Goal: Task Accomplishment & Management: Manage account settings

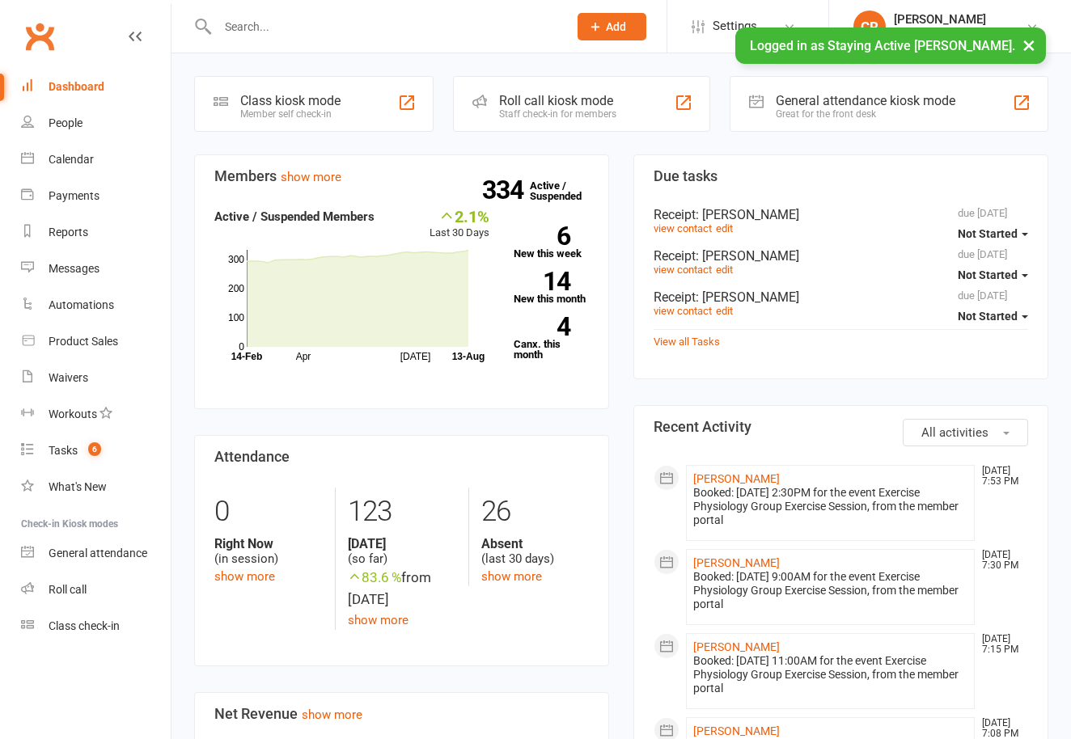
click at [1032, 45] on button "×" at bounding box center [1029, 45] width 29 height 35
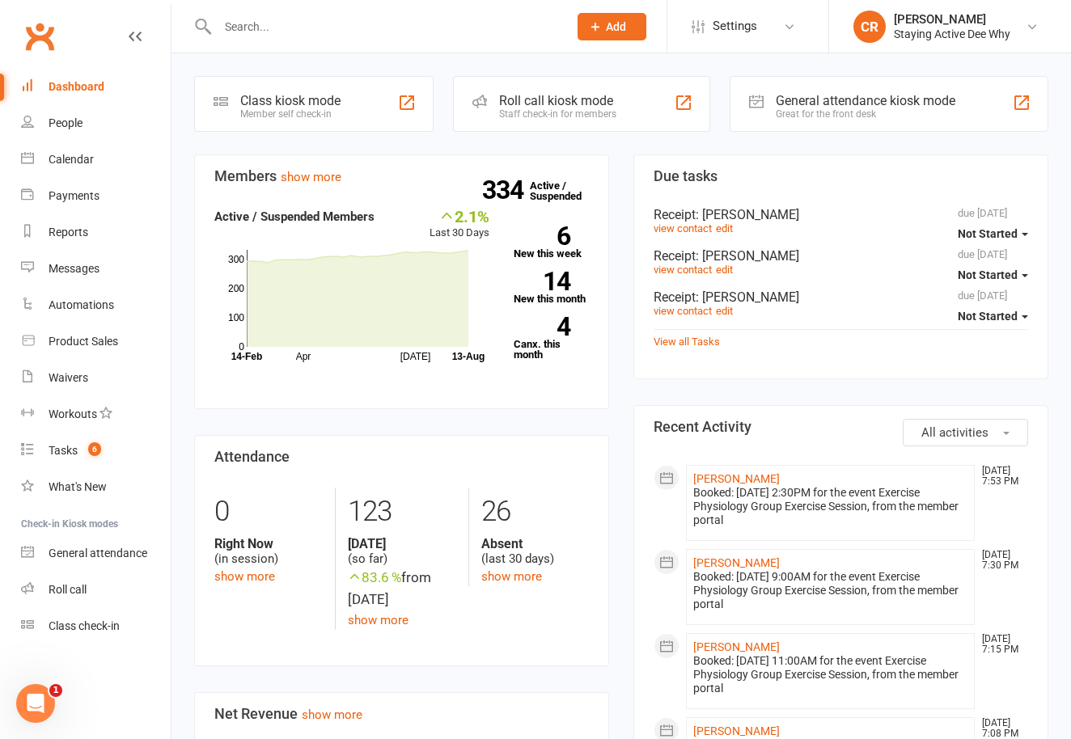
click at [401, 31] on input "text" at bounding box center [385, 26] width 344 height 23
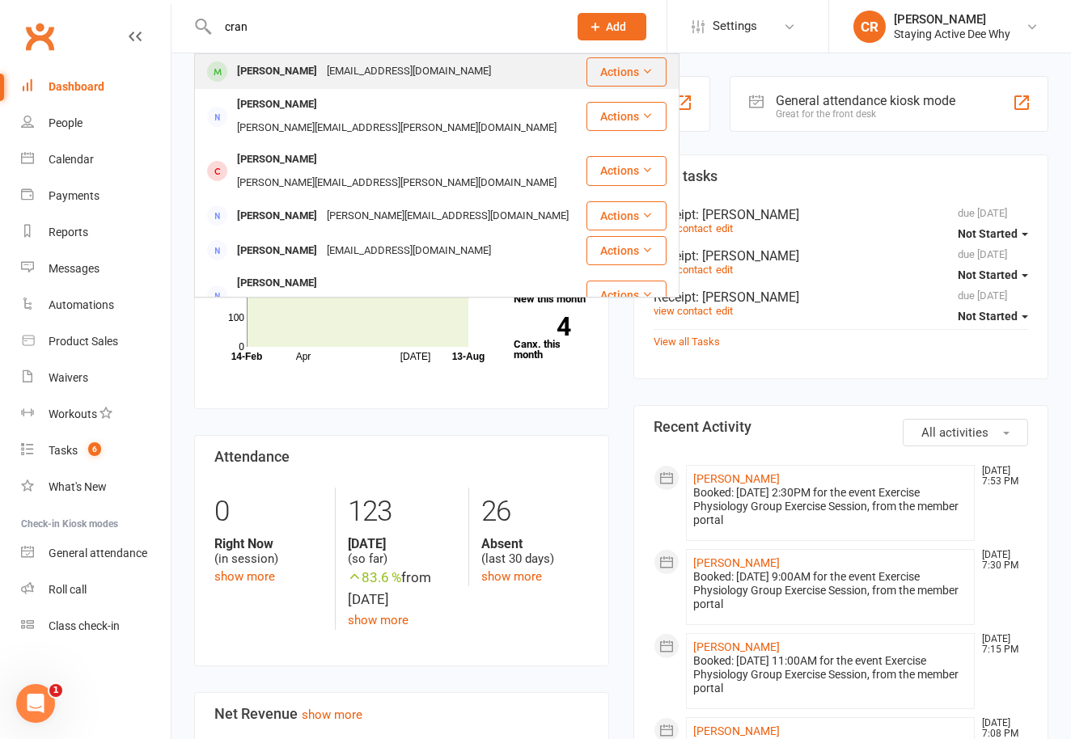
type input "cran"
click at [370, 70] on div "[EMAIL_ADDRESS][DOMAIN_NAME]" at bounding box center [409, 71] width 174 height 23
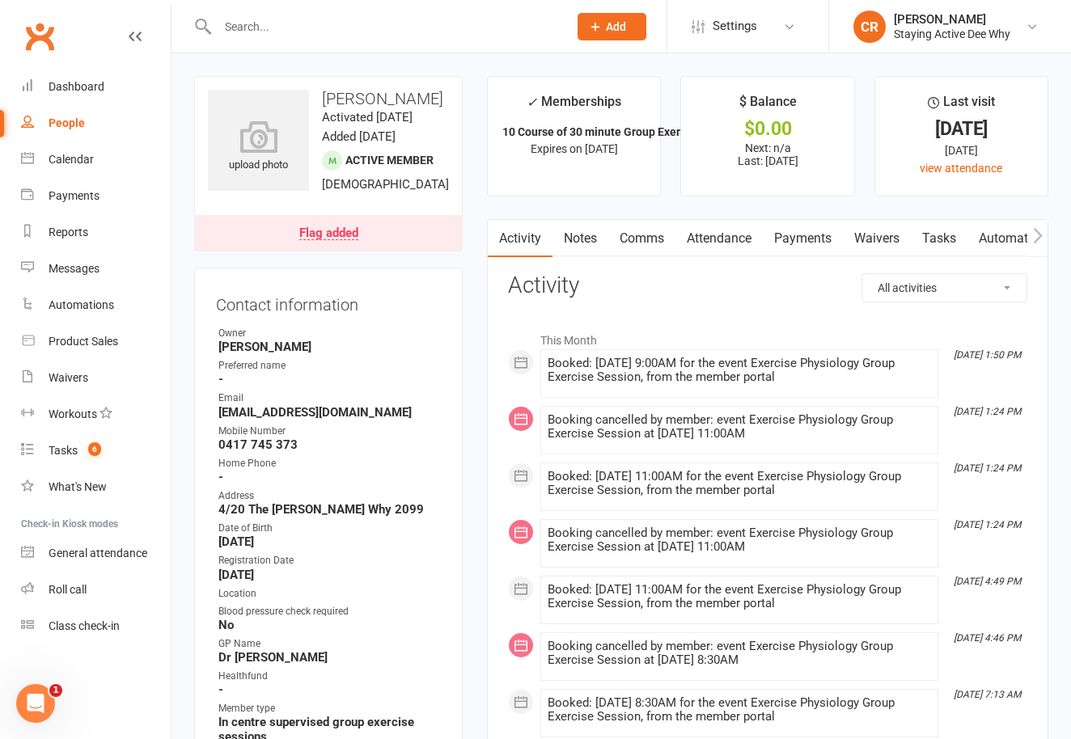
click at [326, 234] on div "Flag added" at bounding box center [328, 233] width 59 height 13
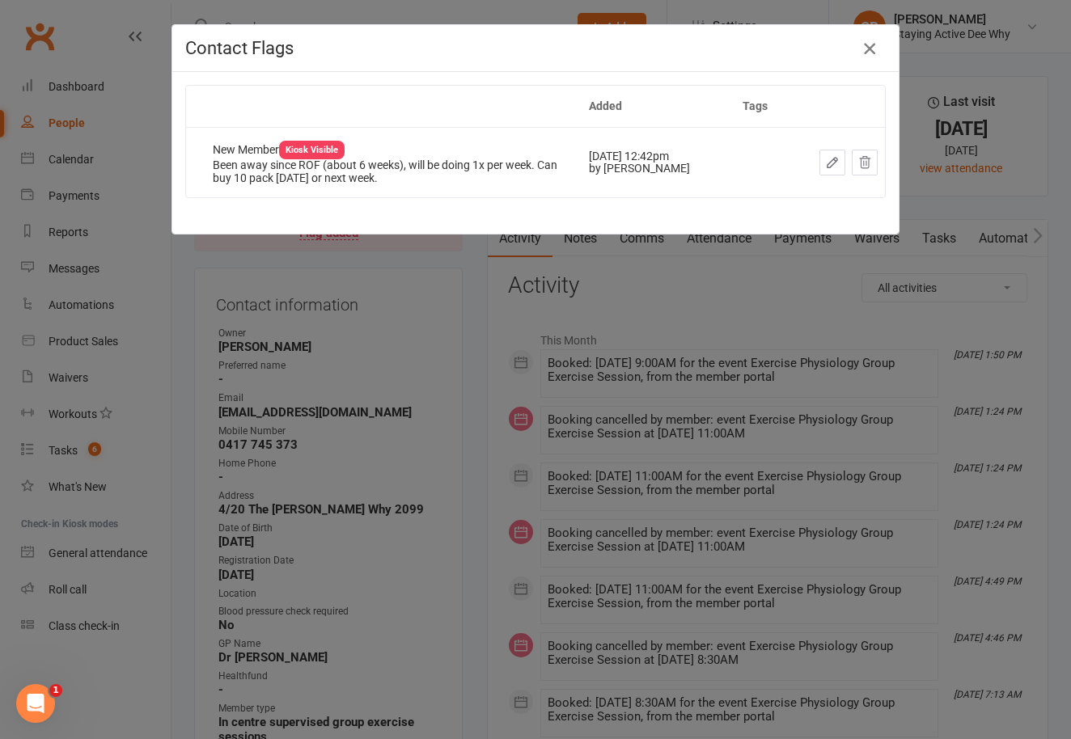
click at [875, 44] on icon "button" at bounding box center [869, 48] width 19 height 19
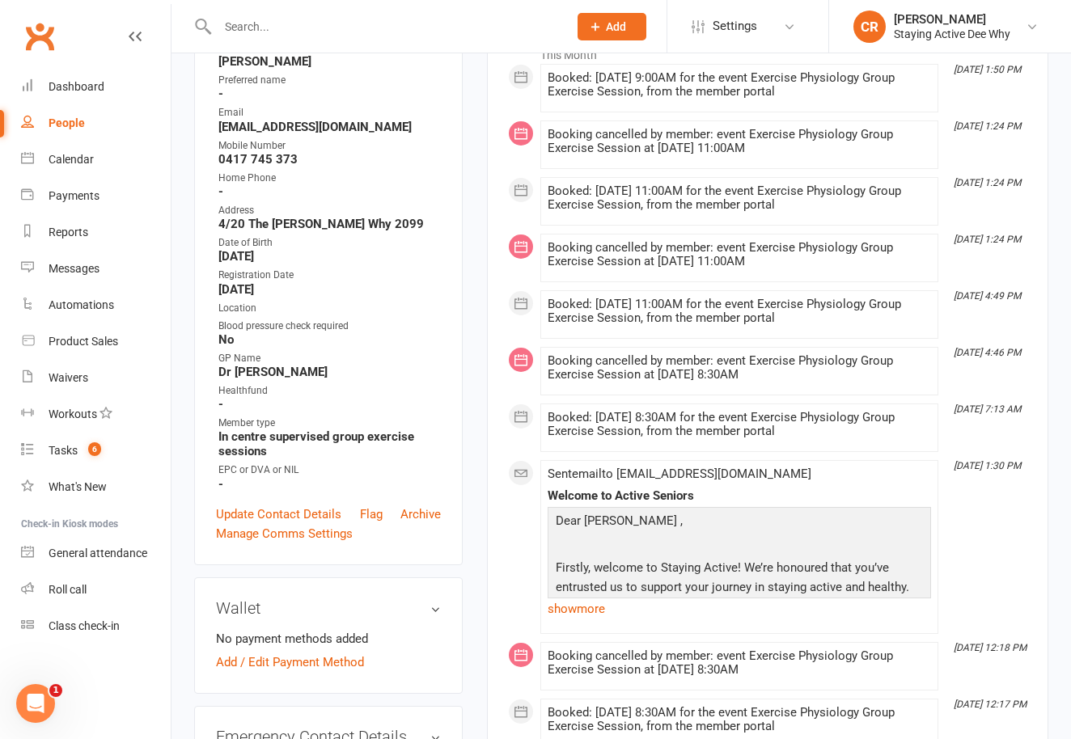
scroll to position [344, 0]
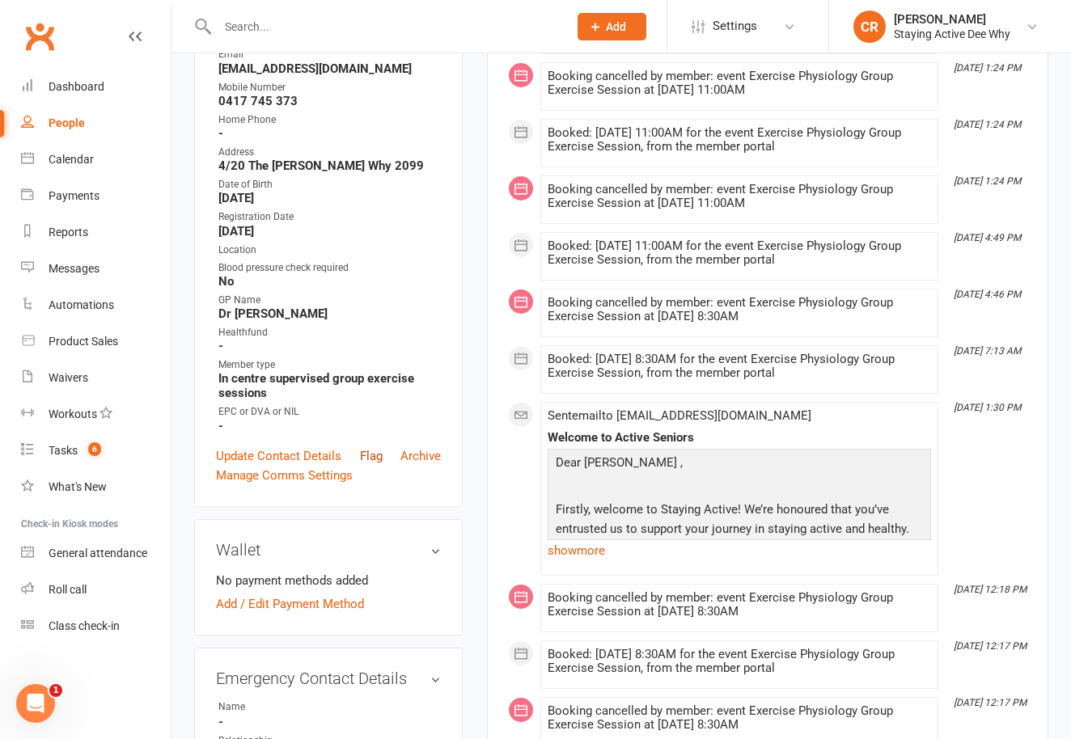
click at [367, 447] on link "Flag" at bounding box center [371, 456] width 23 height 19
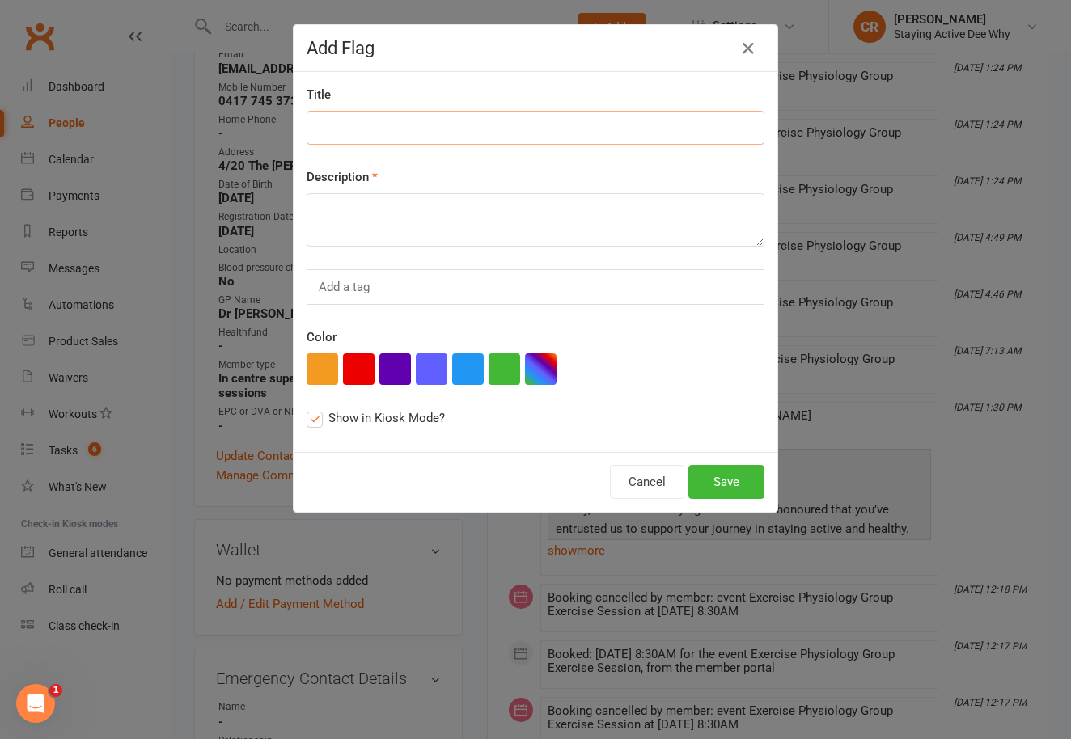
click at [383, 124] on input at bounding box center [536, 128] width 458 height 34
click at [423, 120] on input "coming to new member workshop?" at bounding box center [536, 128] width 458 height 34
type input "coming to new member workshop?"
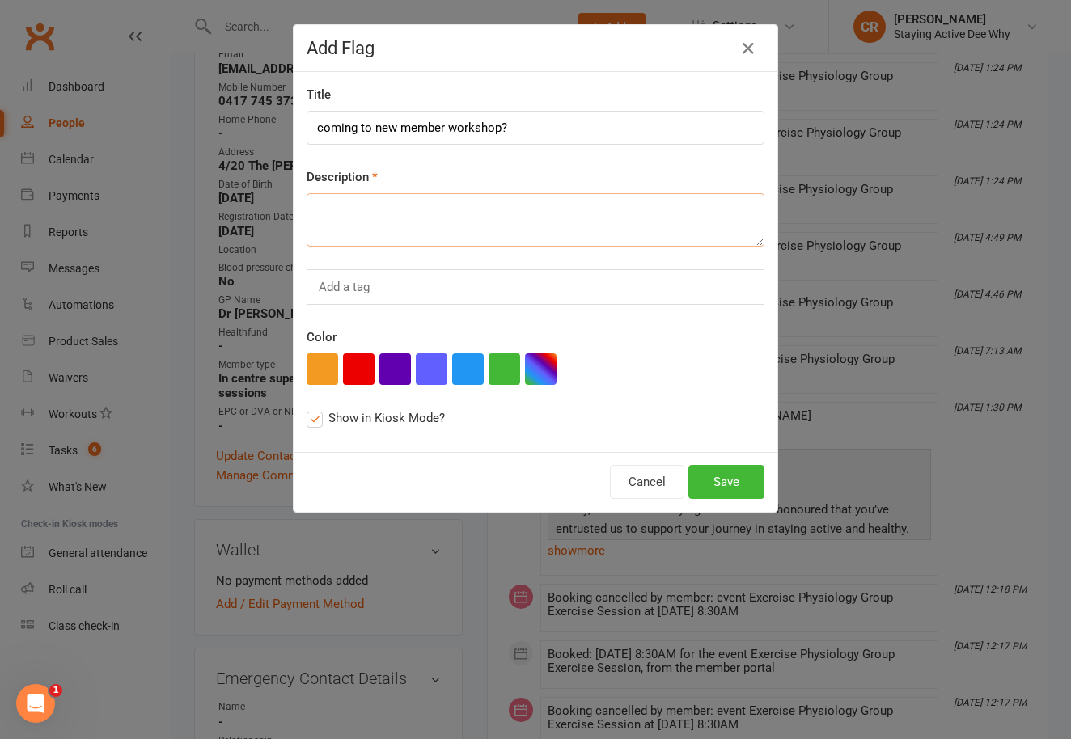
click at [374, 204] on textarea at bounding box center [536, 219] width 458 height 53
paste textarea "coming to new member workshop?"
click at [460, 210] on textarea "coming to new member workshop?" at bounding box center [536, 219] width 458 height 53
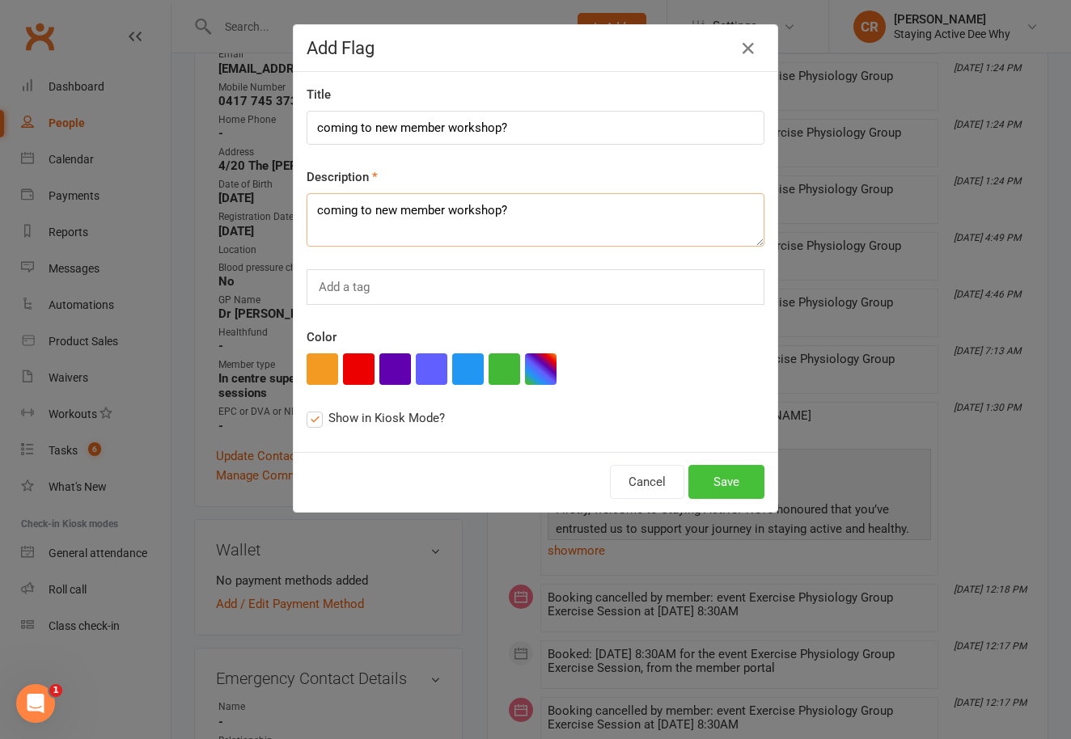
type textarea "coming to new member workshop?"
click at [717, 480] on button "Save" at bounding box center [726, 482] width 76 height 34
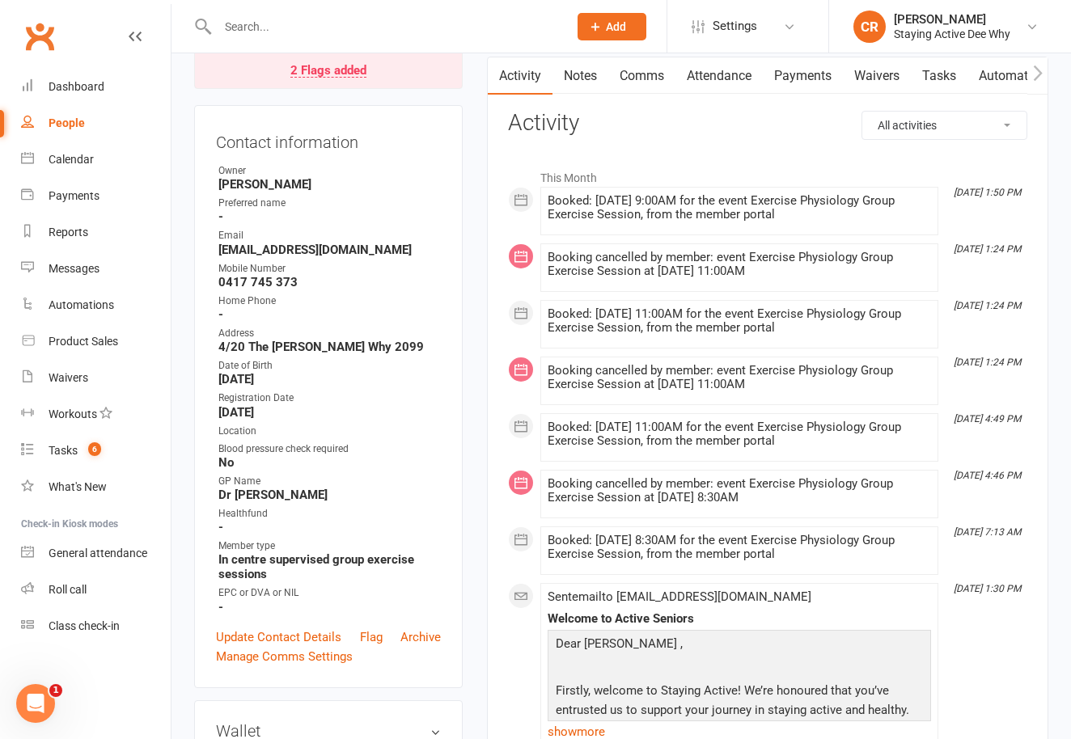
scroll to position [0, 0]
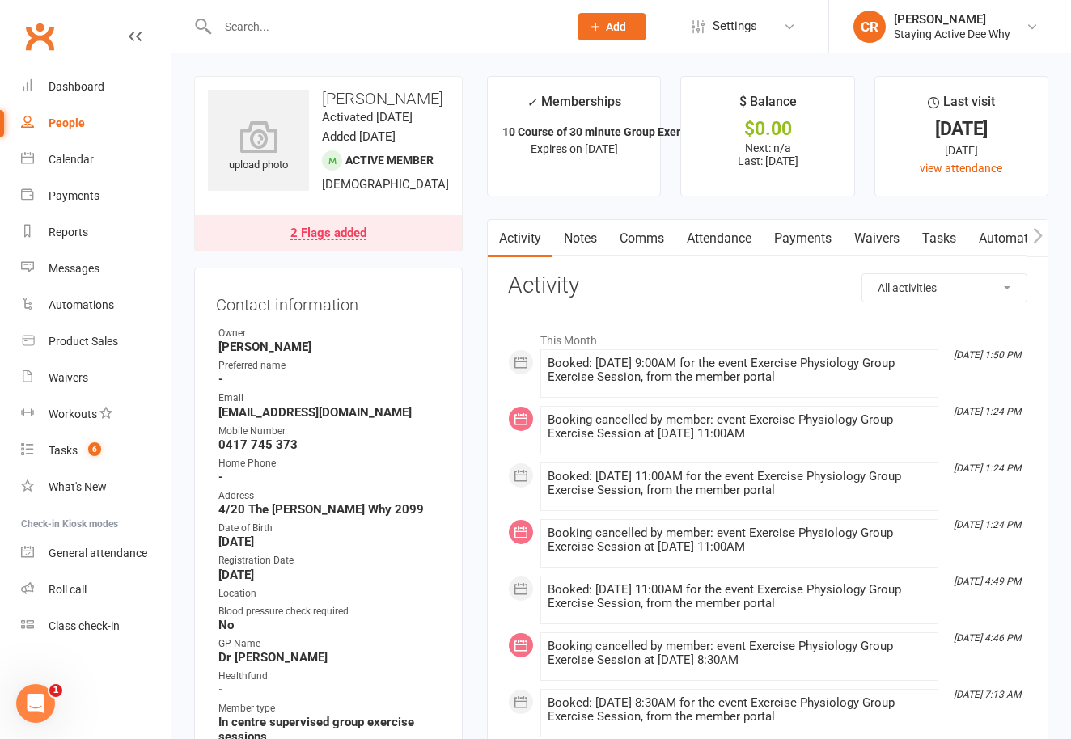
click at [236, 22] on input "text" at bounding box center [385, 26] width 344 height 23
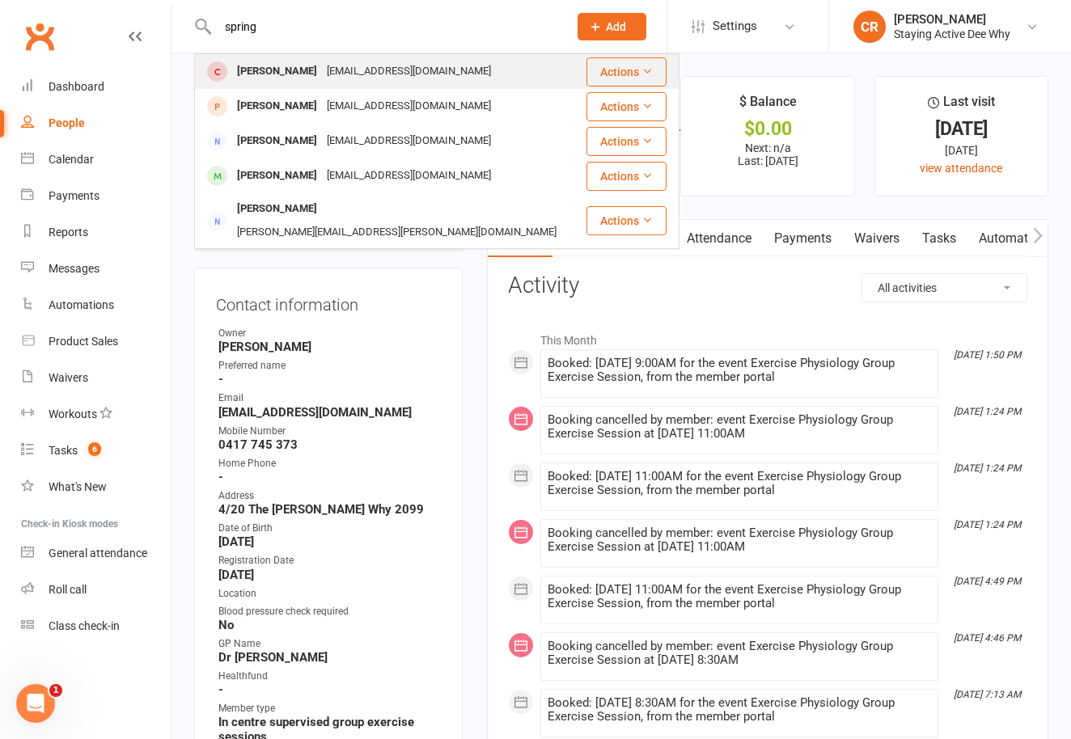
type input "spring"
click at [227, 66] on div at bounding box center [217, 71] width 30 height 27
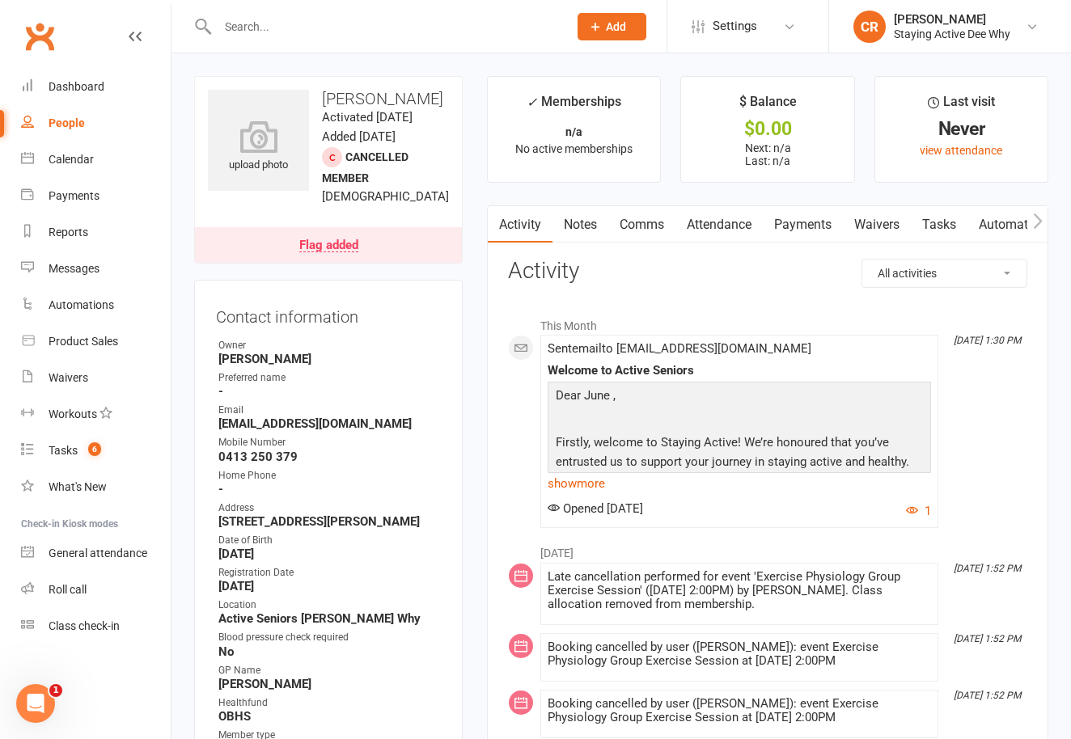
click at [307, 252] on div "Flag added" at bounding box center [328, 245] width 59 height 13
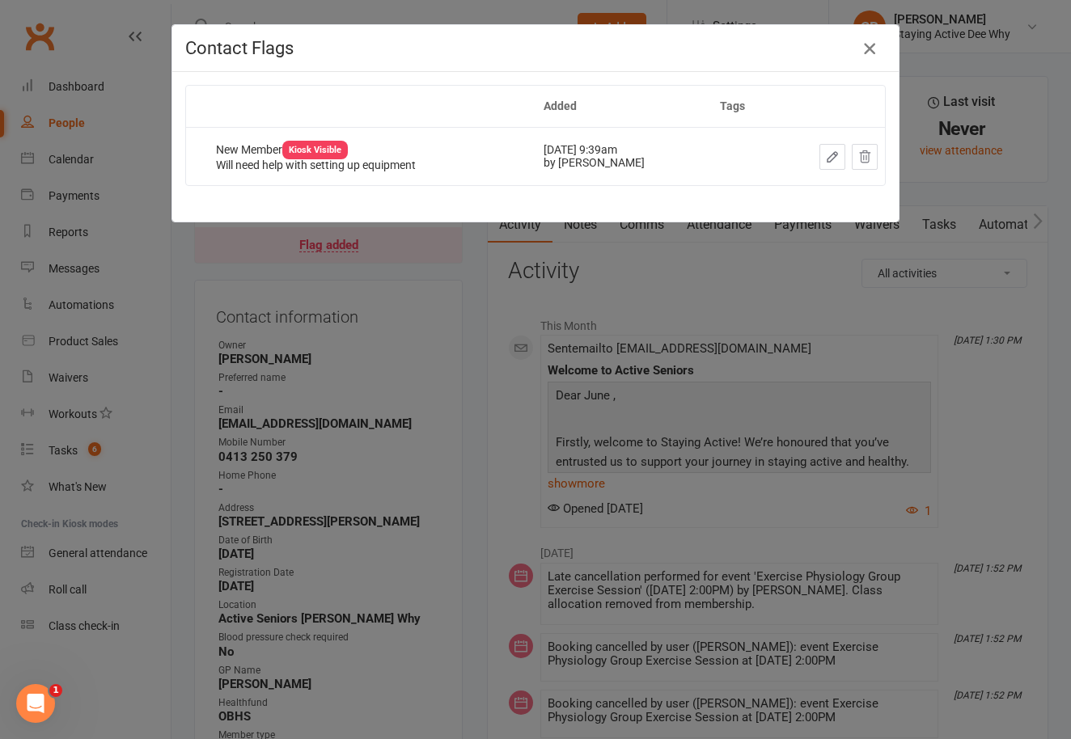
click at [868, 41] on icon "button" at bounding box center [869, 48] width 19 height 19
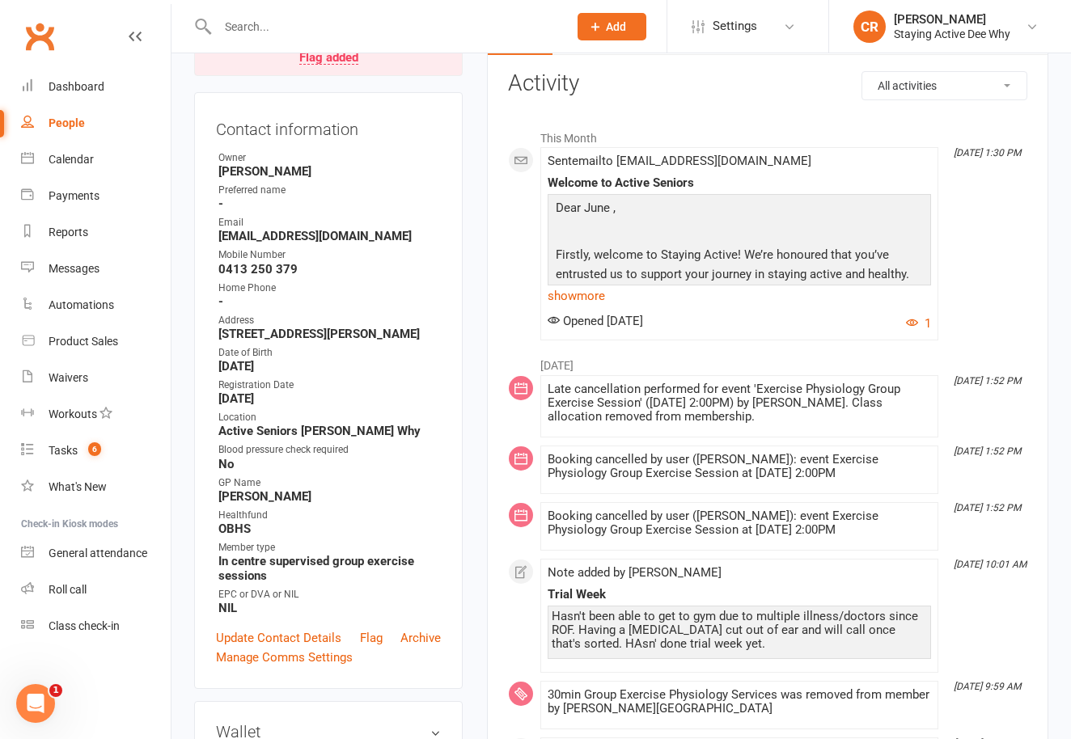
scroll to position [234, 0]
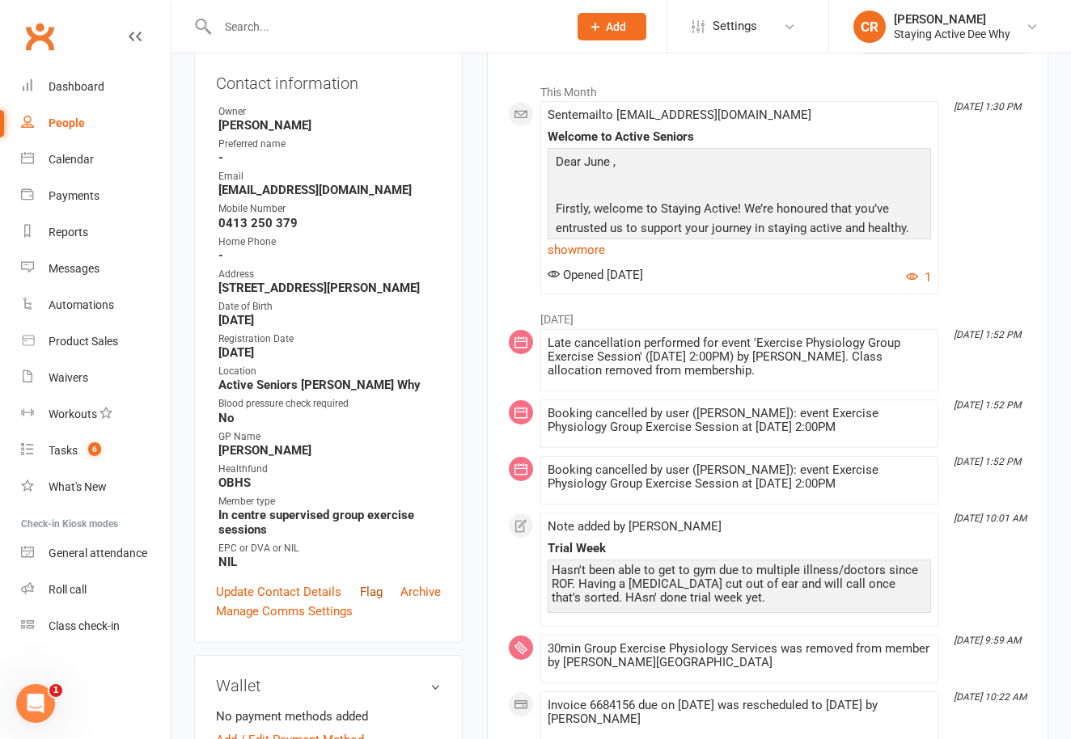
click at [367, 602] on link "Flag" at bounding box center [371, 592] width 23 height 19
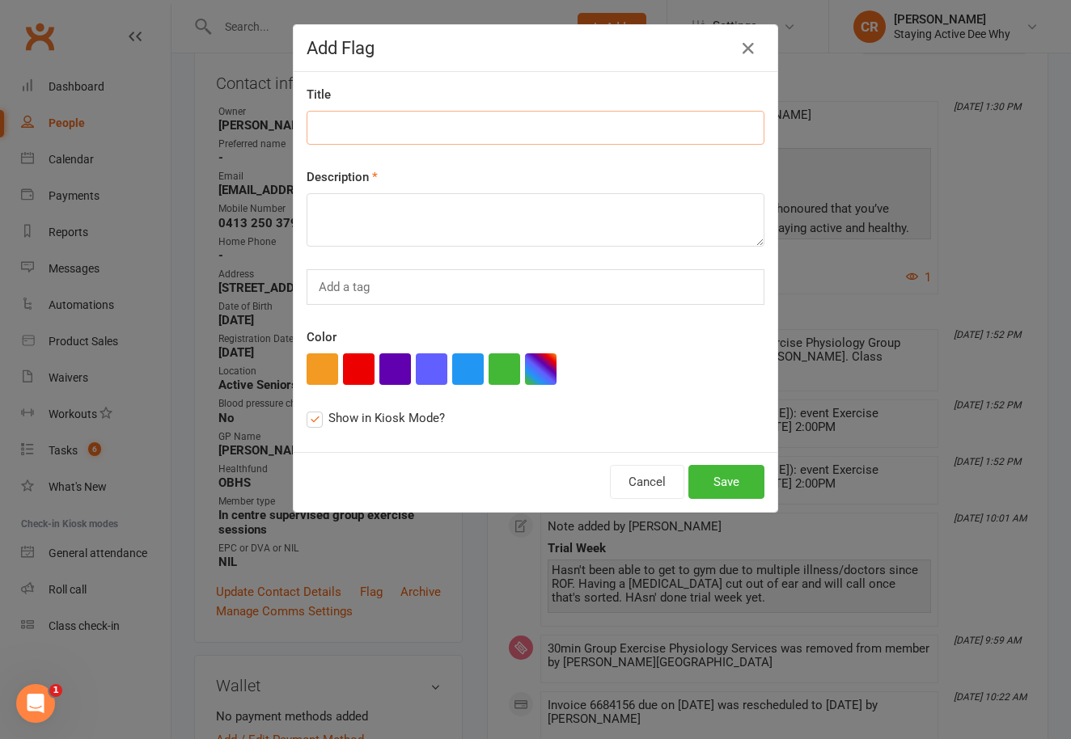
click at [358, 142] on input at bounding box center [536, 128] width 458 height 34
paste input "coming to new member workshop?"
type input "coming to new member workshop?"
click at [355, 197] on textarea at bounding box center [536, 219] width 458 height 53
paste textarea "coming to new member workshop?"
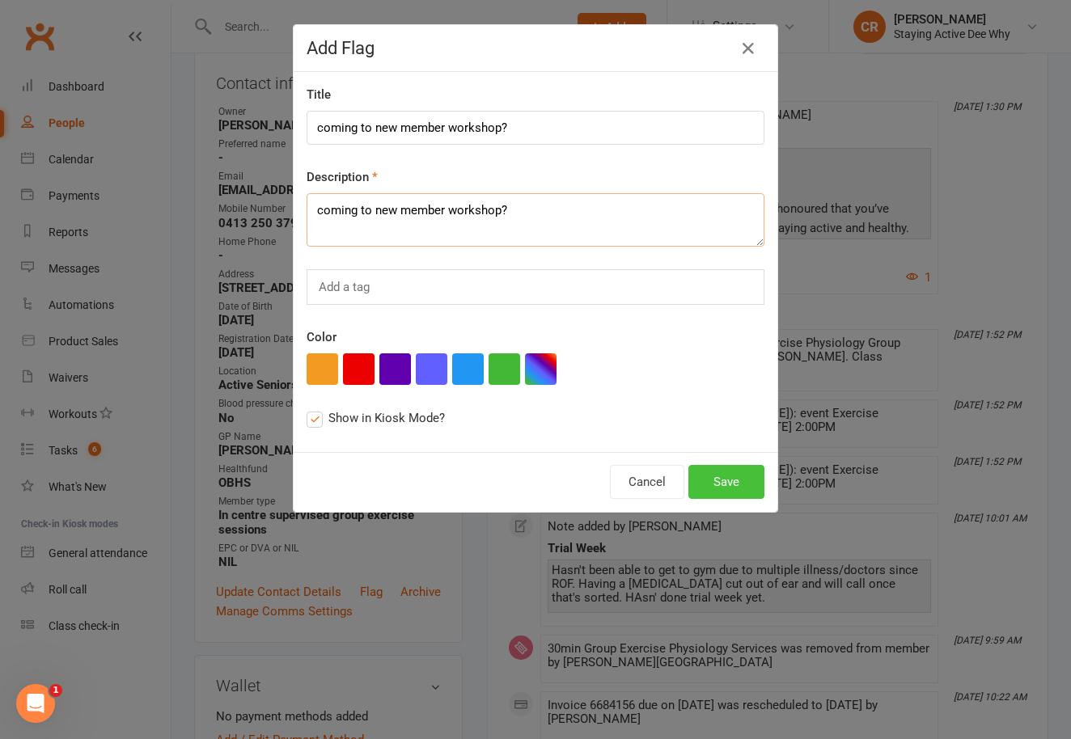
type textarea "coming to new member workshop?"
click at [722, 468] on button "Save" at bounding box center [726, 482] width 76 height 34
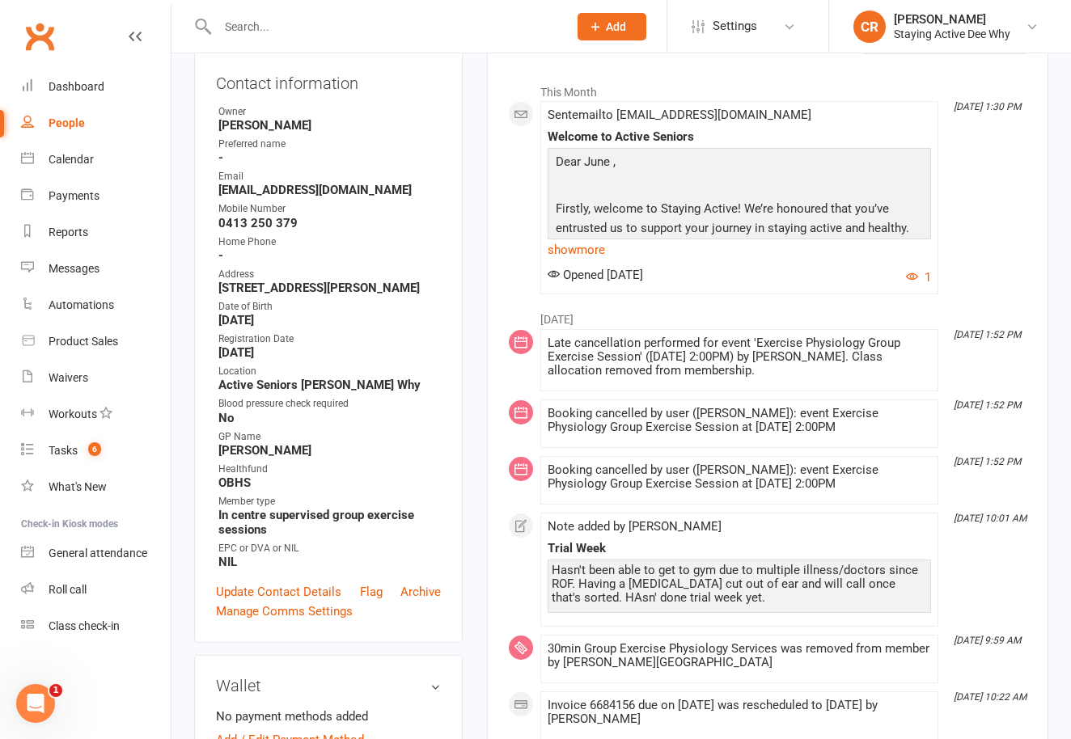
click at [250, 31] on input "text" at bounding box center [385, 26] width 344 height 23
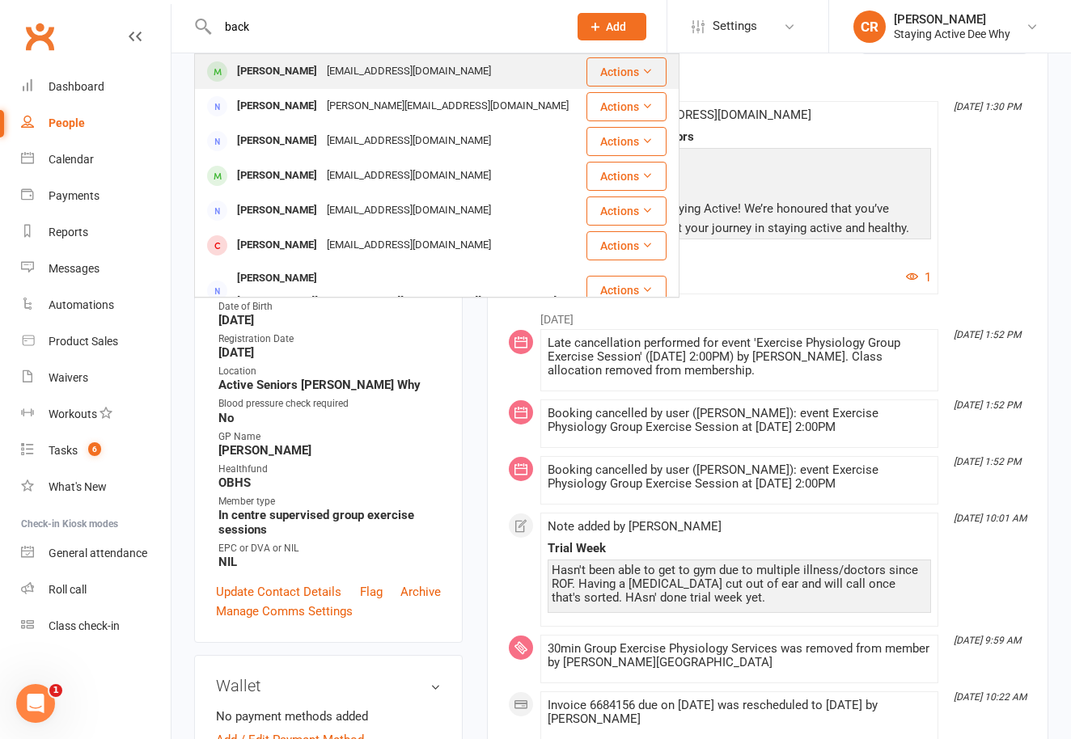
type input "back"
click at [251, 72] on div "[PERSON_NAME]" at bounding box center [277, 71] width 90 height 23
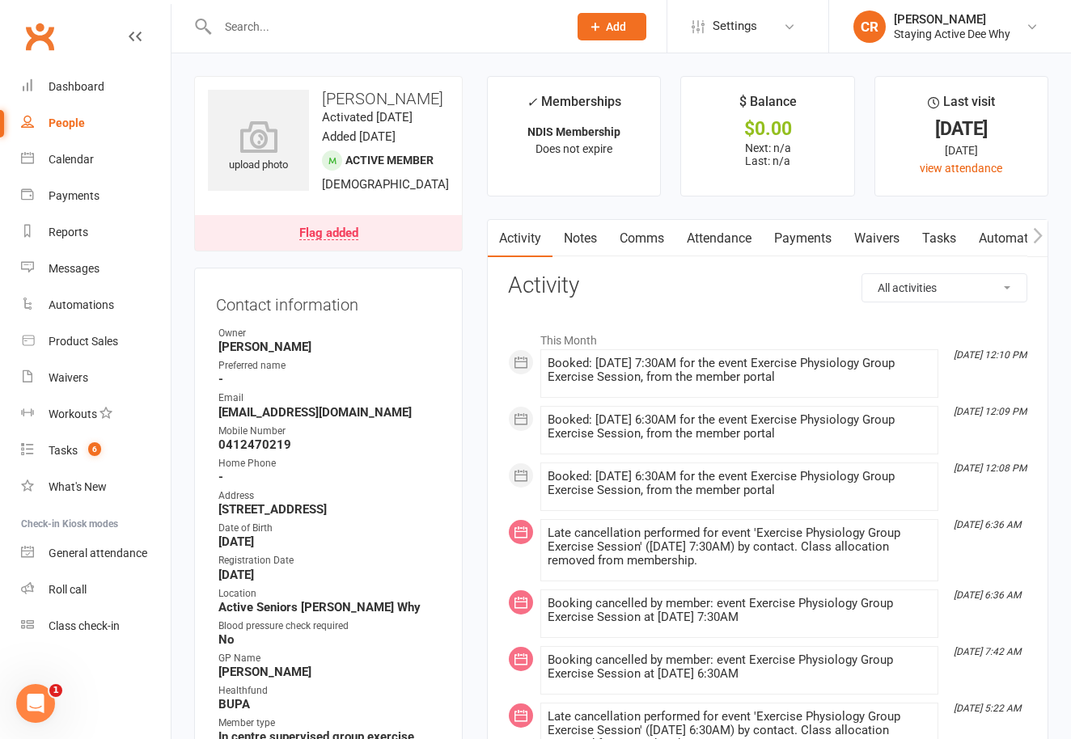
click at [303, 233] on div "Flag added" at bounding box center [328, 233] width 59 height 13
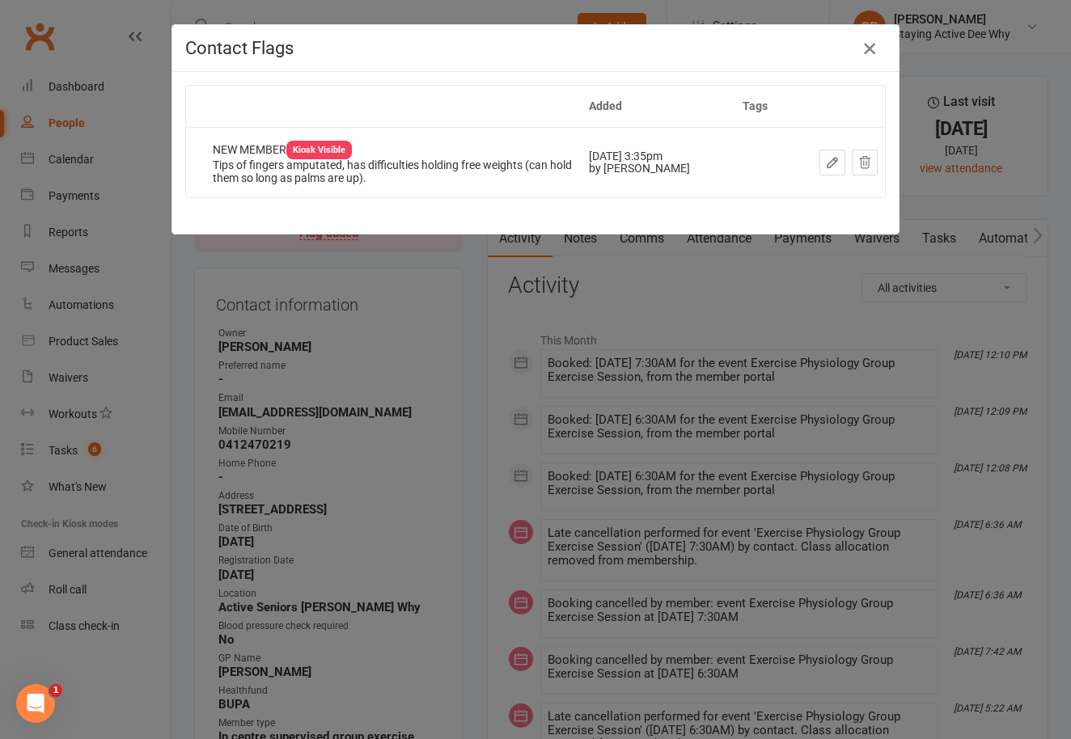
click at [864, 51] on icon "button" at bounding box center [869, 48] width 19 height 19
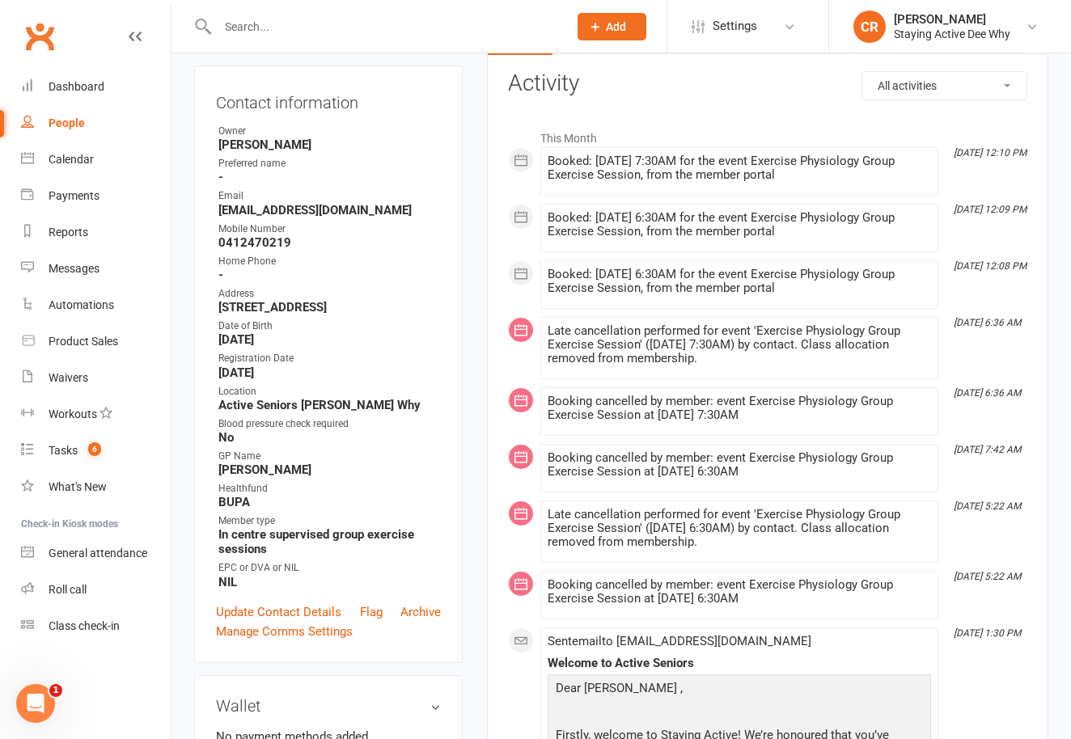
scroll to position [222, 0]
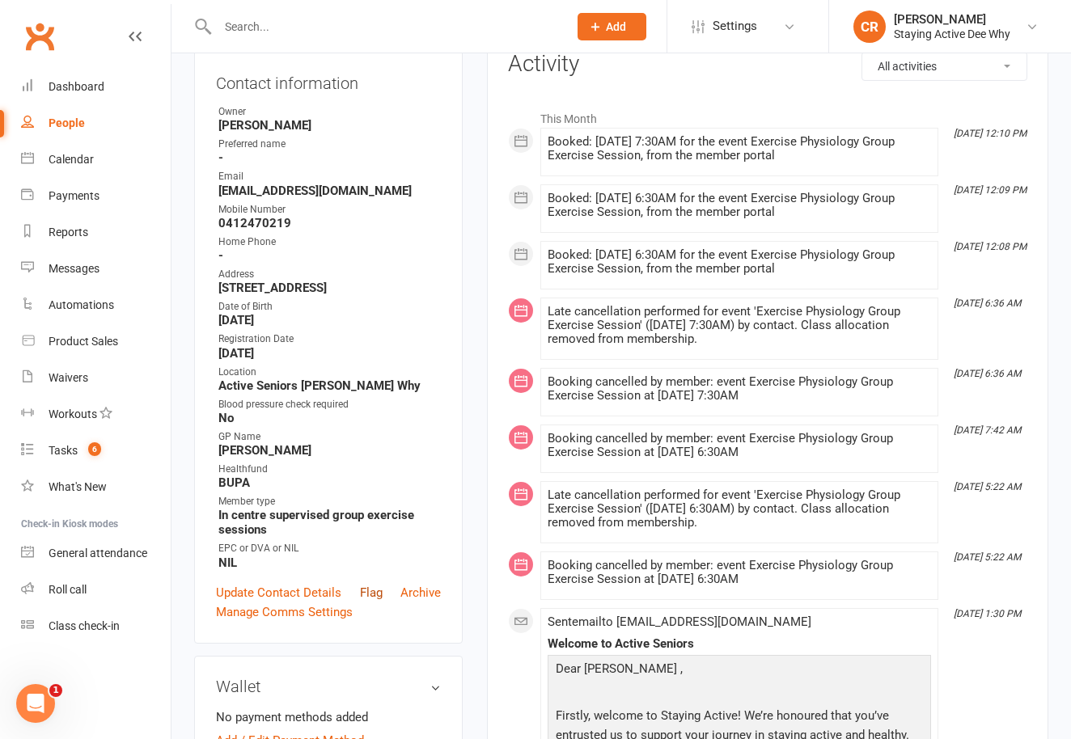
click at [371, 584] on link "Flag" at bounding box center [371, 592] width 23 height 19
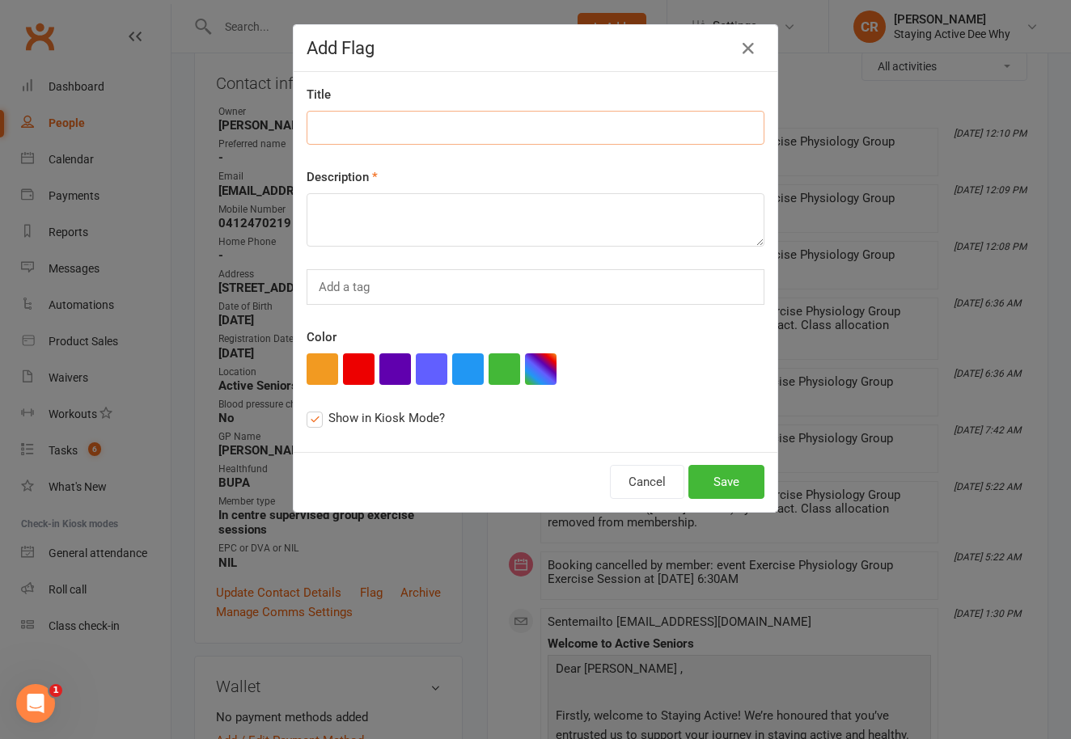
click at [428, 122] on input at bounding box center [536, 128] width 458 height 34
paste input "coming to new member workshop?"
type input "coming to new member workshop?"
click at [428, 229] on textarea at bounding box center [536, 219] width 458 height 53
paste textarea "coming to new member workshop?"
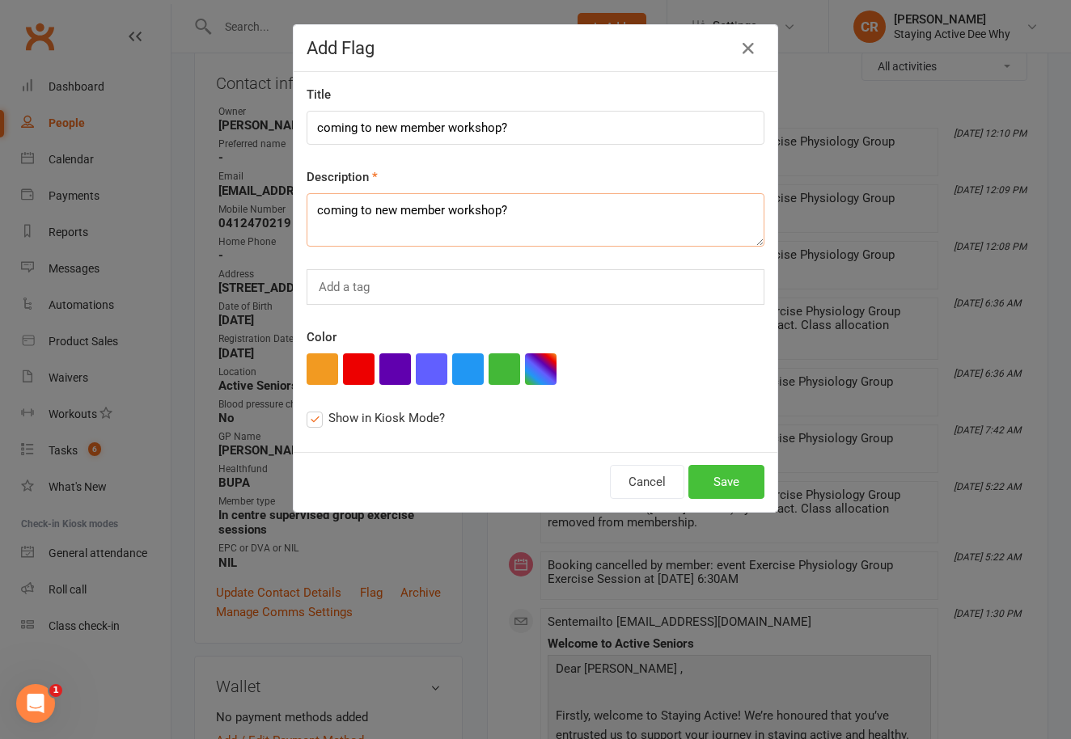
type textarea "coming to new member workshop?"
click at [736, 478] on button "Save" at bounding box center [726, 482] width 76 height 34
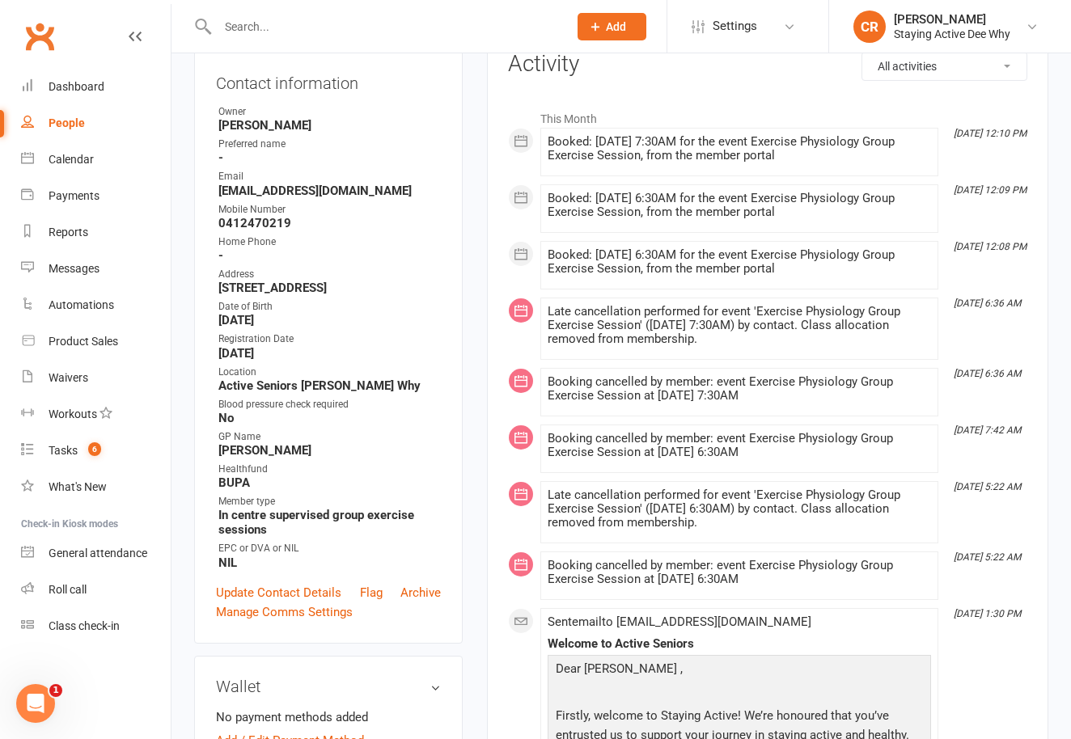
click at [255, 24] on input "text" at bounding box center [385, 26] width 344 height 23
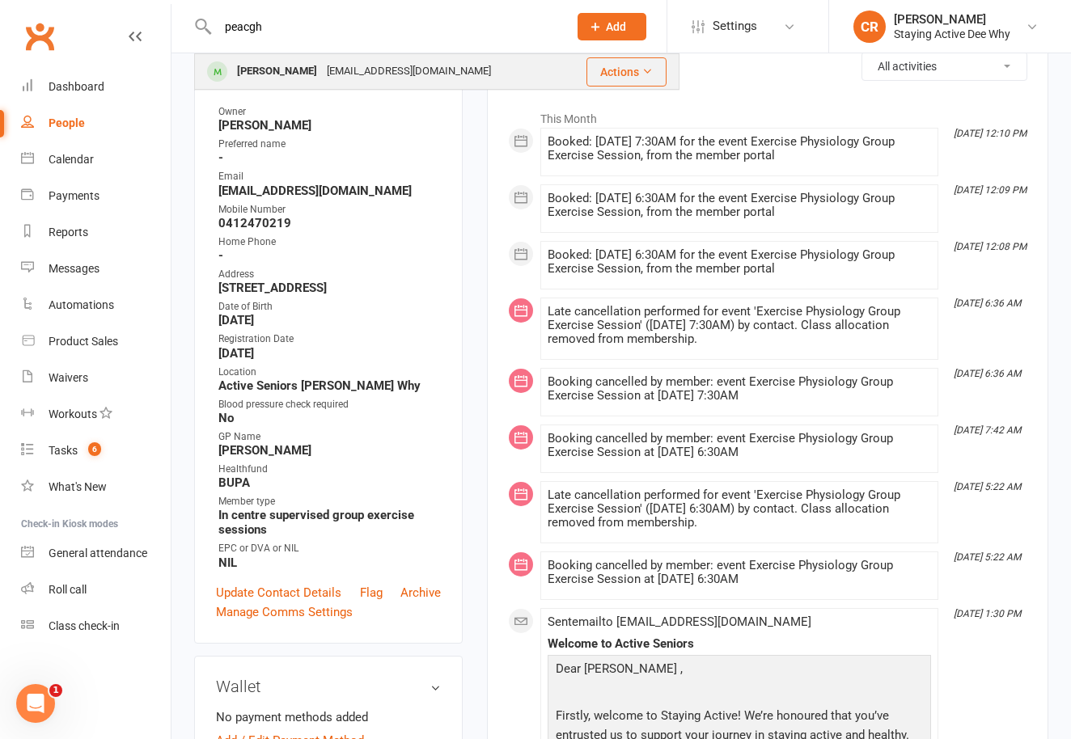
type input "peacgh"
click at [265, 77] on div "[PERSON_NAME]" at bounding box center [277, 71] width 90 height 23
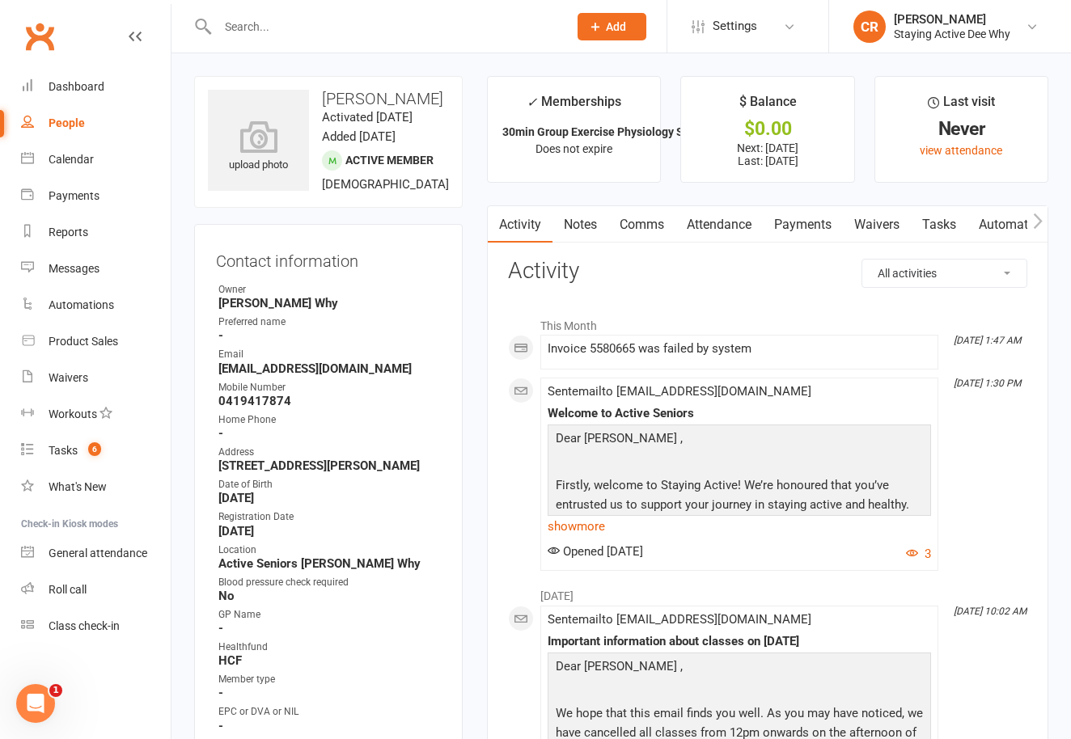
scroll to position [241, 0]
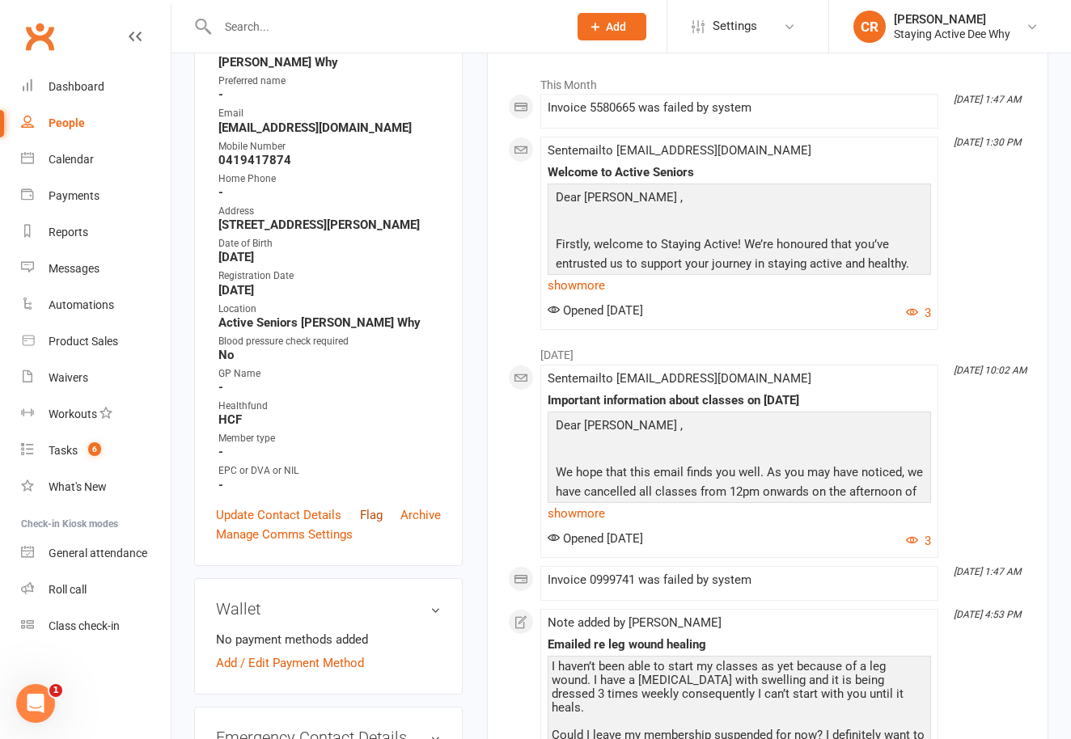
click at [364, 525] on link "Flag" at bounding box center [371, 515] width 23 height 19
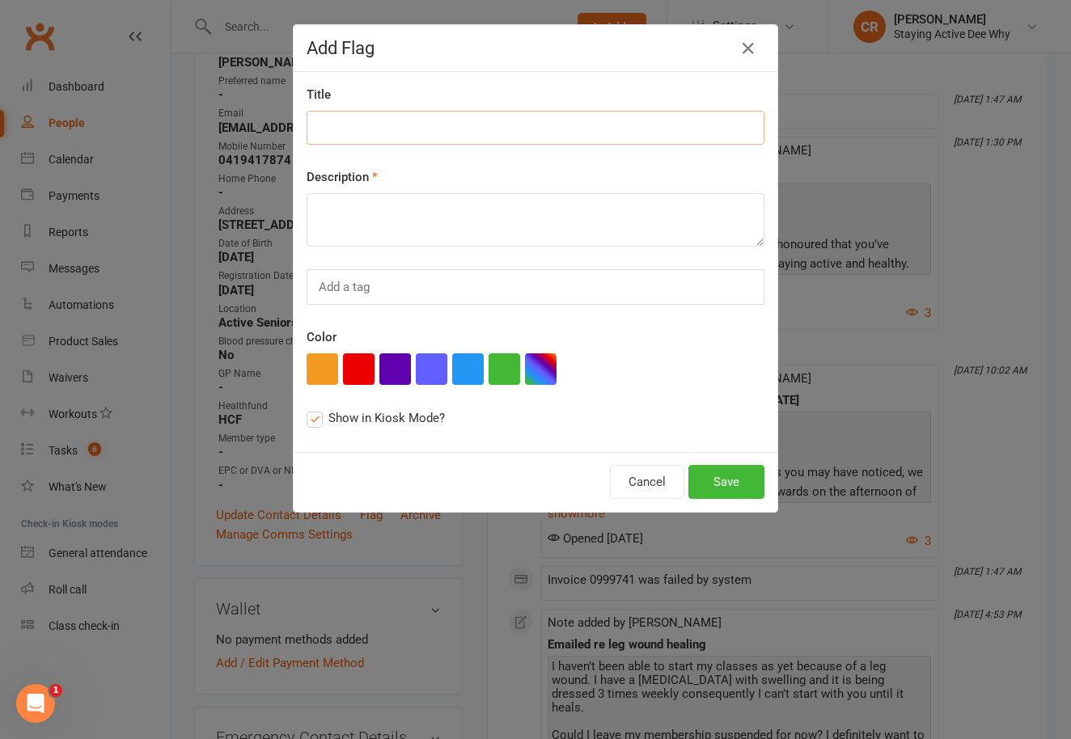
click at [352, 124] on input at bounding box center [536, 128] width 458 height 34
paste input "coming to new member workshop?"
type input "coming to new member workshop?"
click at [352, 215] on textarea at bounding box center [536, 219] width 458 height 53
paste textarea "coming to new member workshop?"
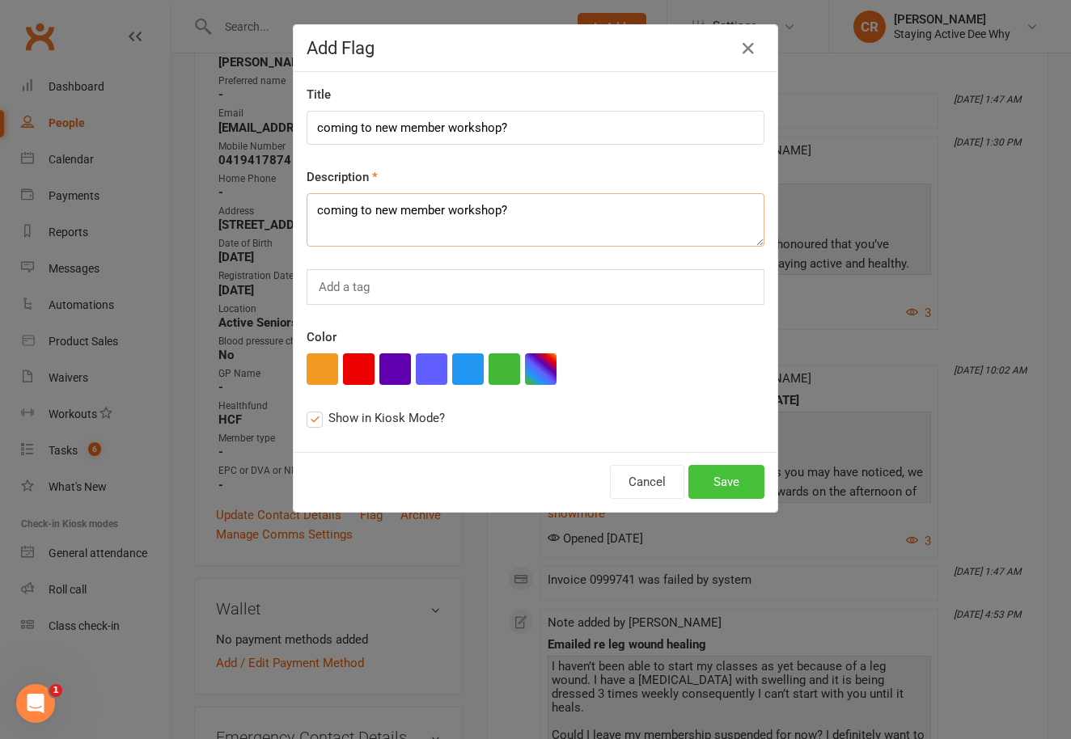
type textarea "coming to new member workshop?"
click at [729, 480] on button "Save" at bounding box center [726, 482] width 76 height 34
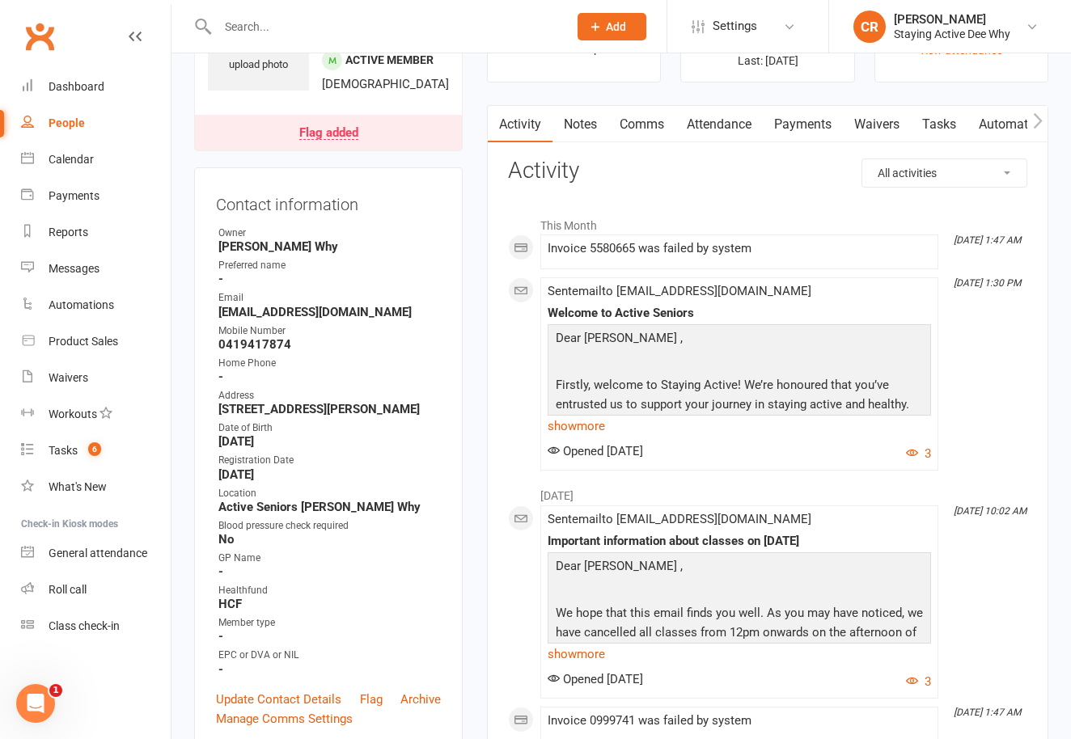
scroll to position [0, 0]
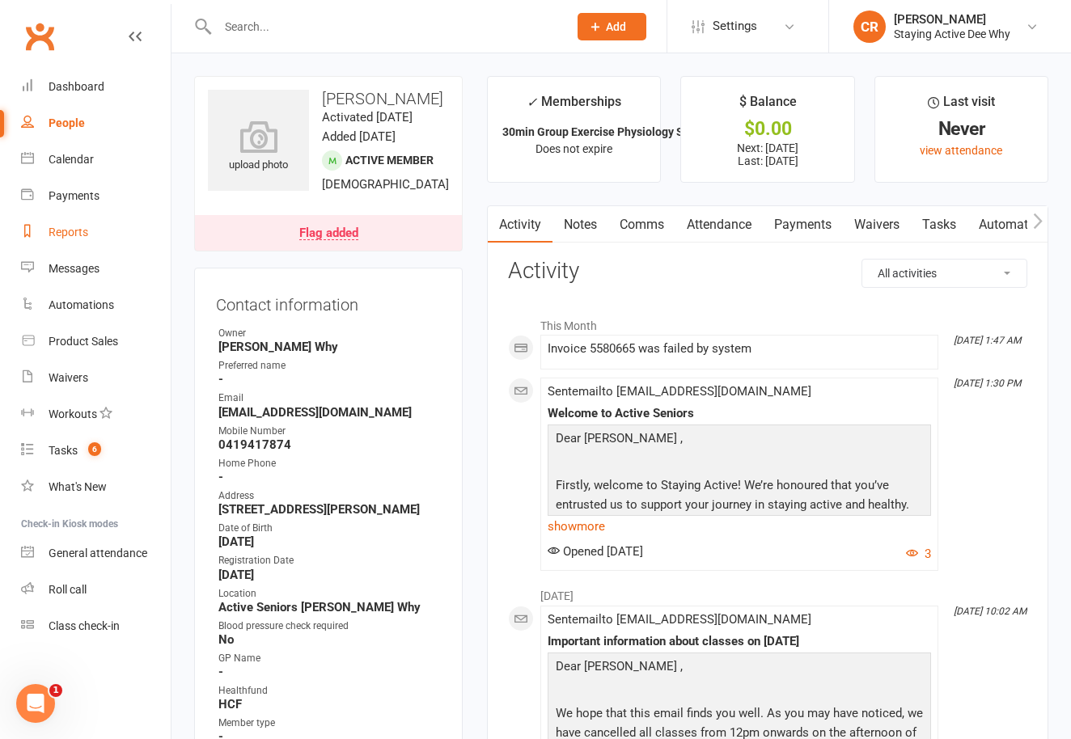
click at [78, 238] on div "Reports" at bounding box center [69, 232] width 40 height 13
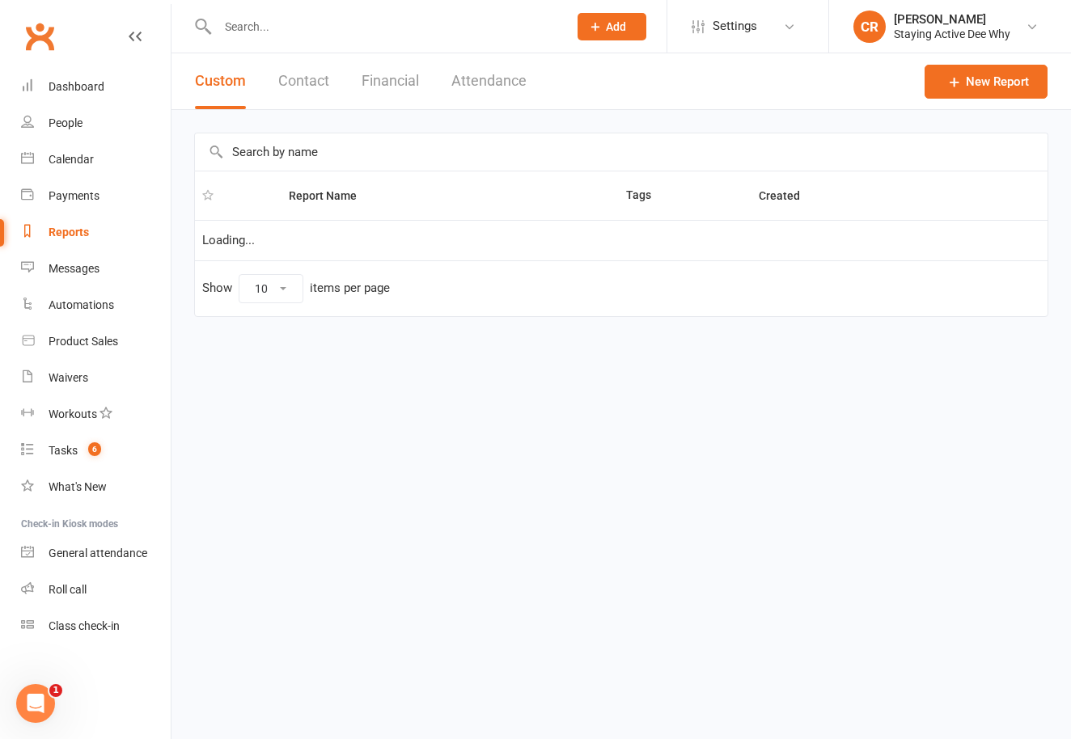
select select "100"
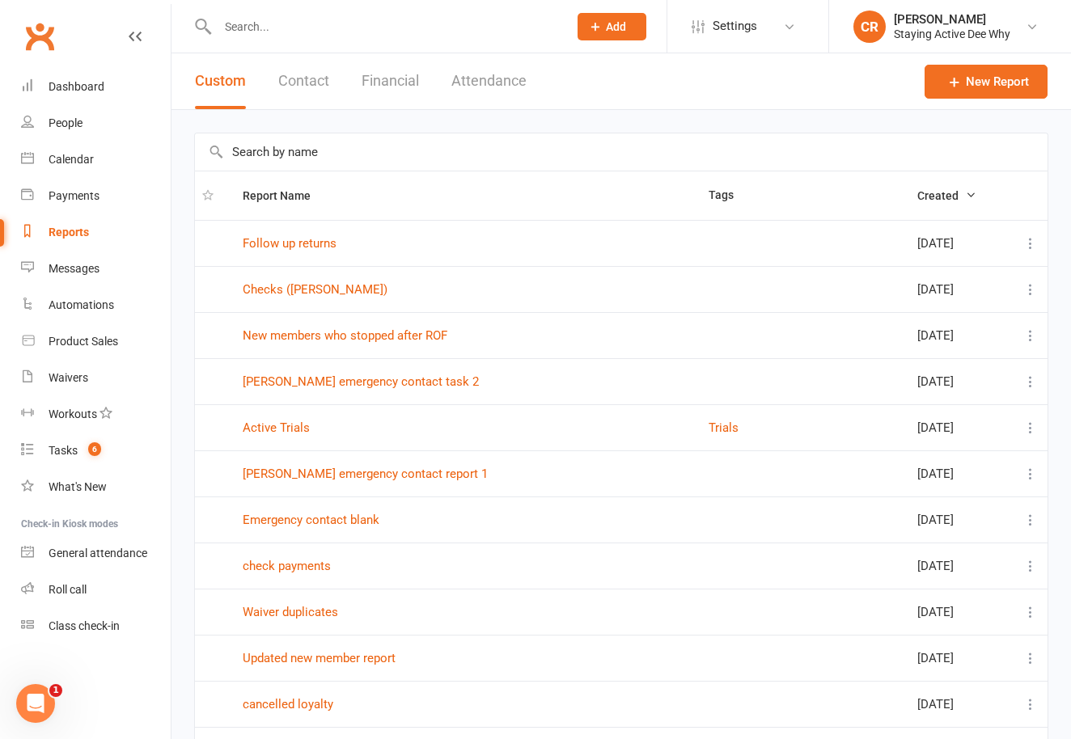
click at [295, 149] on input "text" at bounding box center [621, 151] width 853 height 37
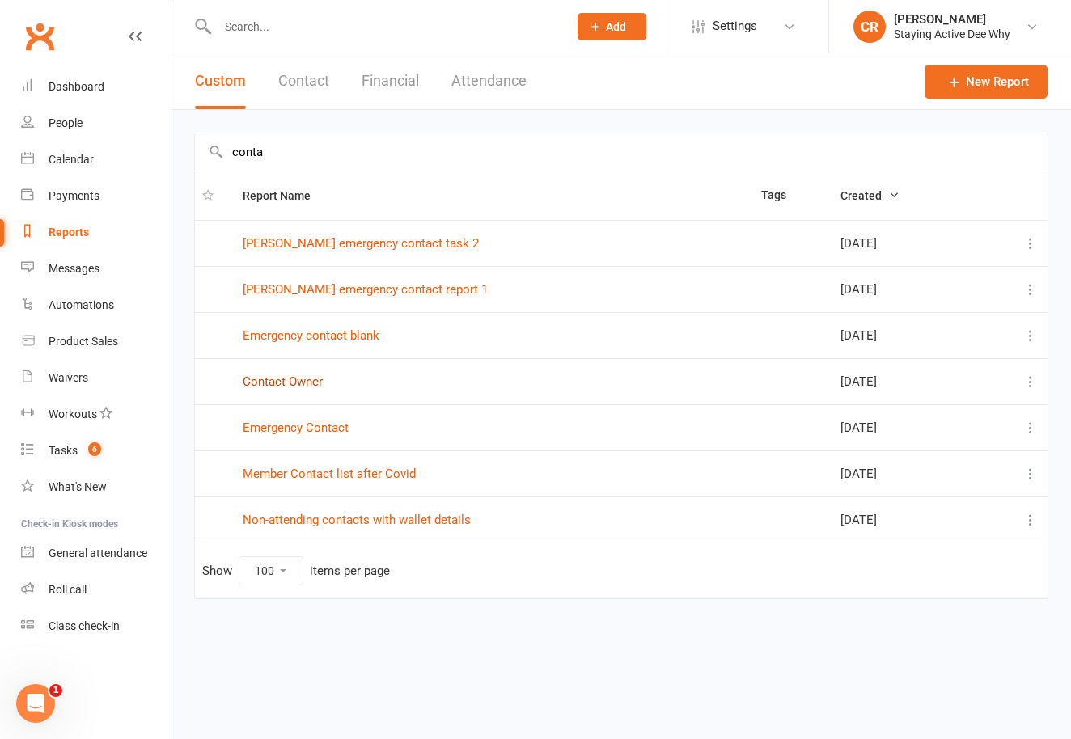
type input "conta"
click at [274, 383] on link "Contact Owner" at bounding box center [283, 382] width 80 height 15
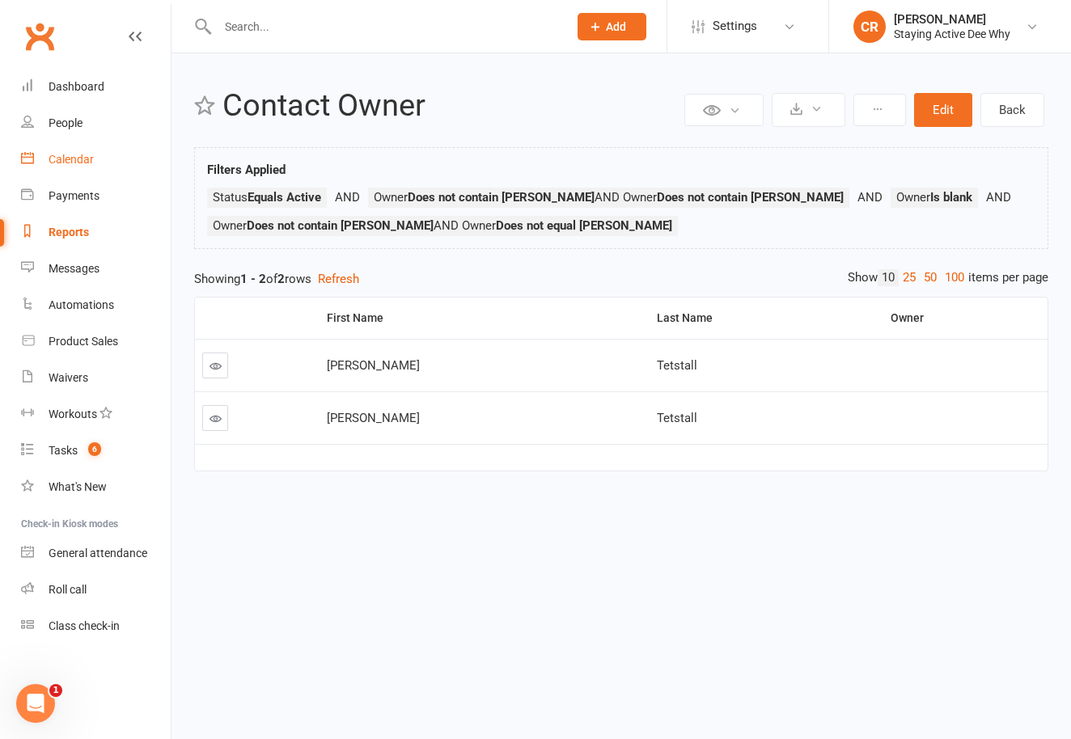
click at [87, 166] on div "Calendar" at bounding box center [71, 159] width 45 height 13
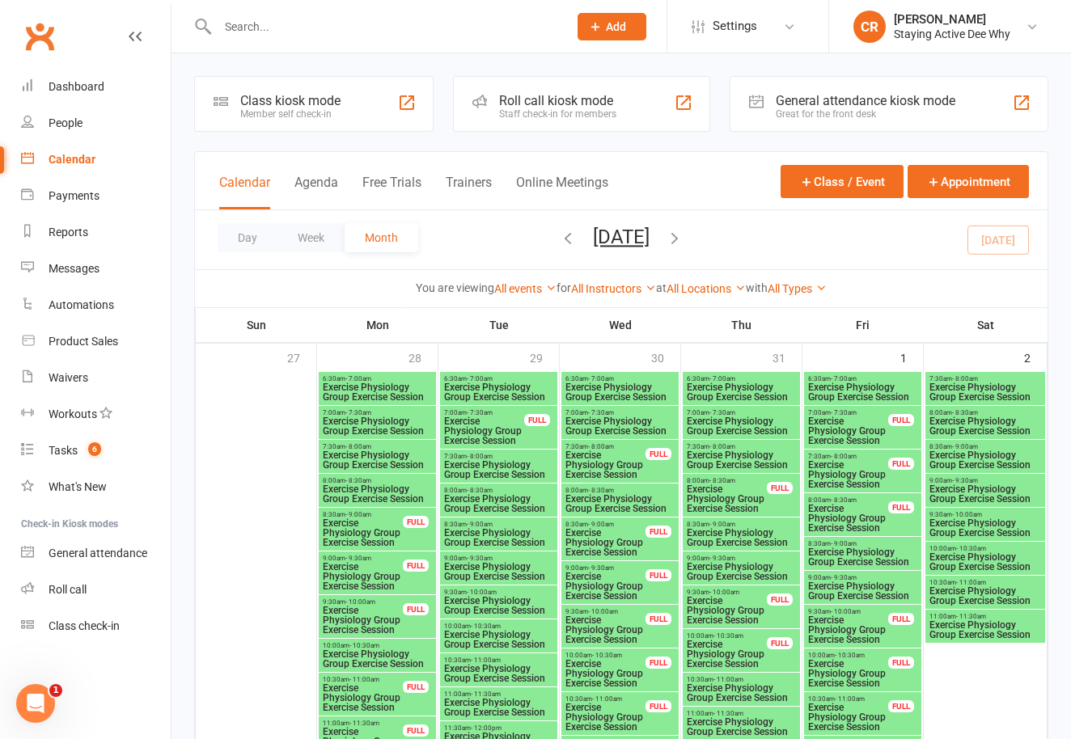
click at [227, 27] on input "text" at bounding box center [385, 26] width 344 height 23
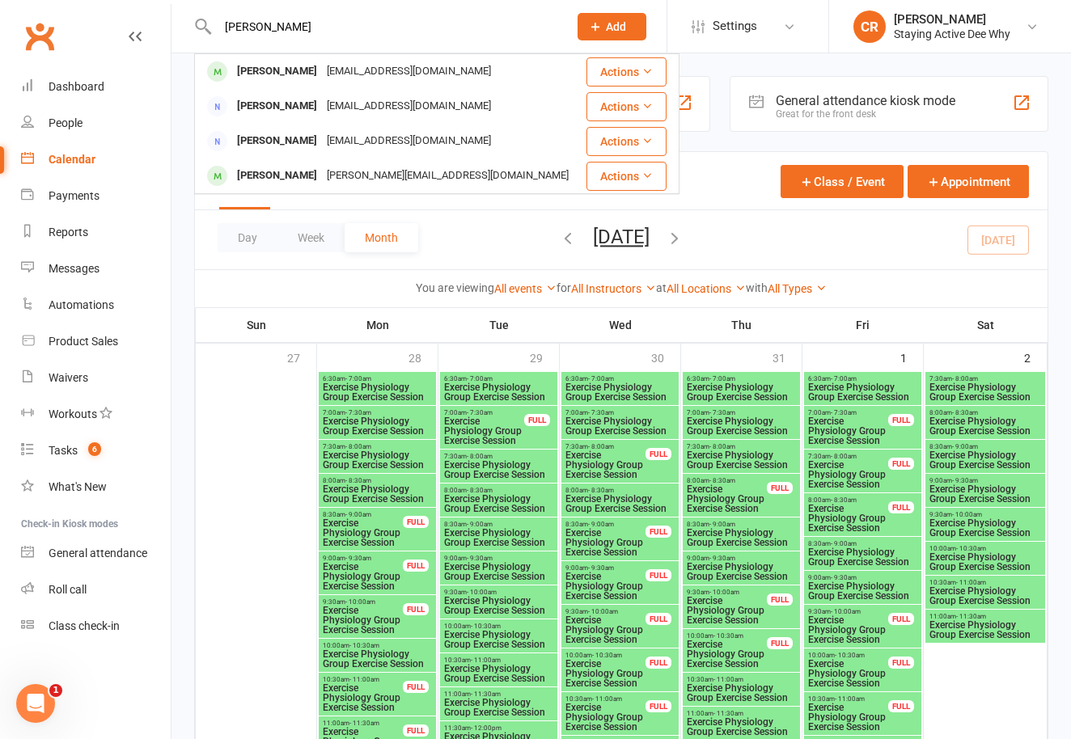
type input "[PERSON_NAME]"
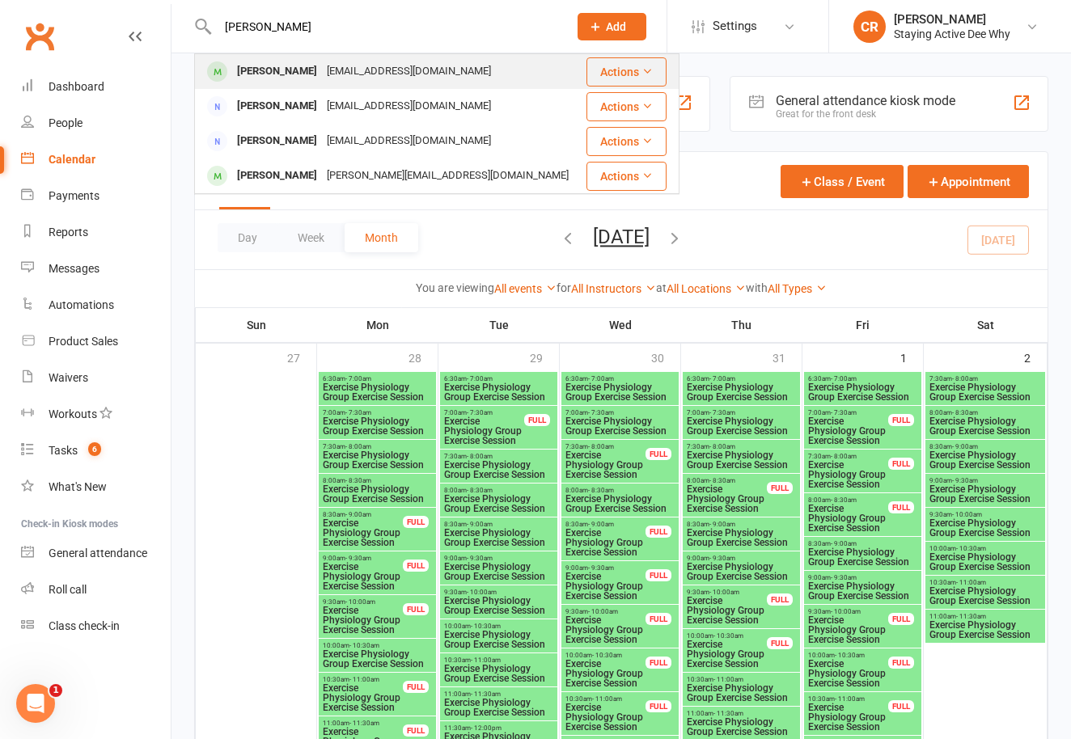
click at [265, 74] on div "[PERSON_NAME]" at bounding box center [277, 71] width 90 height 23
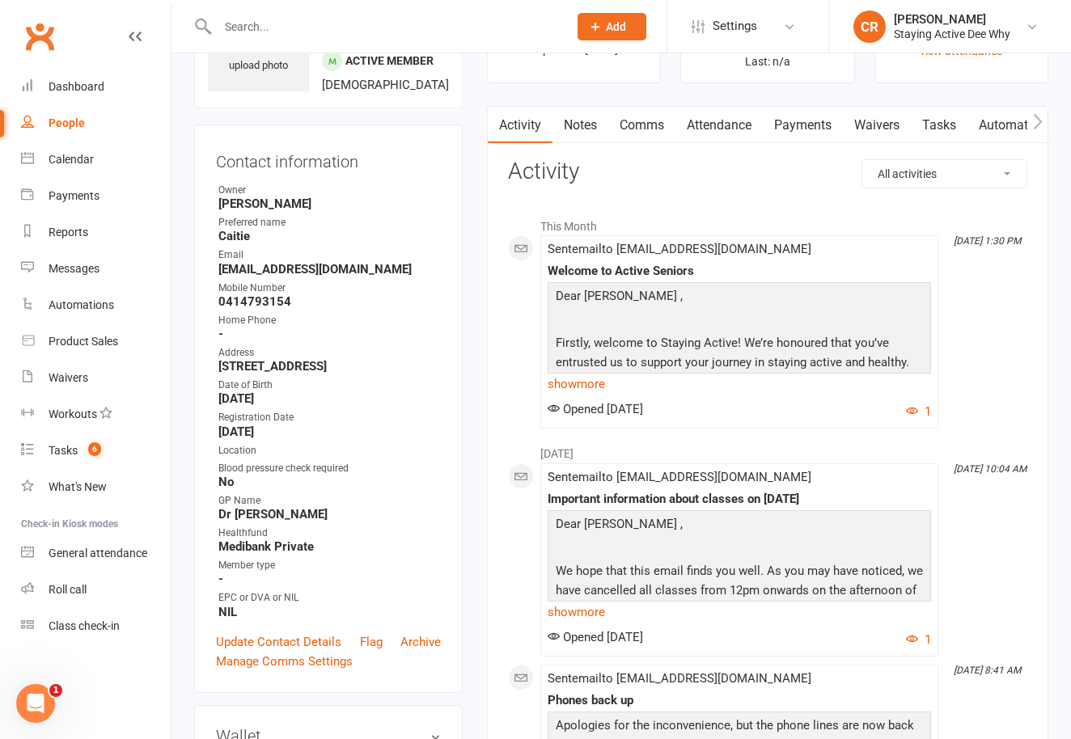
scroll to position [165, 0]
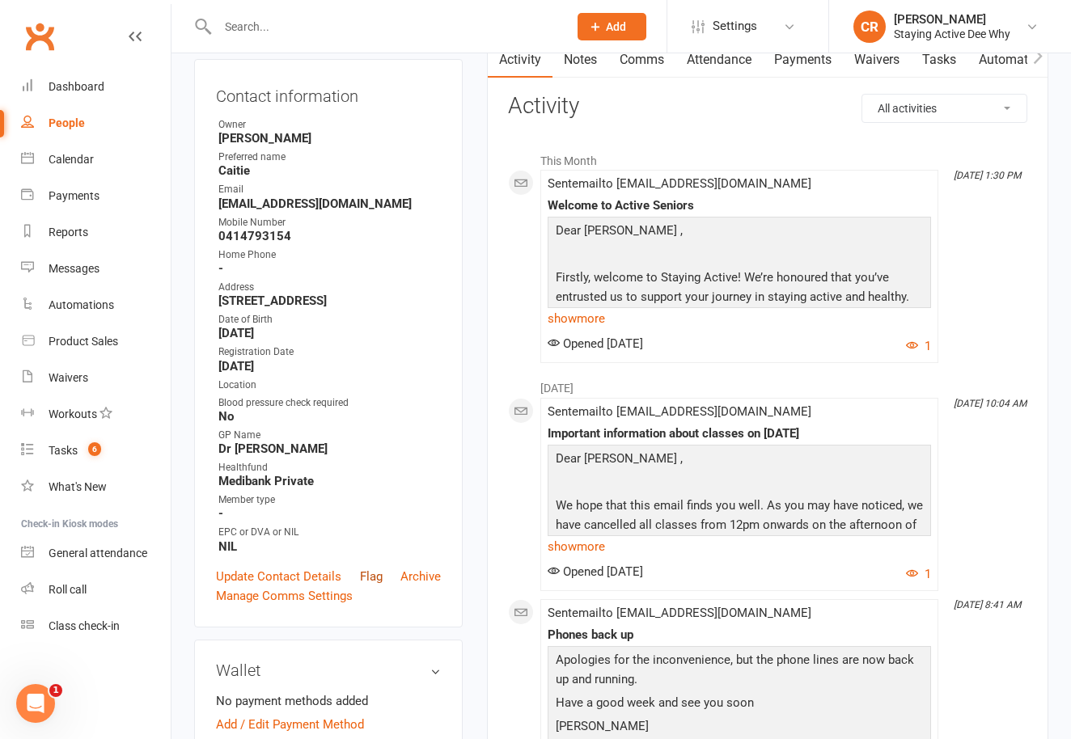
click at [365, 585] on link "Flag" at bounding box center [371, 576] width 23 height 19
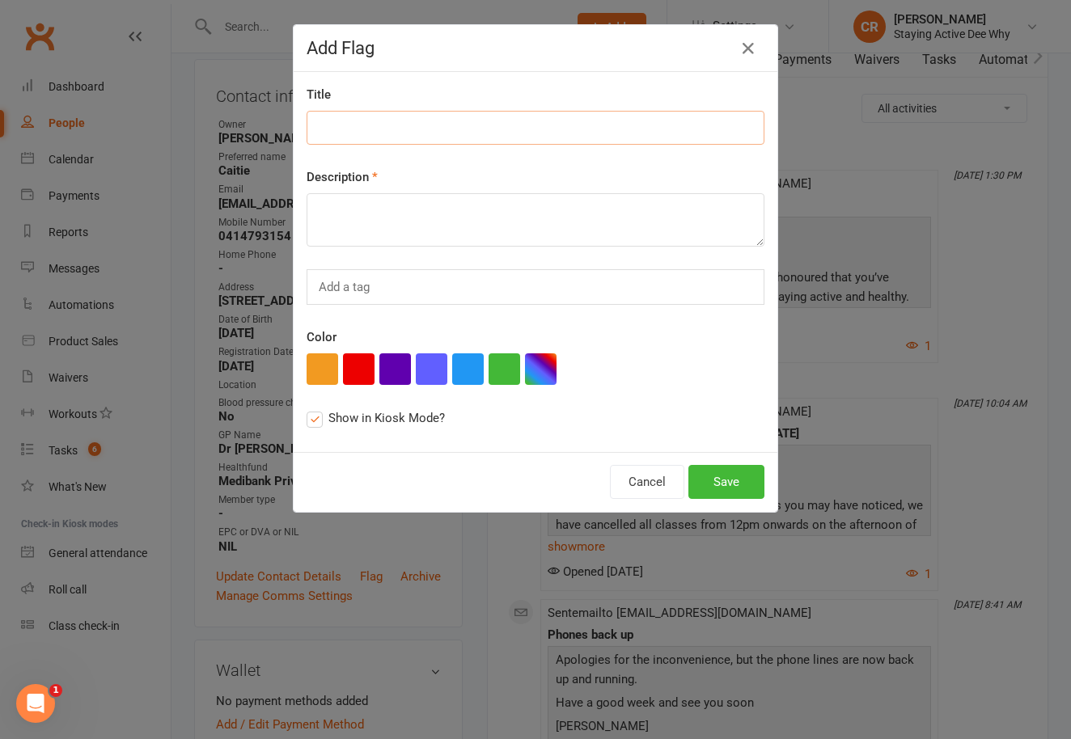
click at [355, 117] on input at bounding box center [536, 128] width 458 height 34
paste input "coming to new member workshop?"
type input "coming to new member workshop?"
click at [358, 210] on textarea at bounding box center [536, 219] width 458 height 53
paste textarea "coming to new member workshop?"
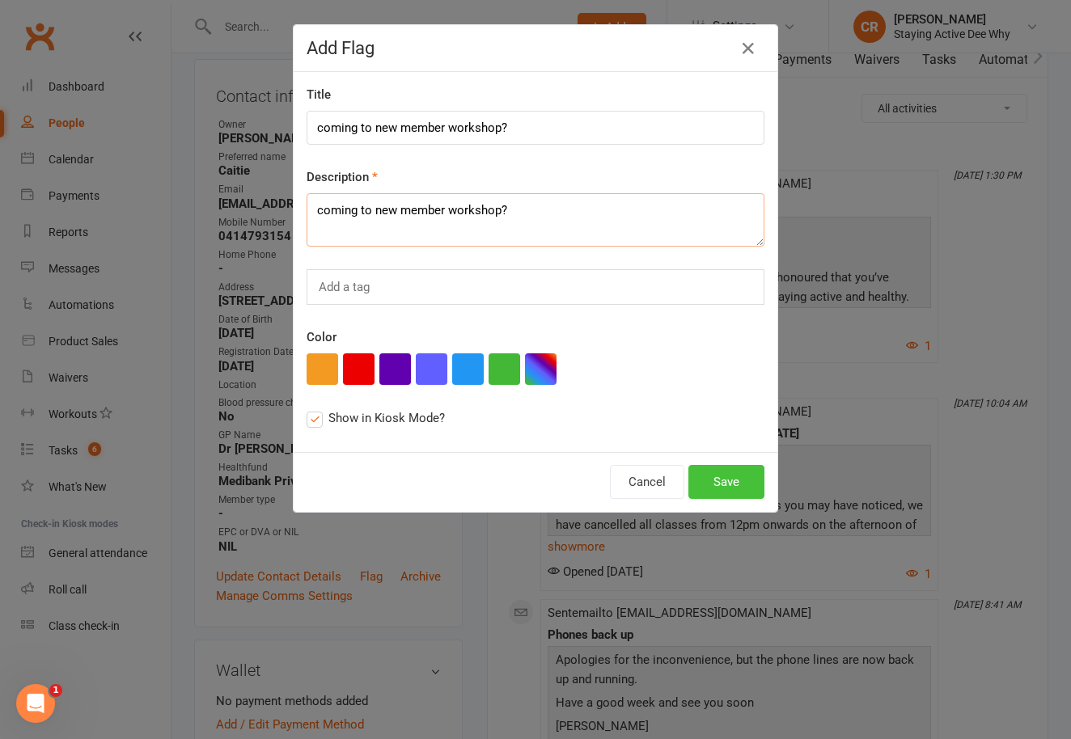
type textarea "coming to new member workshop?"
click at [733, 476] on button "Save" at bounding box center [726, 482] width 76 height 34
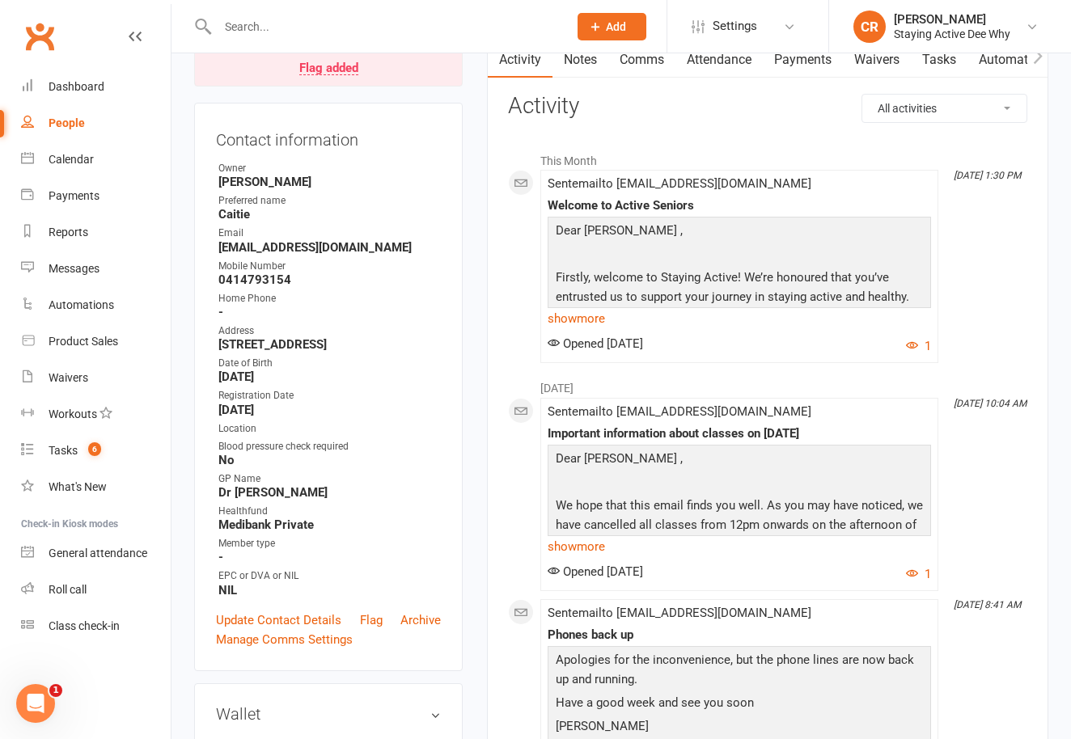
click at [252, 31] on input "text" at bounding box center [385, 26] width 344 height 23
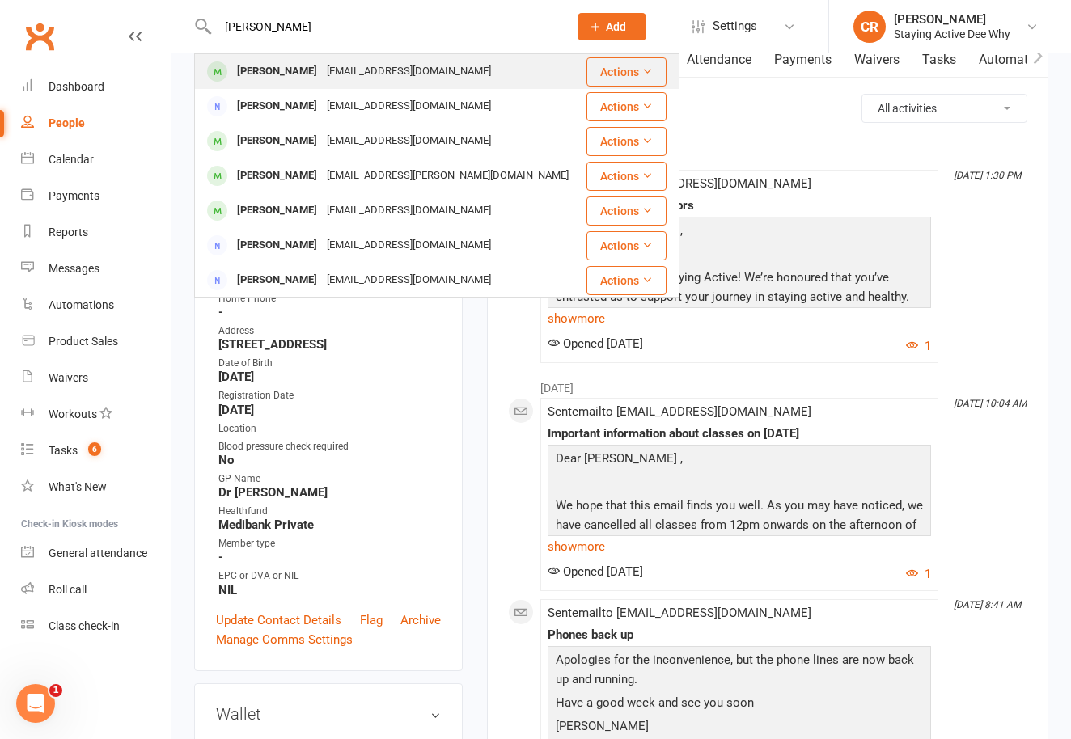
type input "[PERSON_NAME]"
click at [261, 66] on div "[PERSON_NAME]" at bounding box center [277, 71] width 90 height 23
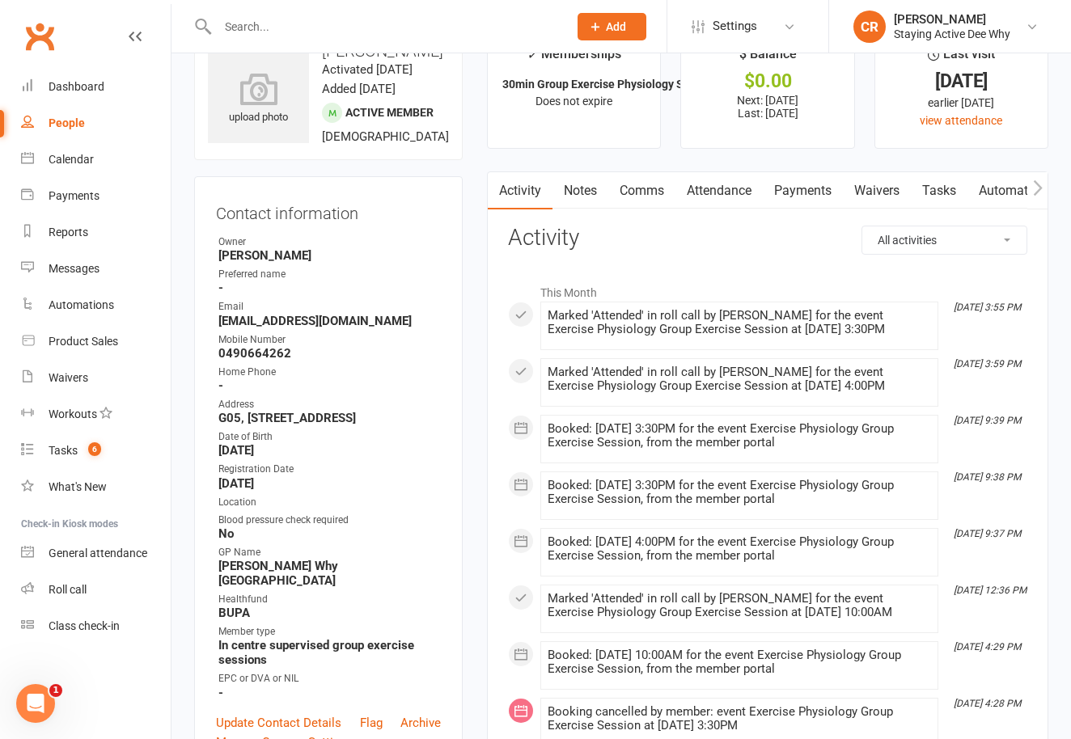
scroll to position [102, 0]
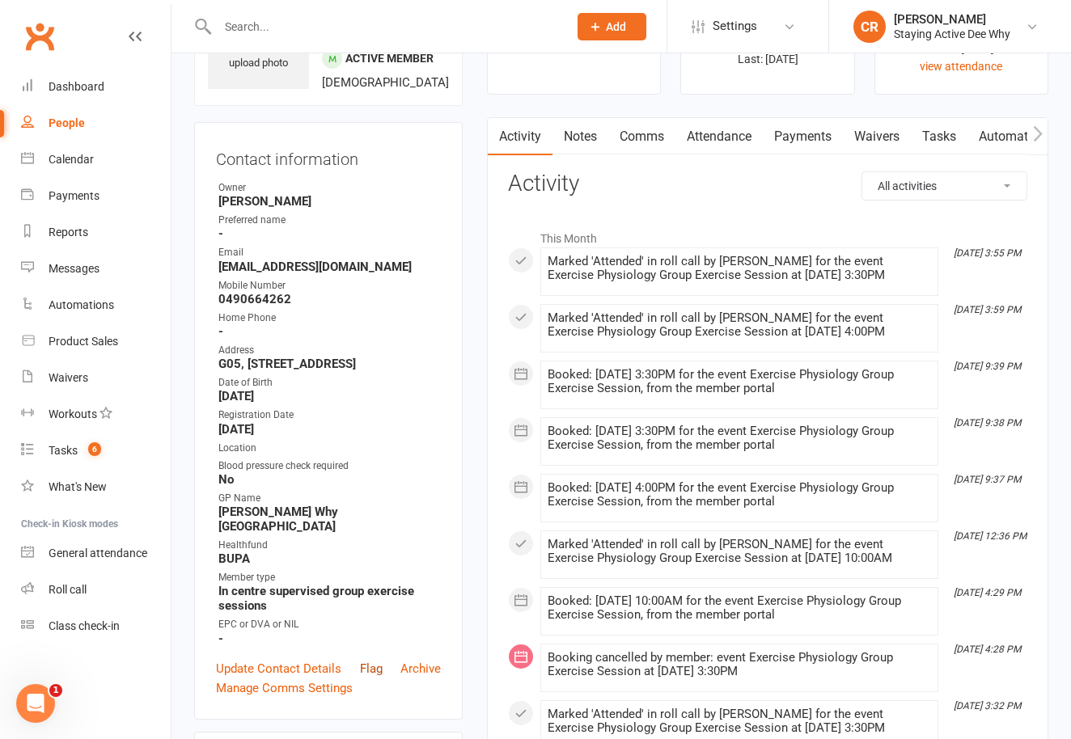
click at [370, 679] on link "Flag" at bounding box center [371, 668] width 23 height 19
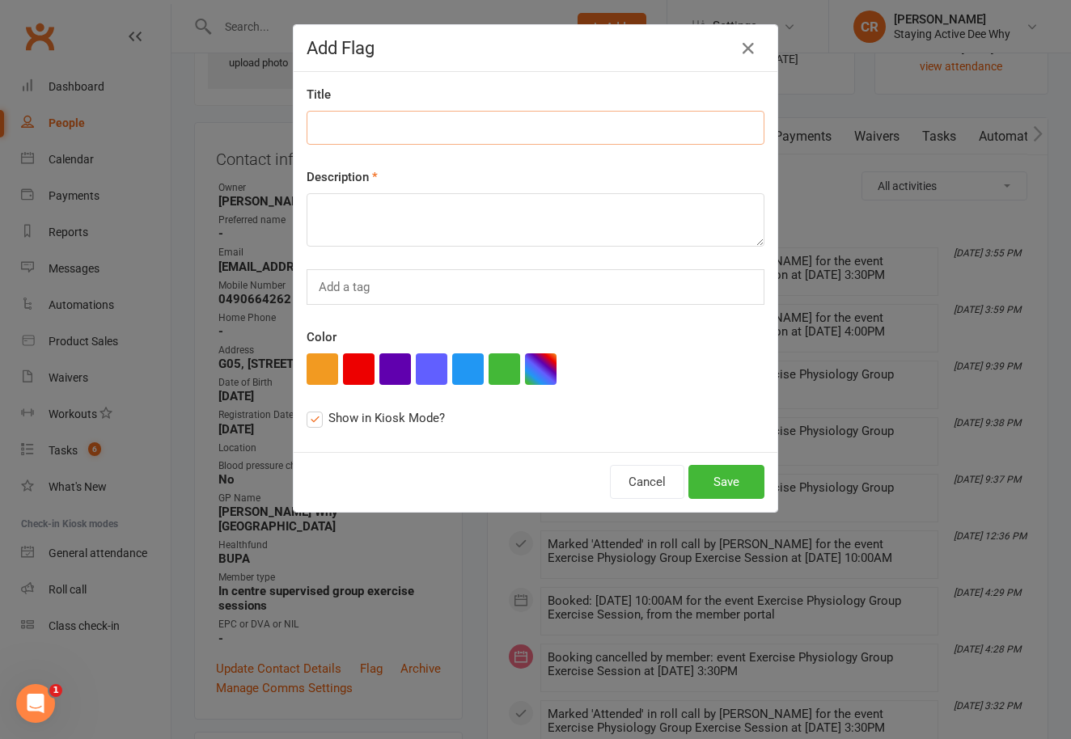
click at [383, 140] on input at bounding box center [536, 128] width 458 height 34
paste input "coming to new member workshop?"
type input "coming to new member workshop?"
click at [392, 192] on div "Description" at bounding box center [536, 206] width 458 height 79
click at [391, 211] on textarea at bounding box center [536, 219] width 458 height 53
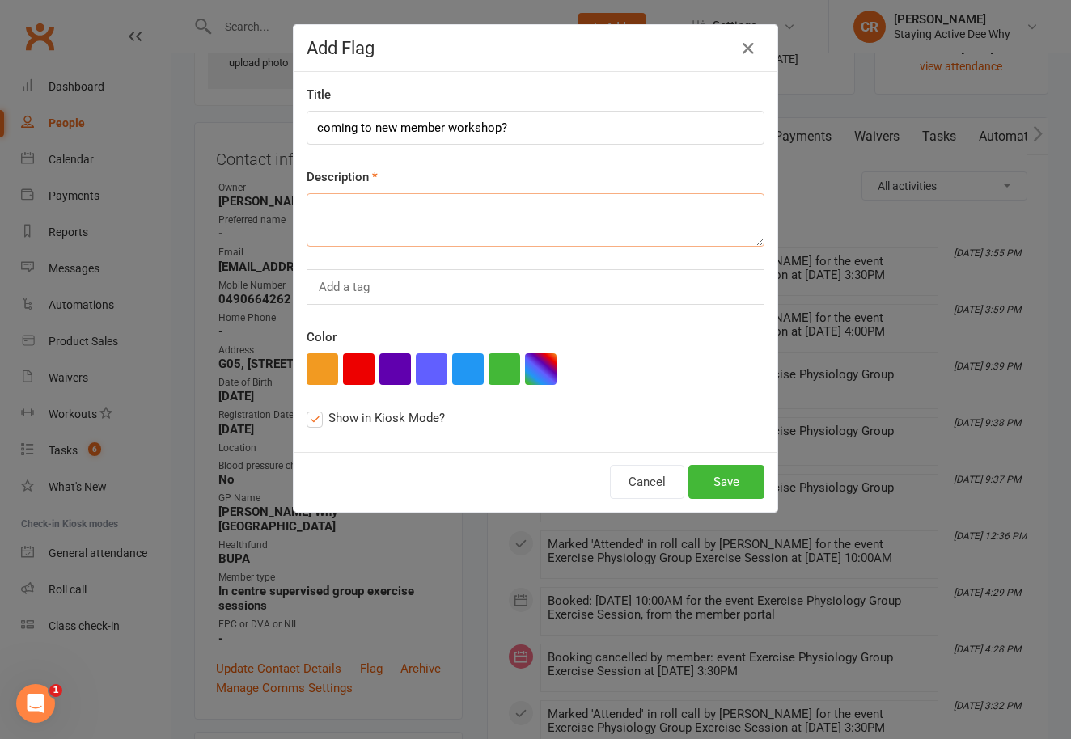
click at [390, 211] on textarea at bounding box center [536, 219] width 458 height 53
paste textarea "coming to new member workshop?"
type textarea "coming to new member workshop?"
click at [739, 469] on button "Save" at bounding box center [726, 482] width 76 height 34
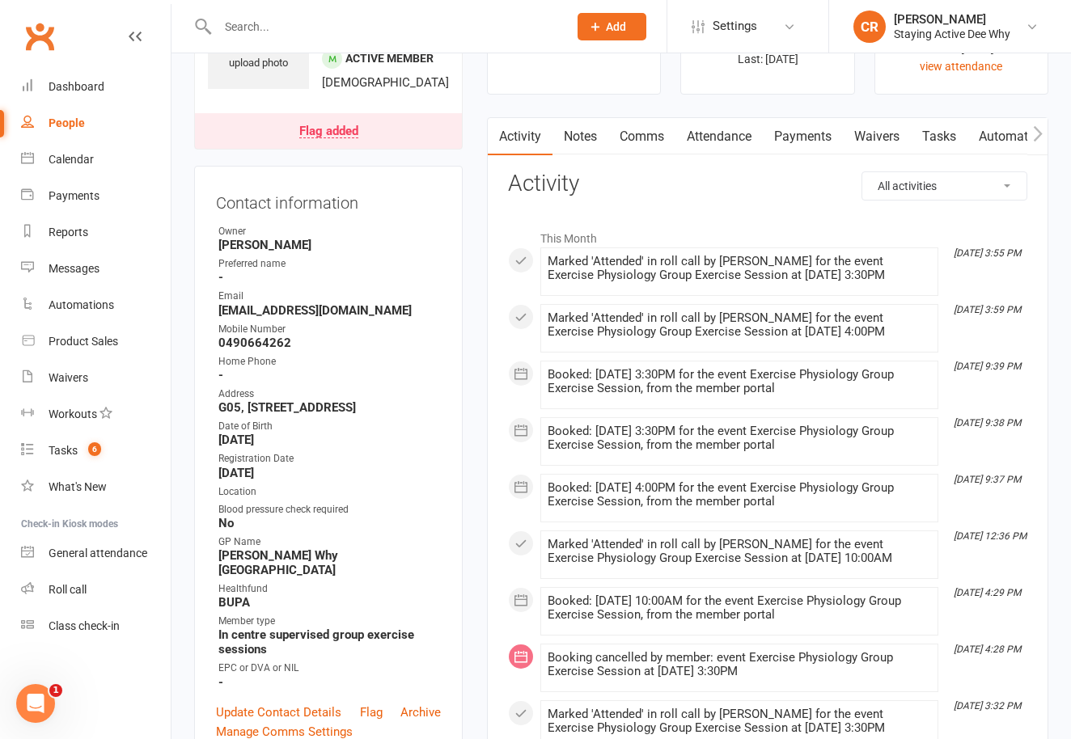
click at [249, 35] on input "text" at bounding box center [385, 26] width 344 height 23
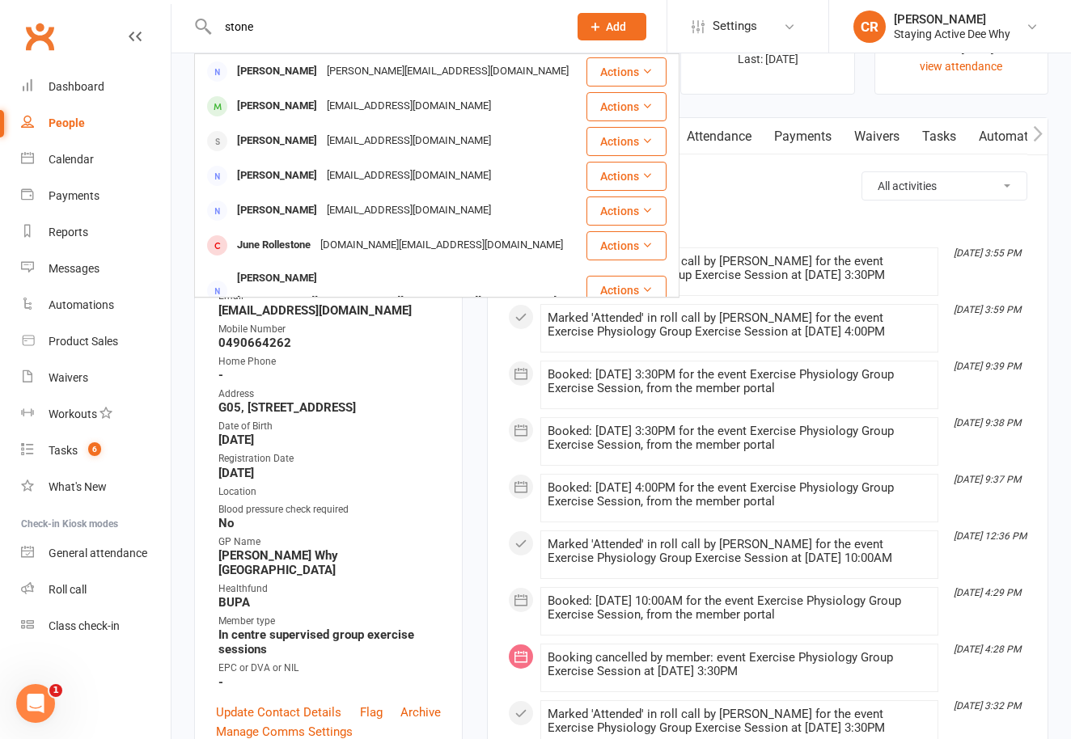
type input "stone"
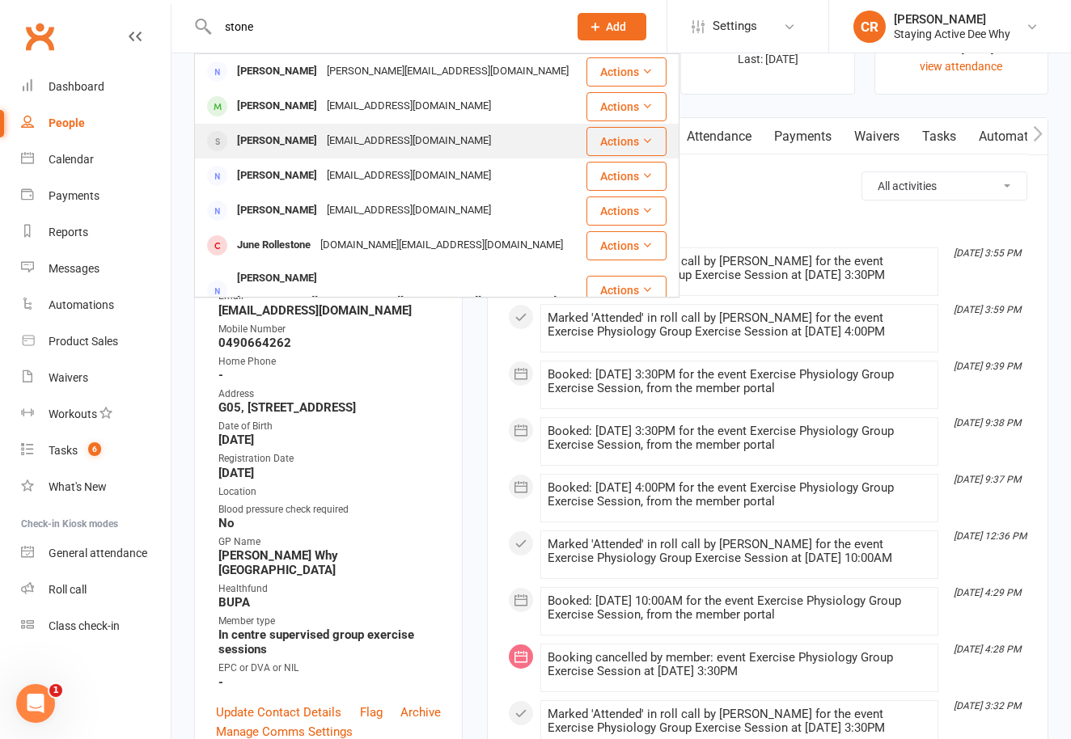
click at [265, 143] on div "[PERSON_NAME]" at bounding box center [277, 140] width 90 height 23
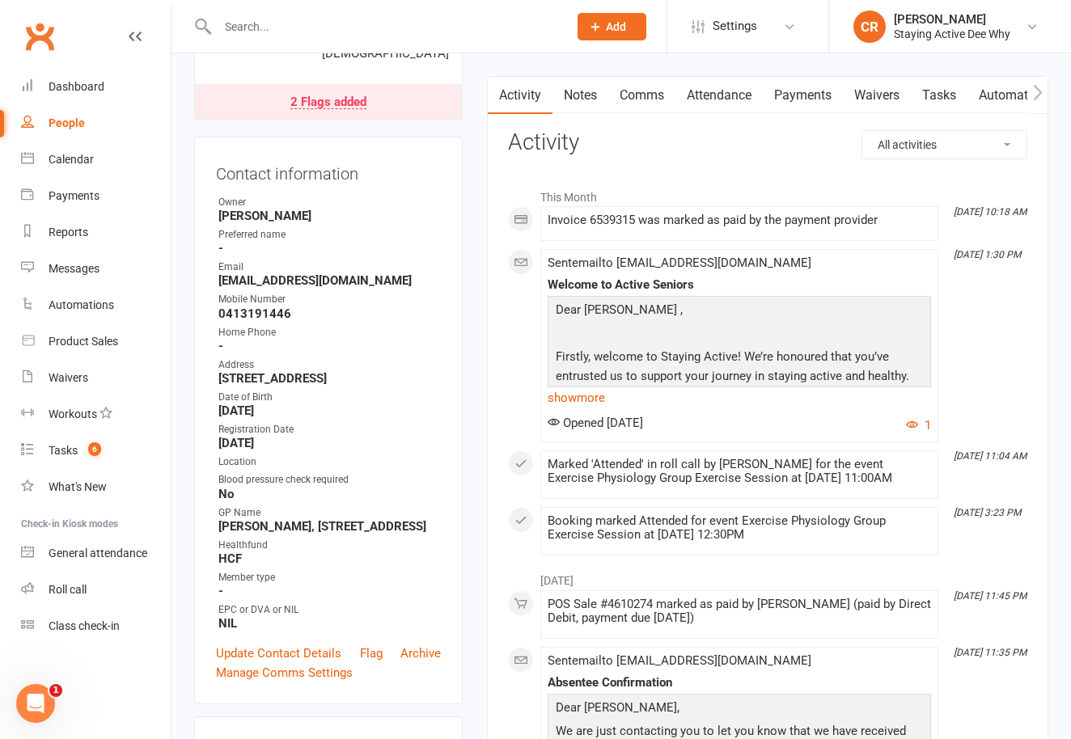
scroll to position [189, 0]
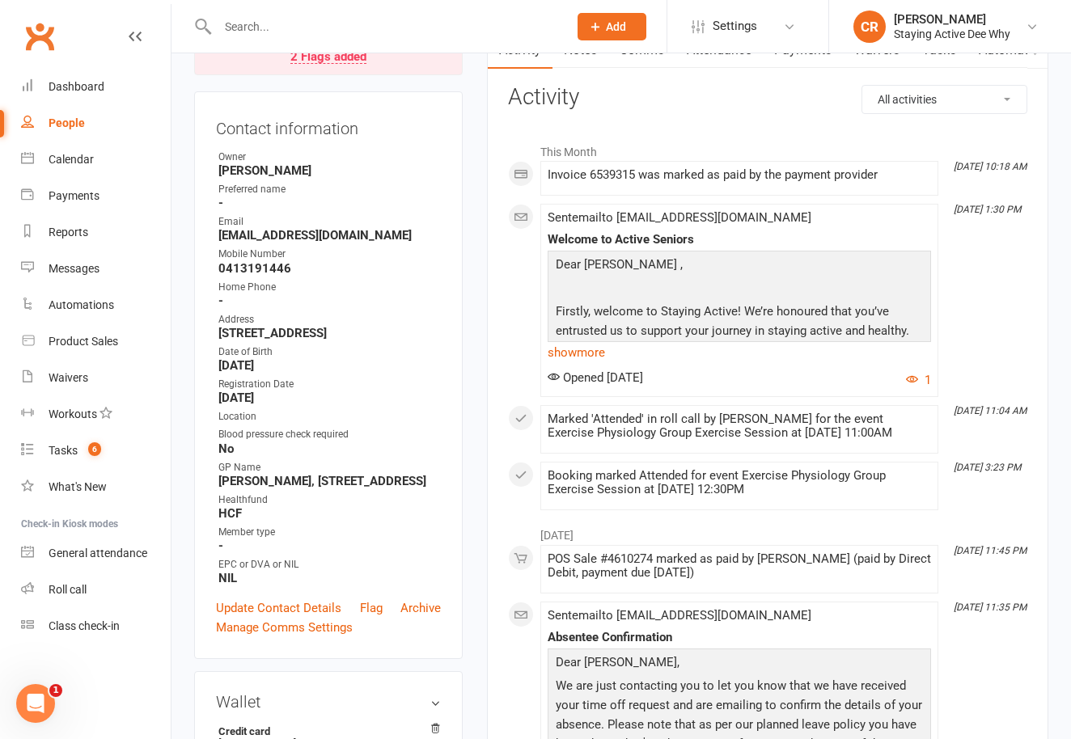
click at [345, 64] on div "2 Flags added" at bounding box center [328, 57] width 76 height 13
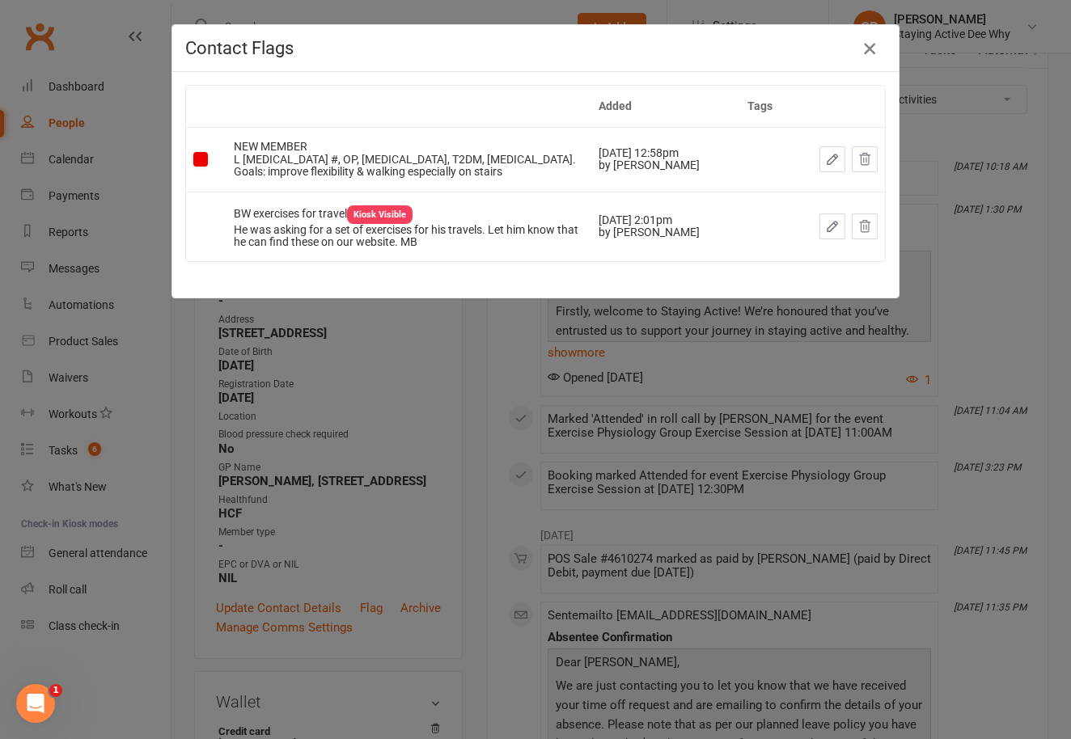
click at [865, 52] on icon "button" at bounding box center [869, 48] width 19 height 19
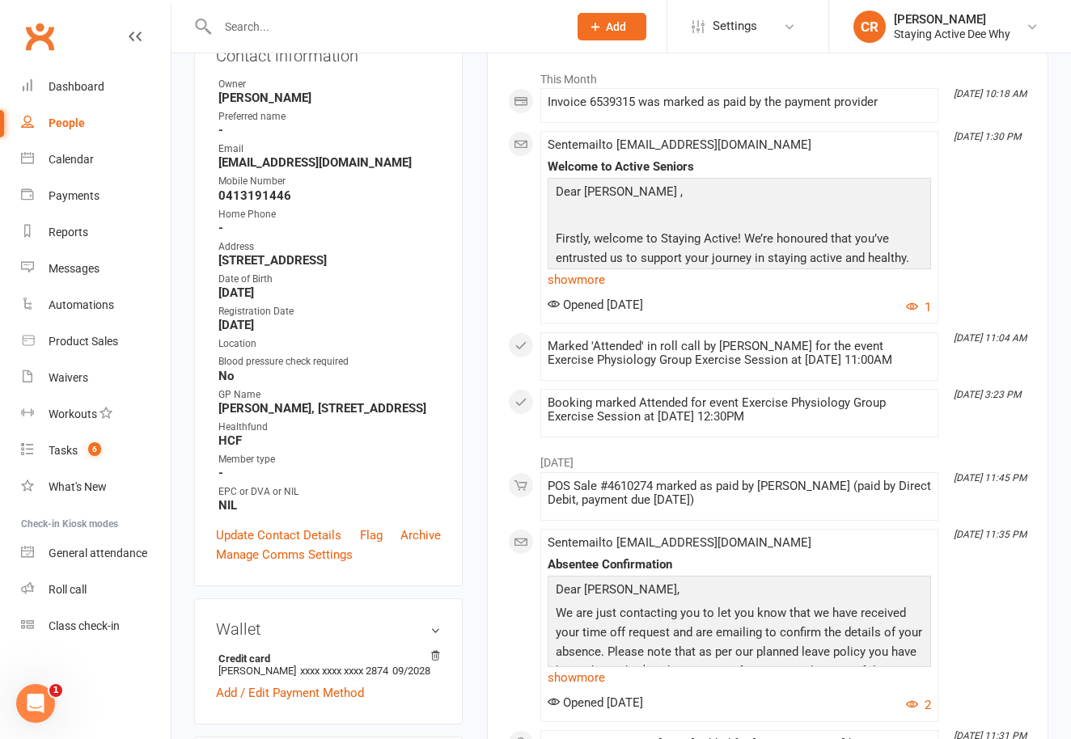
scroll to position [358, 0]
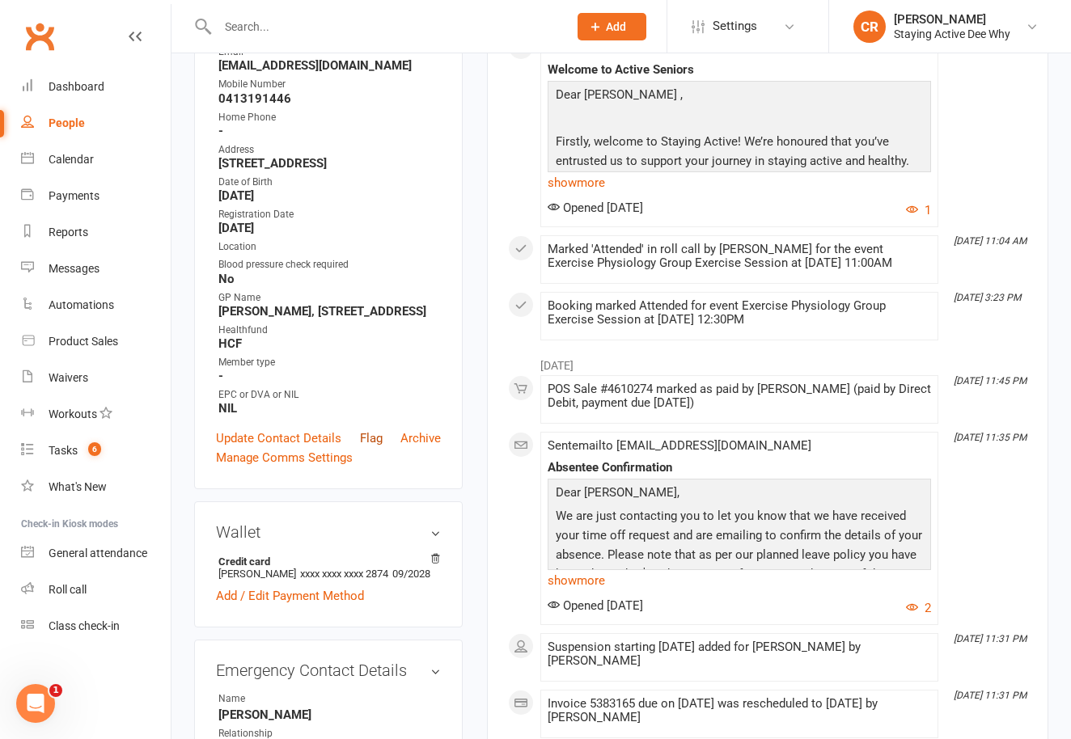
click at [366, 448] on link "Flag" at bounding box center [371, 438] width 23 height 19
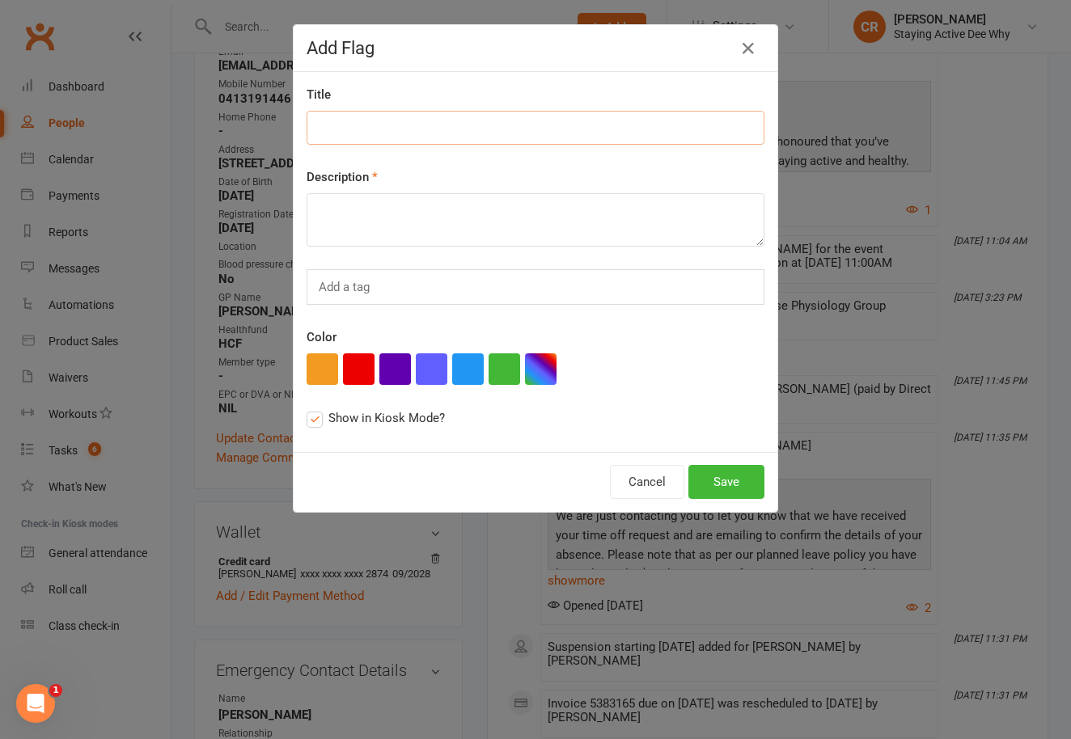
click at [351, 130] on input at bounding box center [536, 128] width 458 height 34
paste input "coming to new member workshop?"
type input "coming to new member workshop?"
click at [348, 209] on textarea at bounding box center [536, 219] width 458 height 53
paste textarea "coming to new member workshop?"
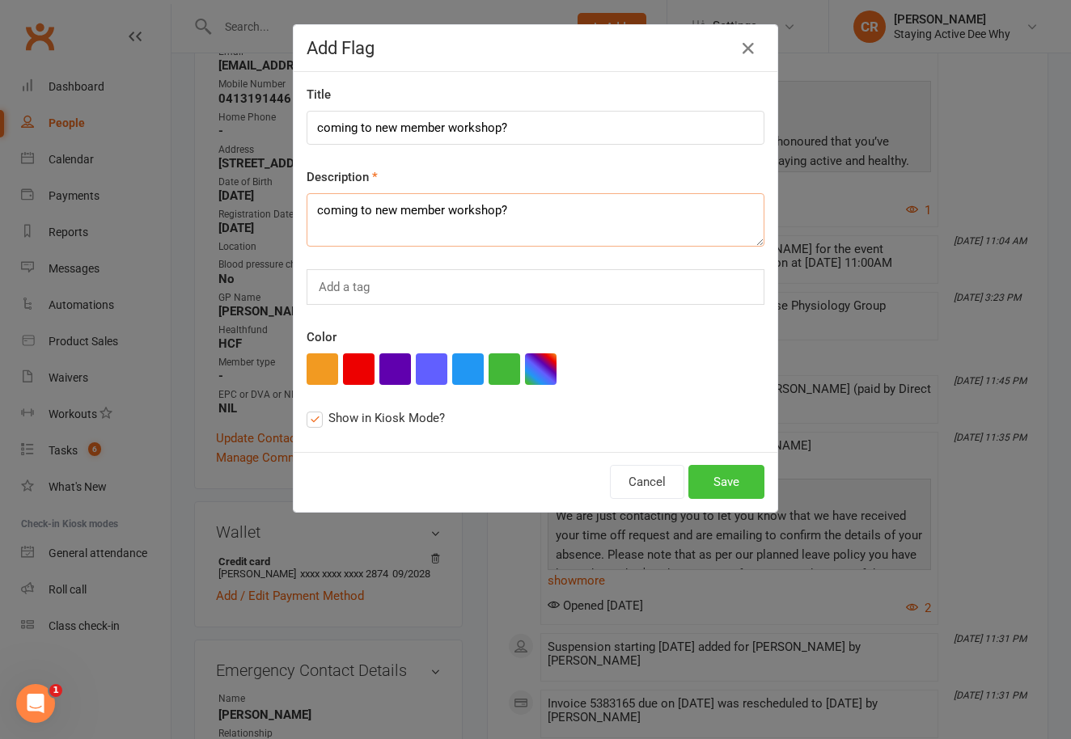
type textarea "coming to new member workshop?"
click at [734, 477] on button "Save" at bounding box center [726, 482] width 76 height 34
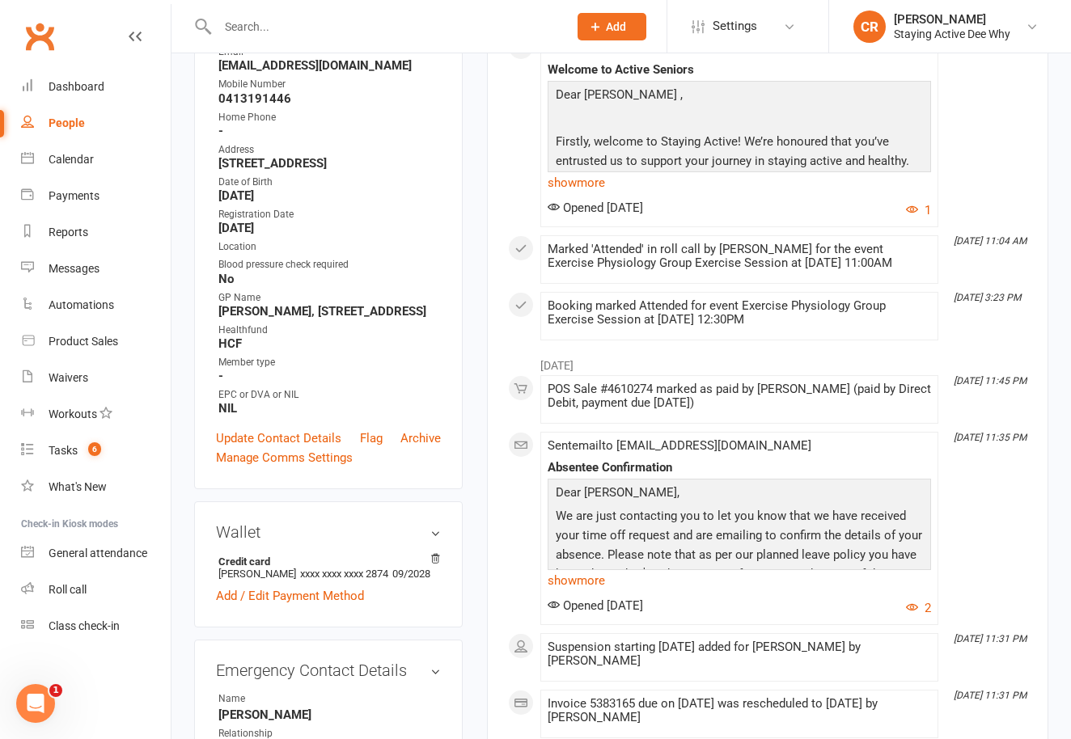
click at [248, 20] on input "text" at bounding box center [385, 26] width 344 height 23
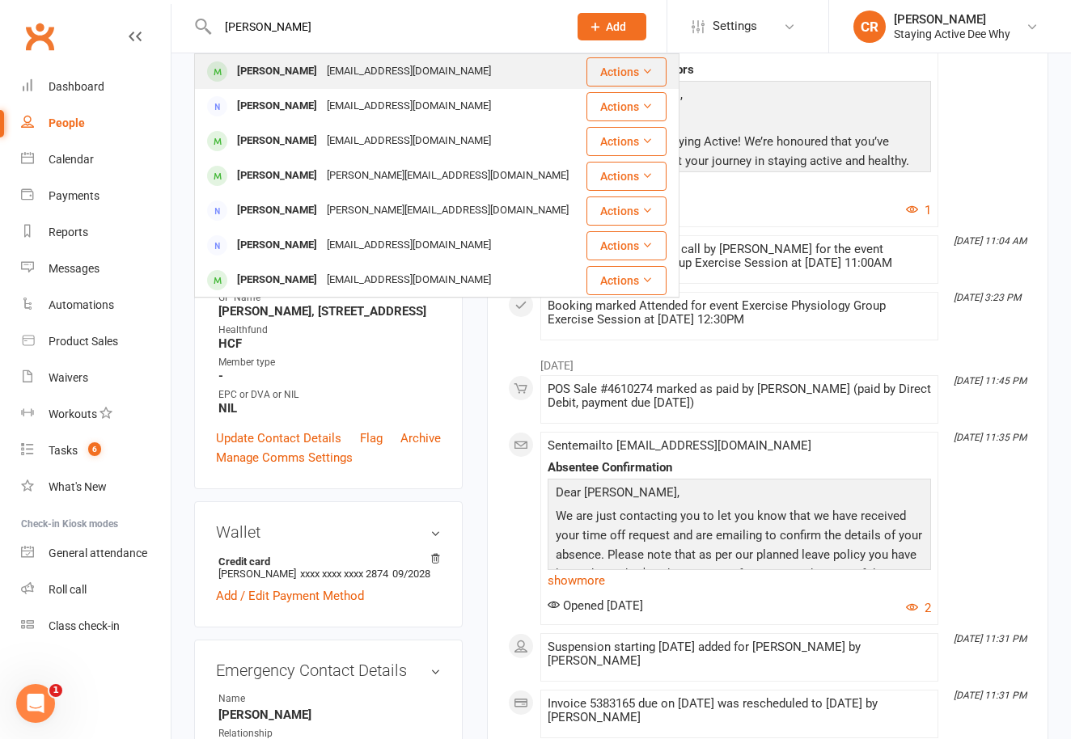
type input "[PERSON_NAME]"
click at [254, 73] on div "[PERSON_NAME]" at bounding box center [277, 71] width 90 height 23
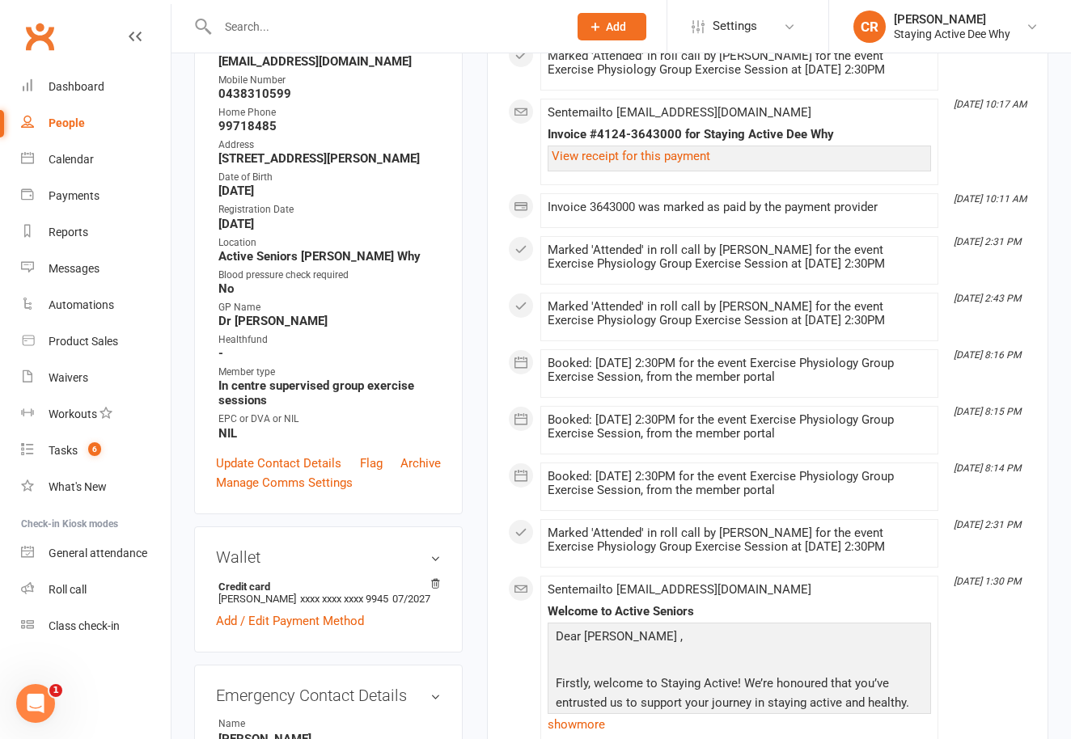
scroll to position [308, 0]
click at [364, 472] on link "Flag" at bounding box center [371, 462] width 23 height 19
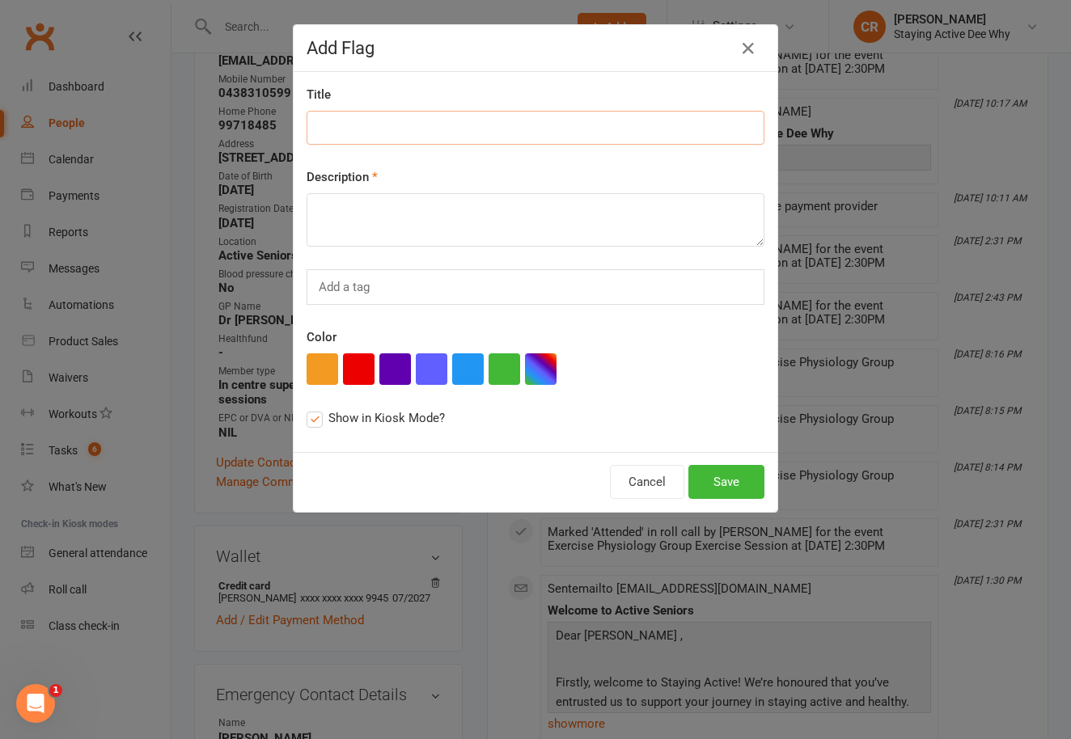
click at [377, 133] on input at bounding box center [536, 128] width 458 height 34
paste input "coming to new member workshop?"
type input "coming to new member workshop?"
click at [379, 227] on textarea at bounding box center [536, 219] width 458 height 53
paste textarea "coming to new member workshop?"
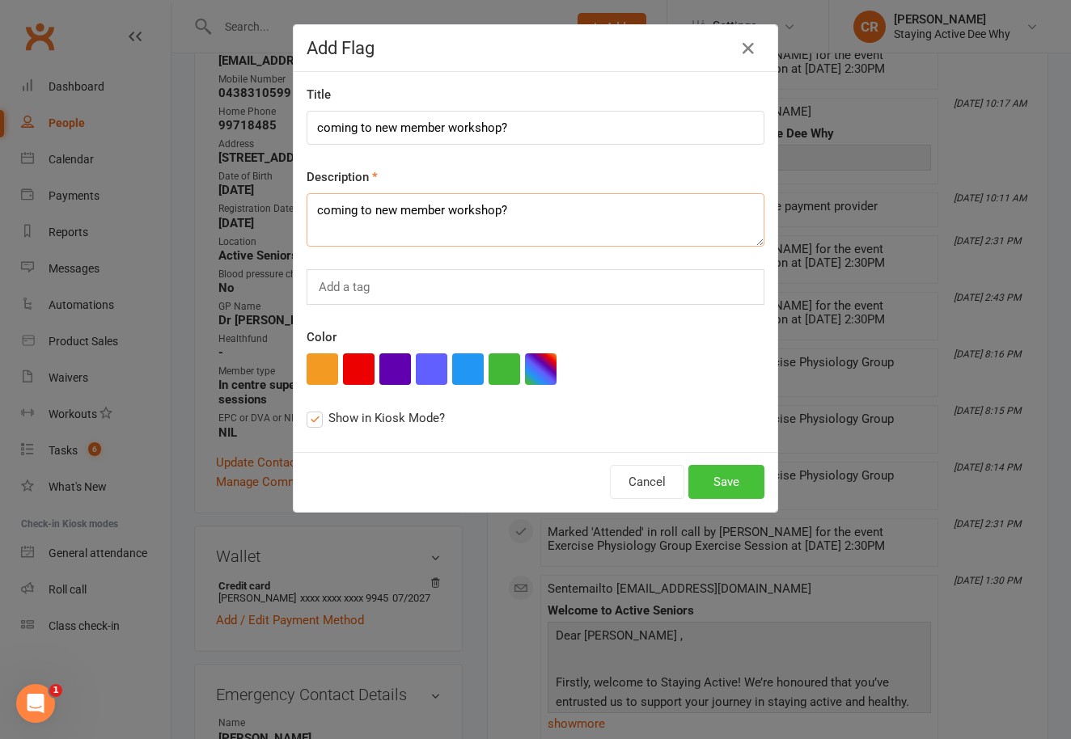
type textarea "coming to new member workshop?"
click at [718, 482] on button "Save" at bounding box center [726, 482] width 76 height 34
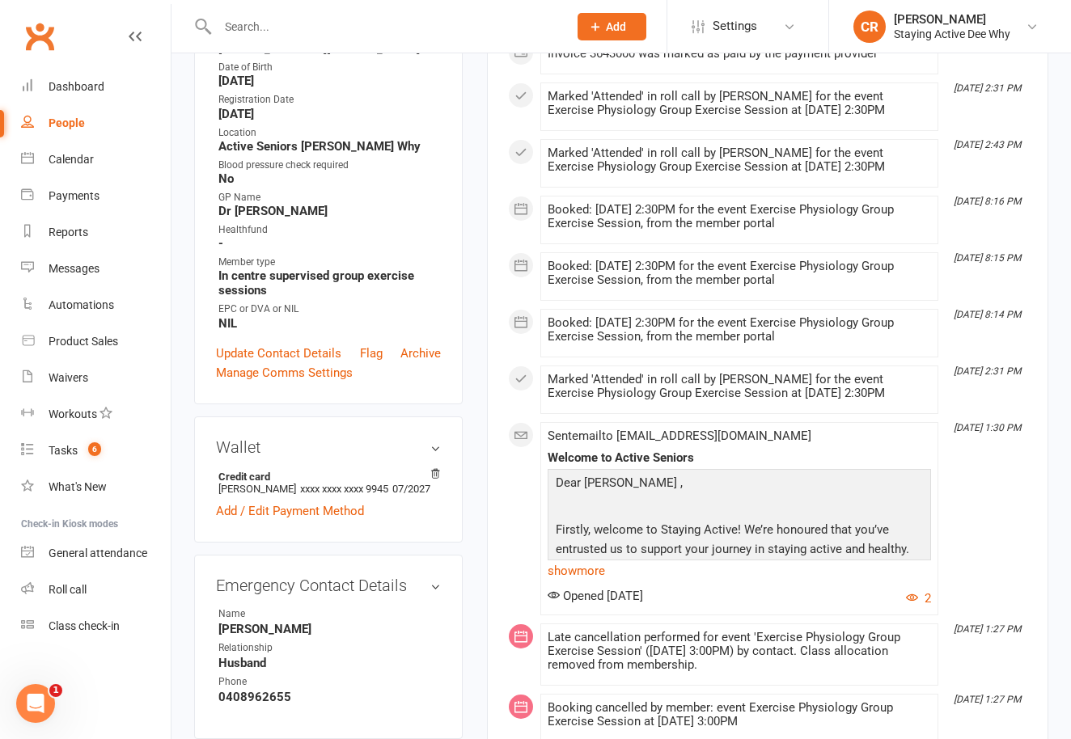
scroll to position [0, 0]
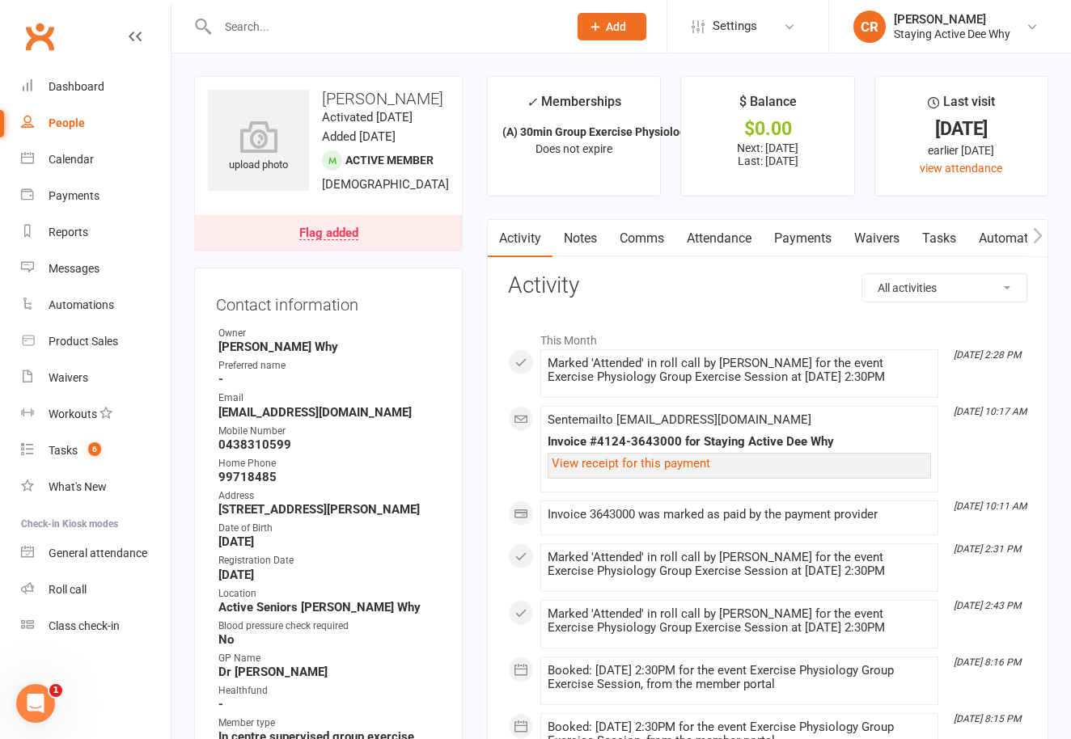
click at [1035, 239] on icon "button" at bounding box center [1038, 235] width 10 height 17
click at [923, 245] on link "Assessments" at bounding box center [894, 238] width 99 height 37
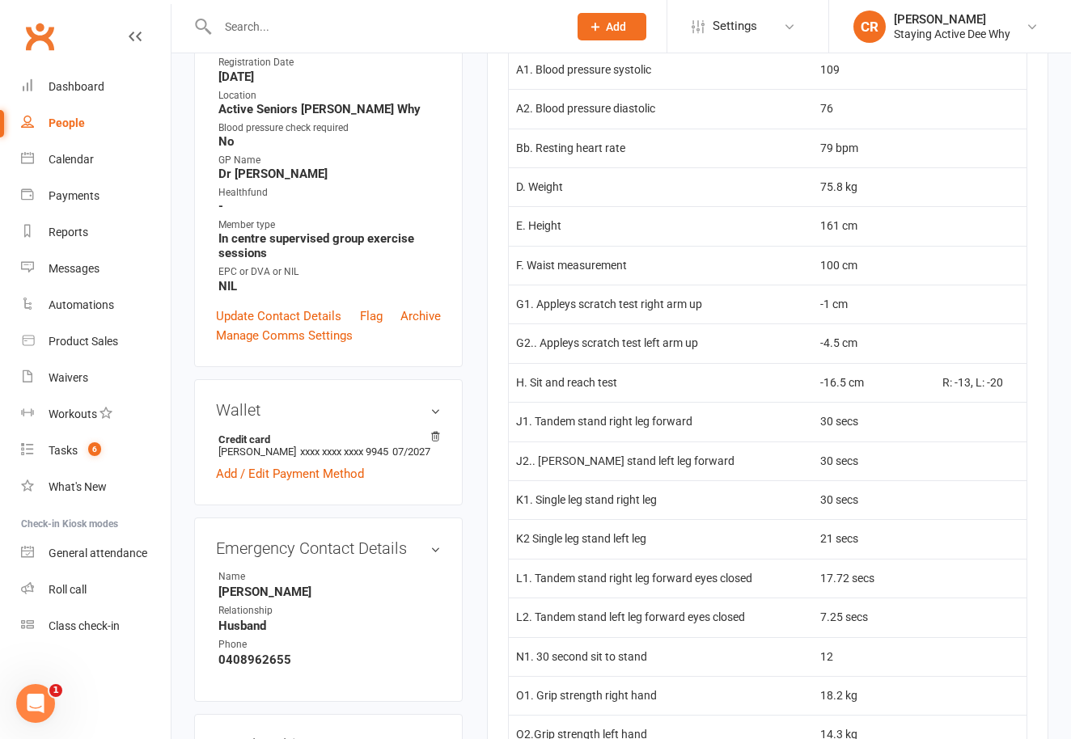
scroll to position [463, 0]
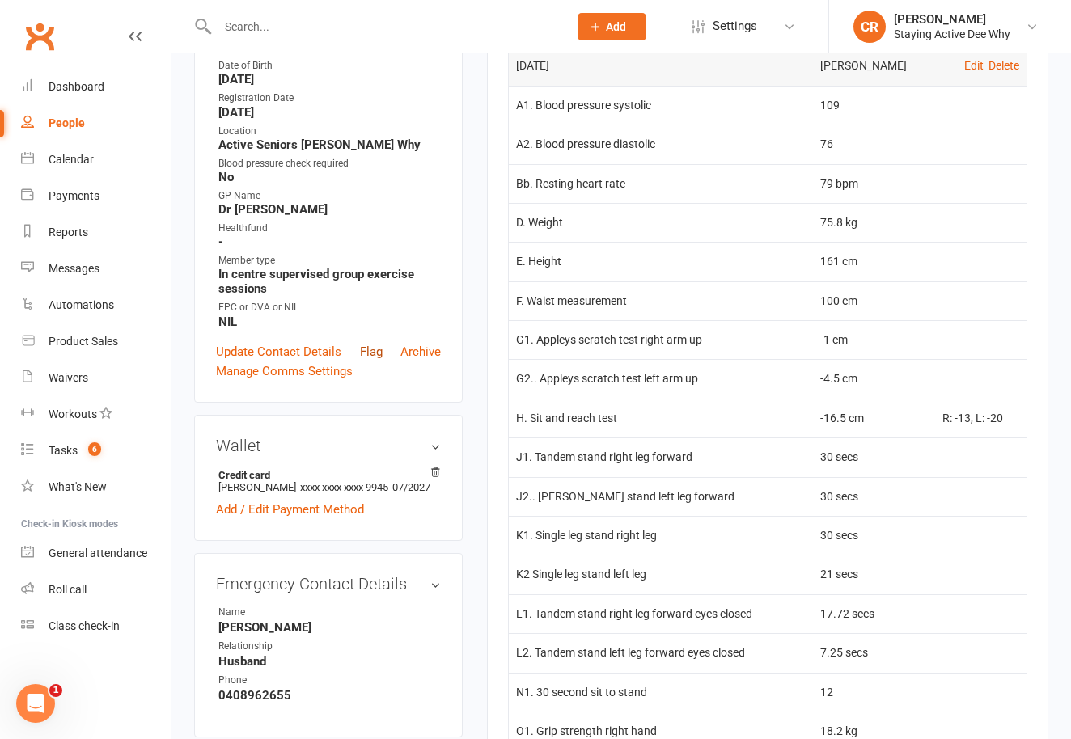
click at [370, 362] on link "Flag" at bounding box center [371, 351] width 23 height 19
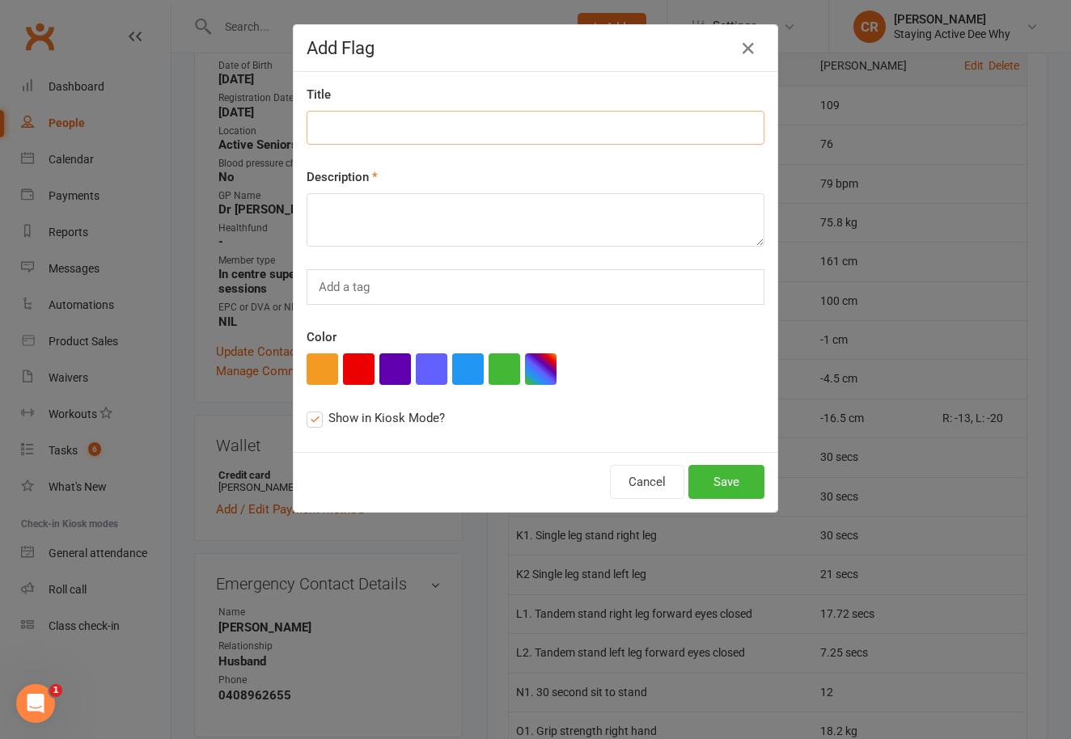
click at [413, 142] on input at bounding box center [536, 128] width 458 height 34
click at [750, 56] on icon "button" at bounding box center [748, 48] width 19 height 19
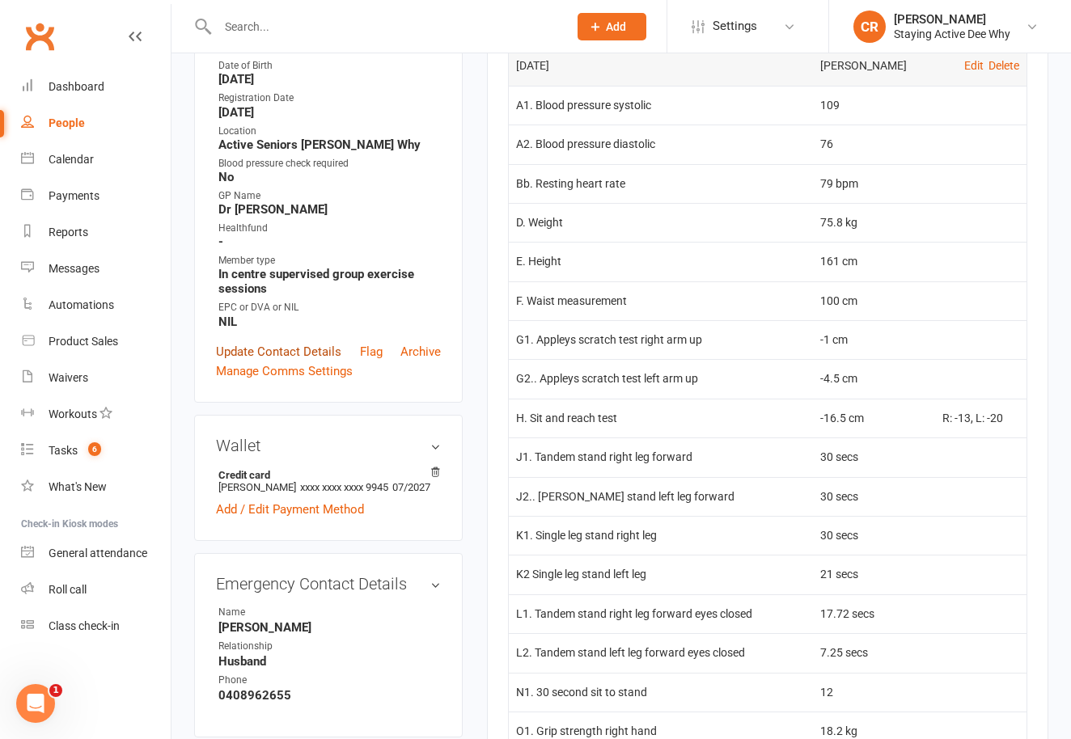
click at [303, 362] on link "Update Contact Details" at bounding box center [278, 351] width 125 height 19
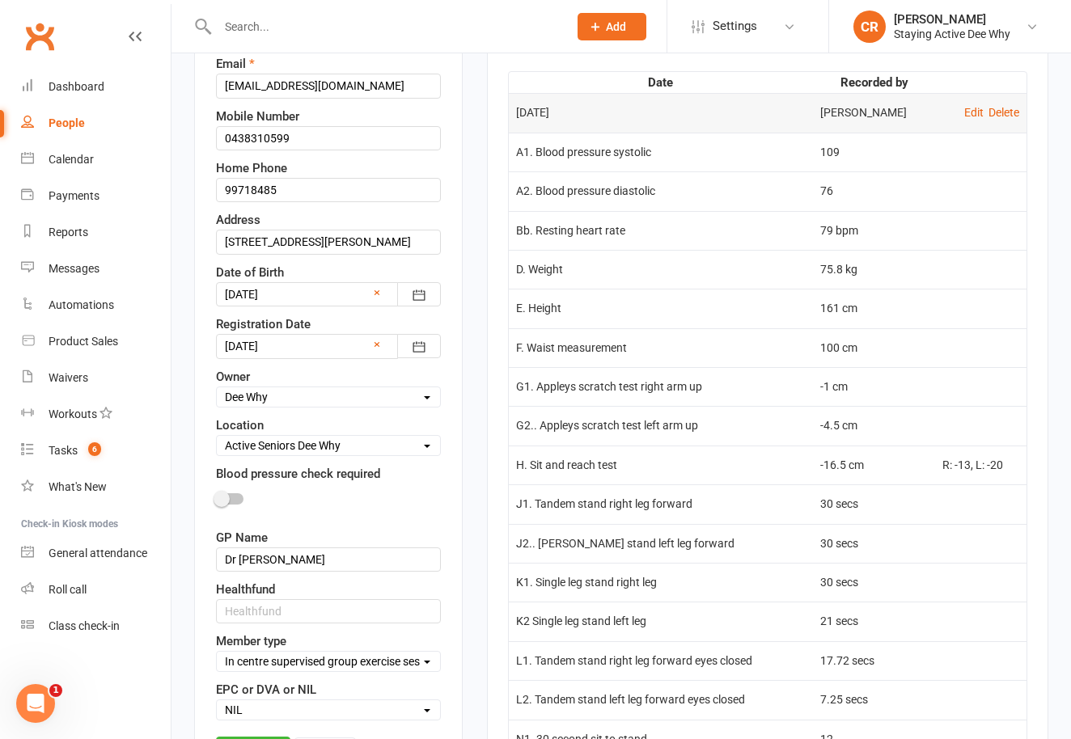
scroll to position [436, 0]
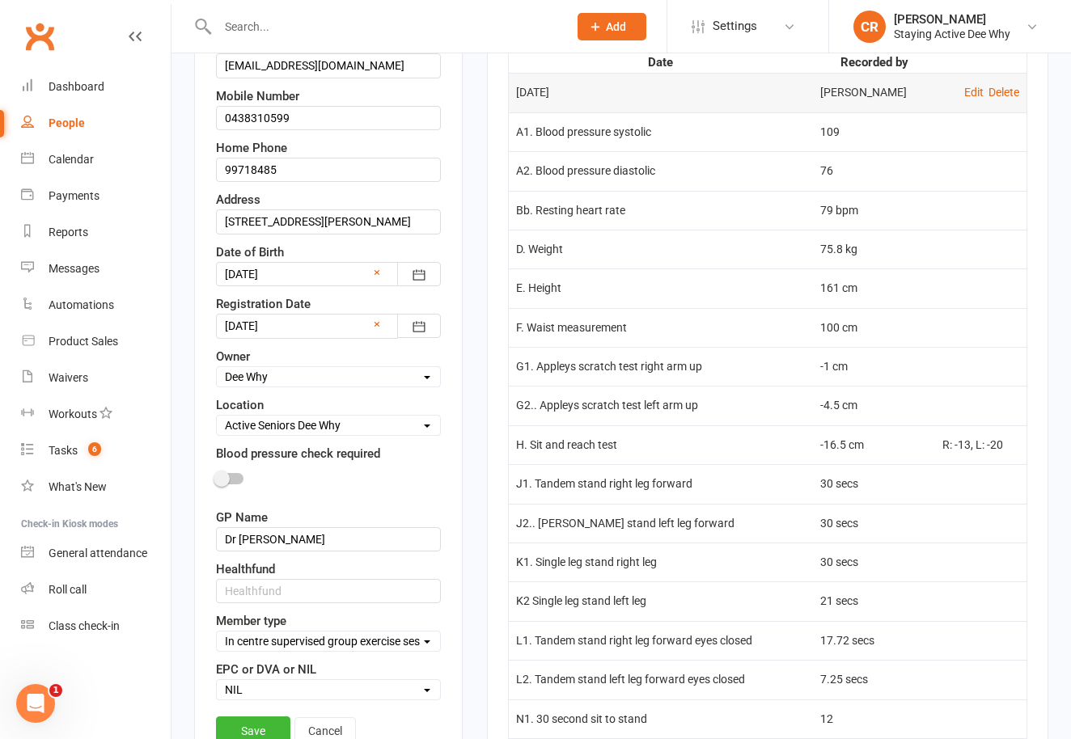
click at [273, 386] on select "Select Owner [PERSON_NAME] Why [PERSON_NAME] [PERSON_NAME] [PERSON_NAME] [PERSO…" at bounding box center [328, 377] width 223 height 18
select select "17"
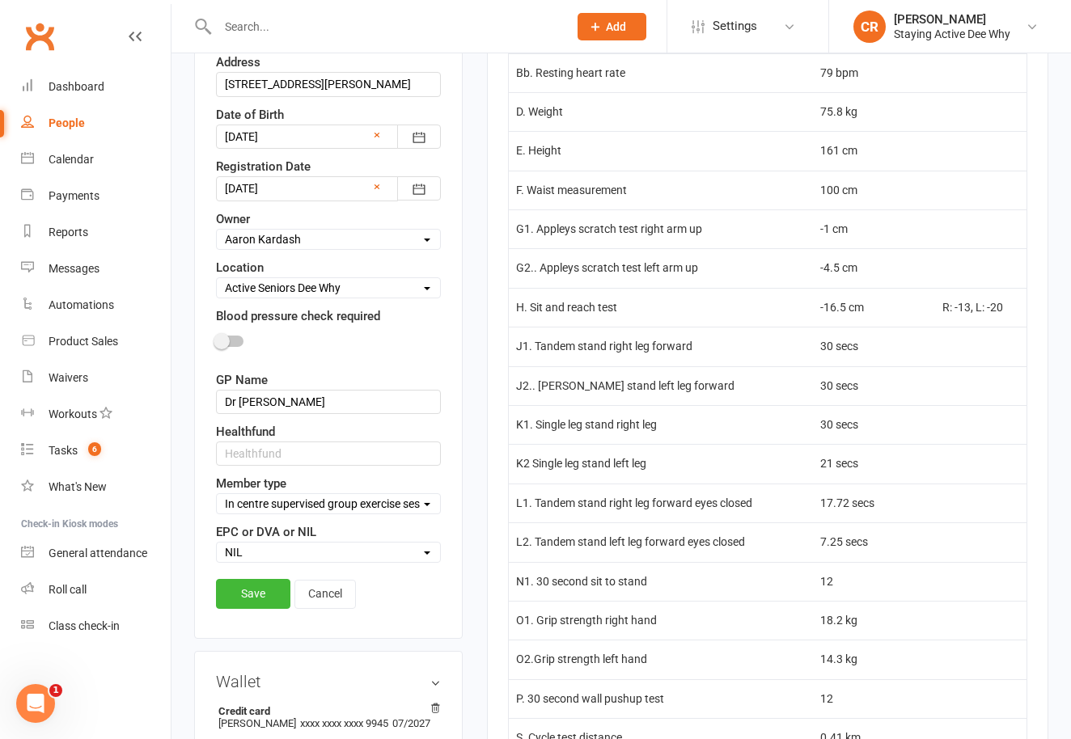
scroll to position [811, 0]
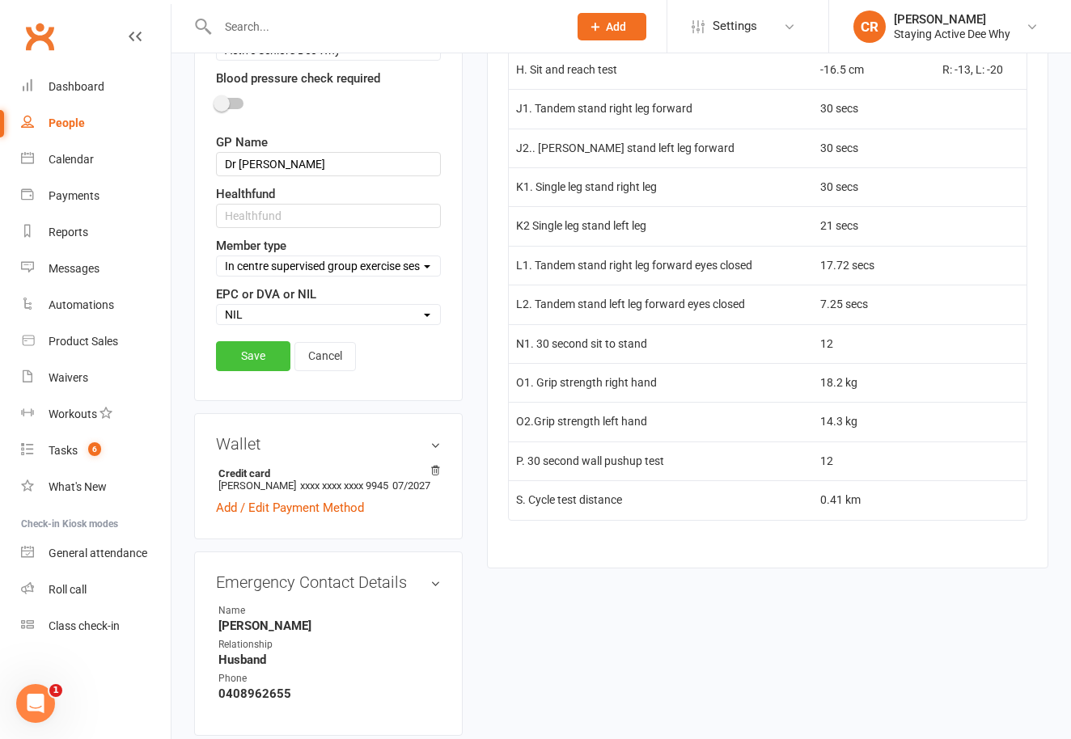
click at [278, 371] on link "Save" at bounding box center [253, 355] width 74 height 29
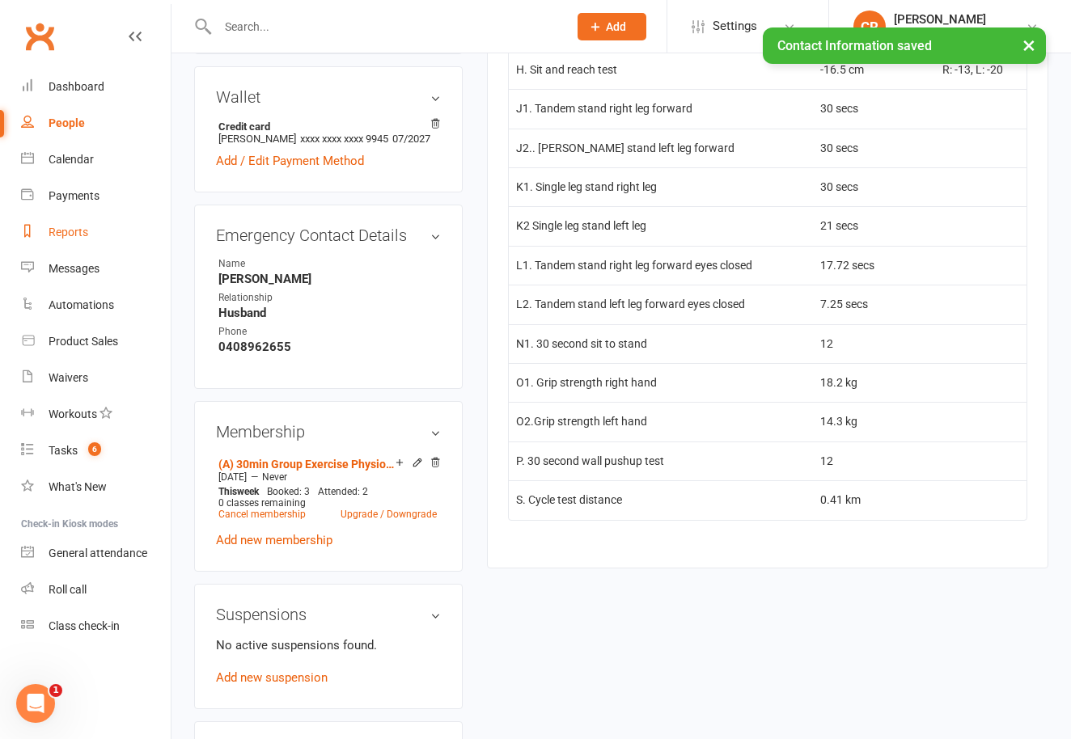
click at [74, 240] on link "Reports" at bounding box center [96, 232] width 150 height 36
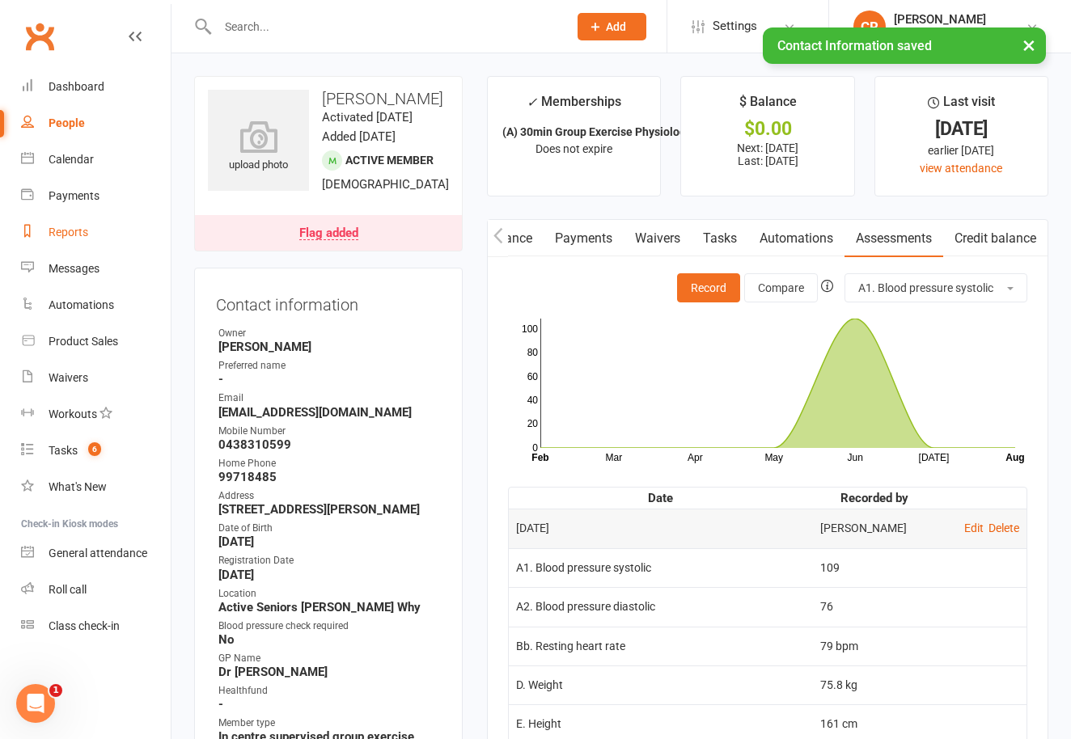
select select "100"
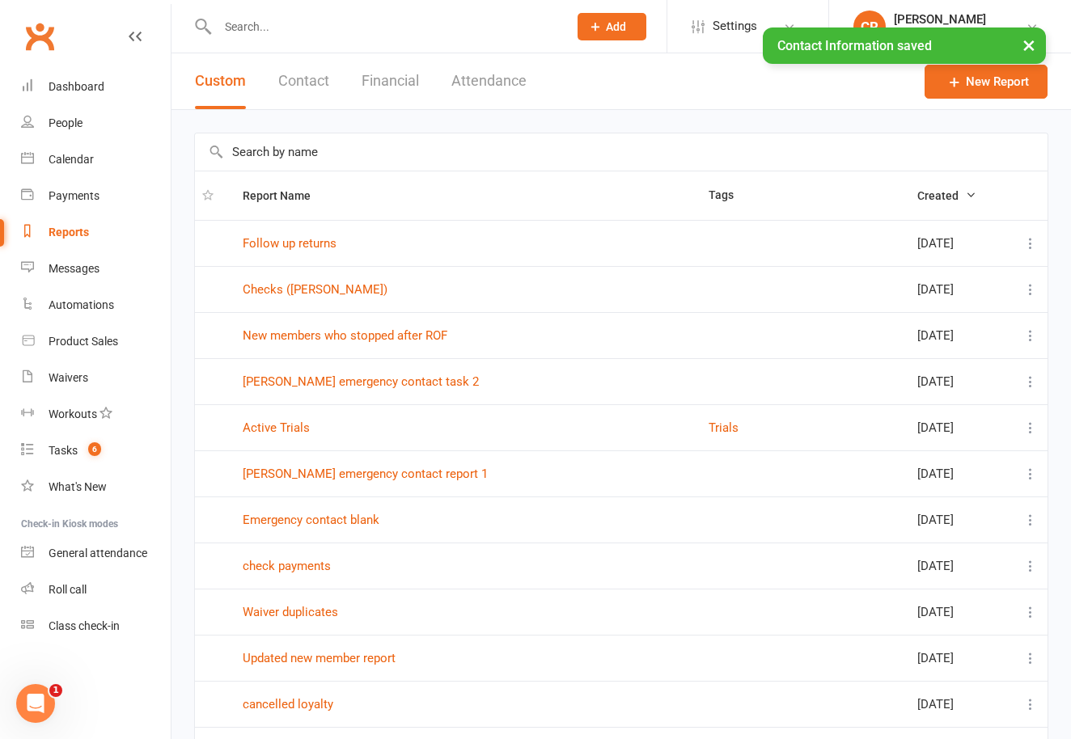
click at [298, 165] on input "text" at bounding box center [621, 151] width 853 height 37
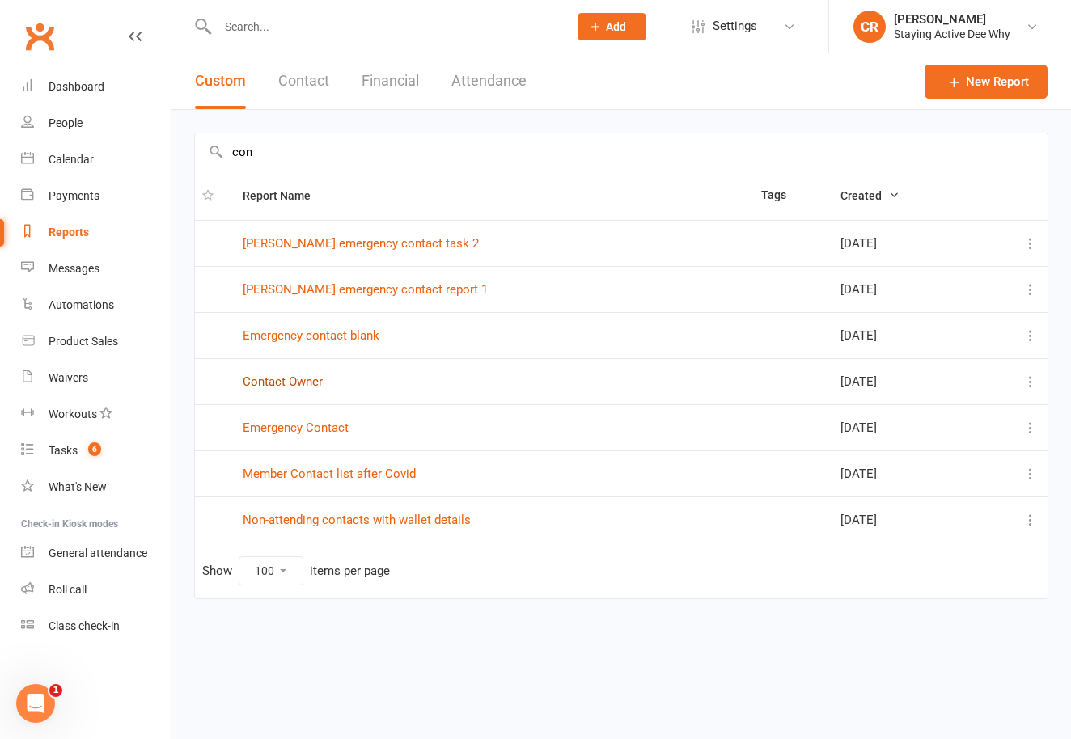
type input "con"
click at [266, 383] on link "Contact Owner" at bounding box center [283, 382] width 80 height 15
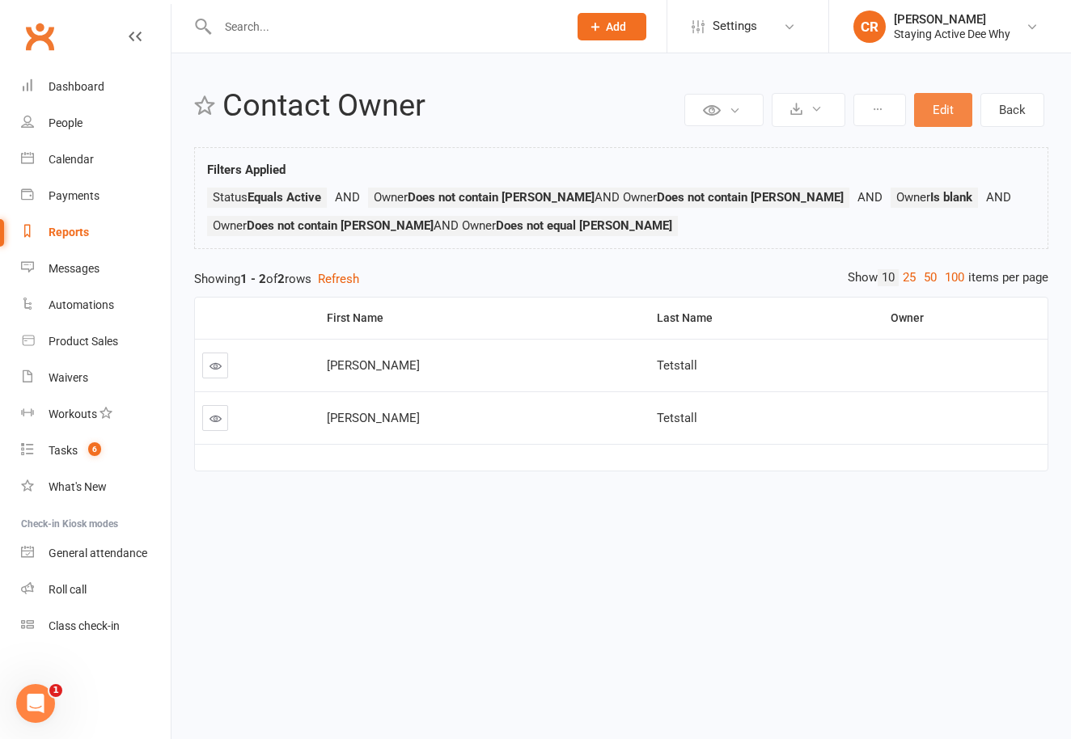
click at [942, 108] on button "Edit" at bounding box center [943, 110] width 58 height 34
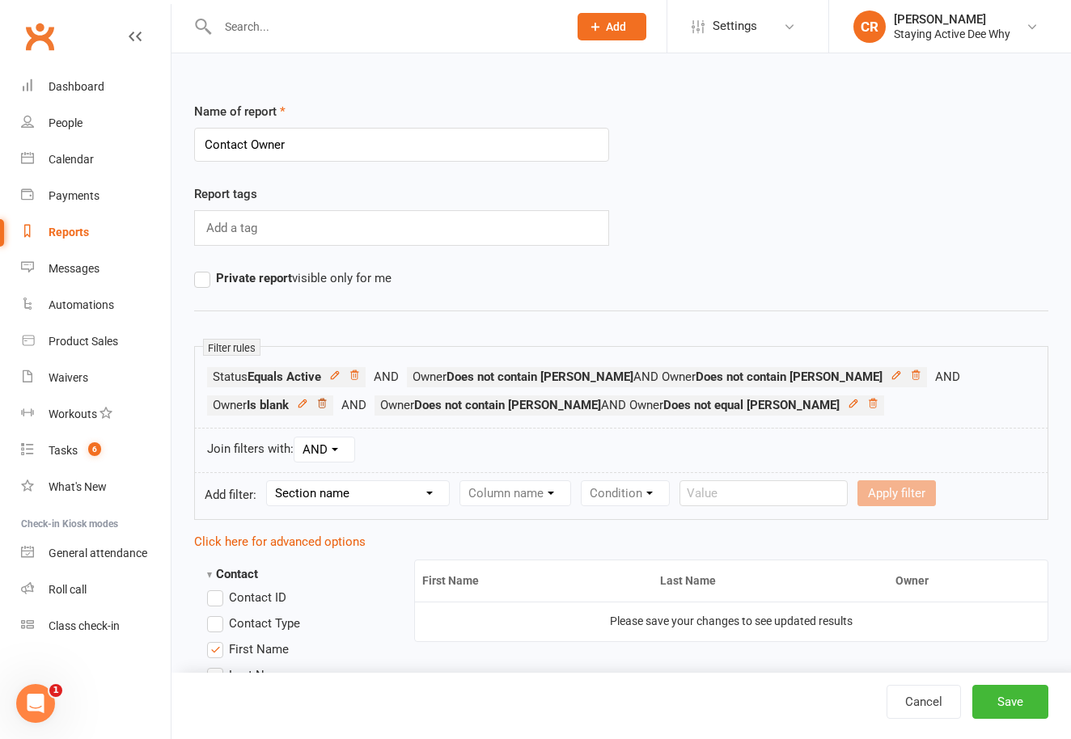
click at [328, 398] on icon at bounding box center [321, 403] width 11 height 11
click at [998, 701] on button "Save" at bounding box center [1010, 702] width 76 height 34
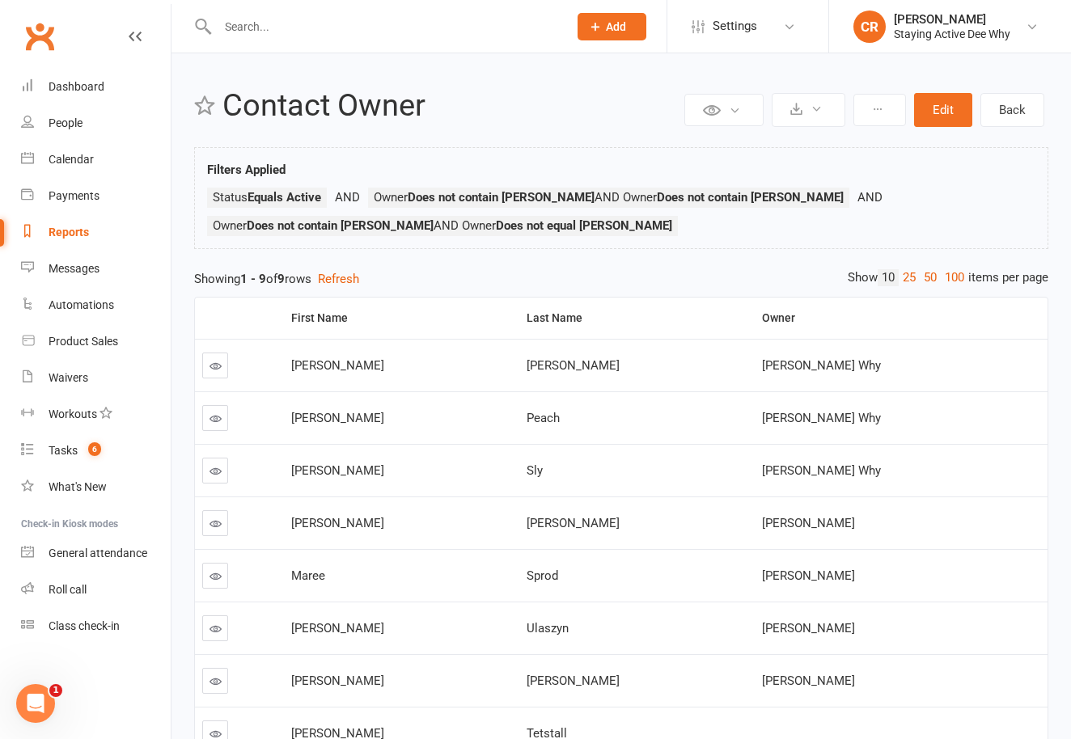
click at [221, 629] on link at bounding box center [215, 629] width 26 height 26
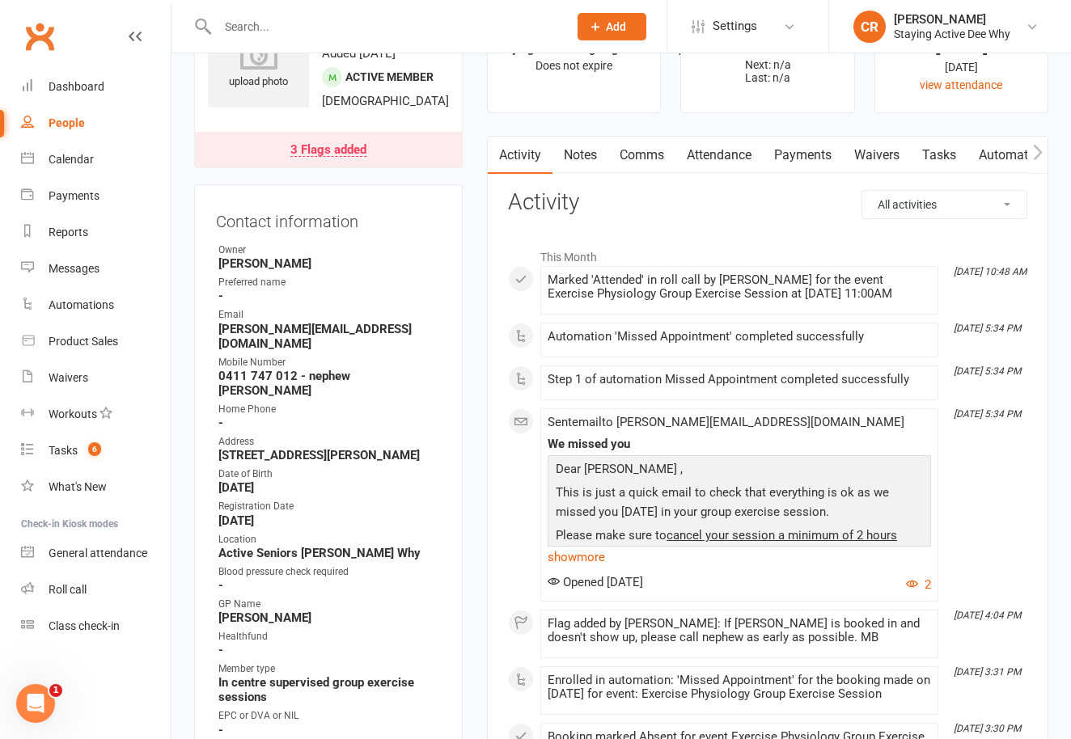
scroll to position [245, 0]
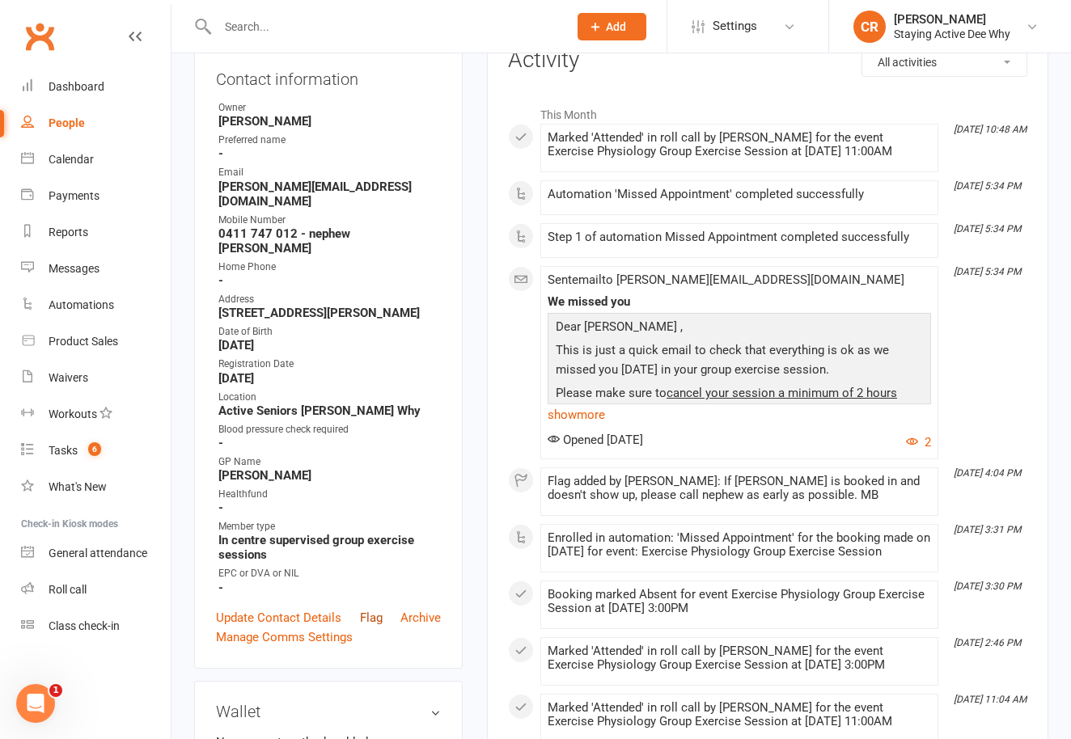
click at [367, 608] on link "Flag" at bounding box center [371, 617] width 23 height 19
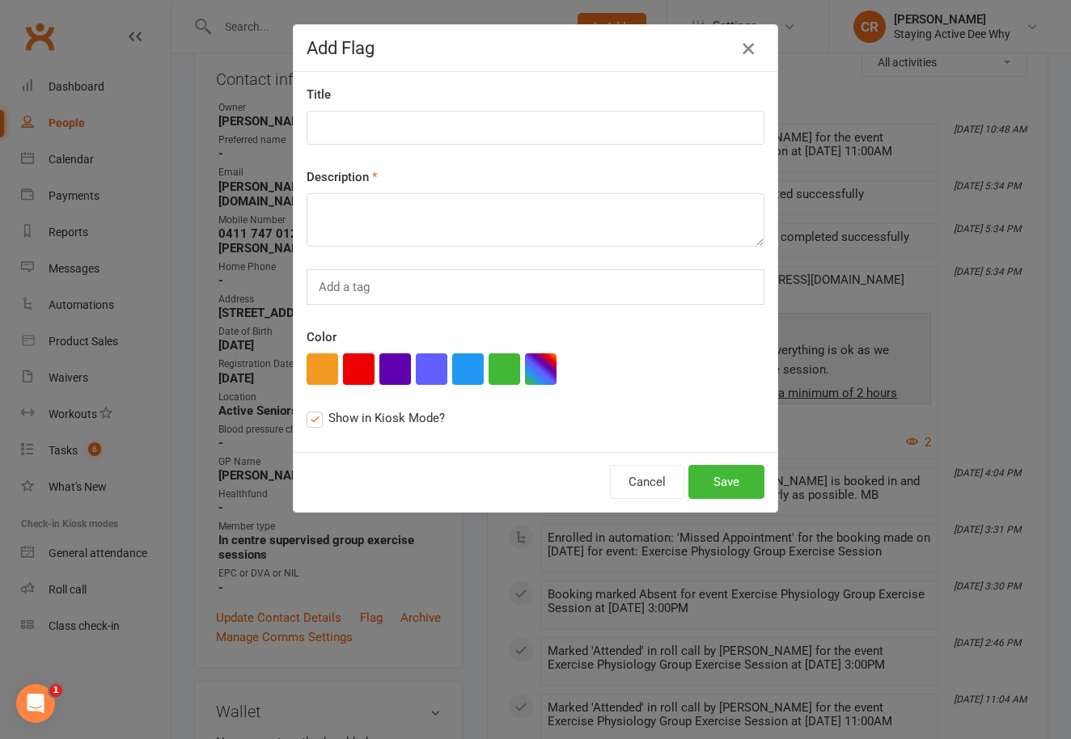
click at [748, 44] on icon "button" at bounding box center [748, 48] width 19 height 19
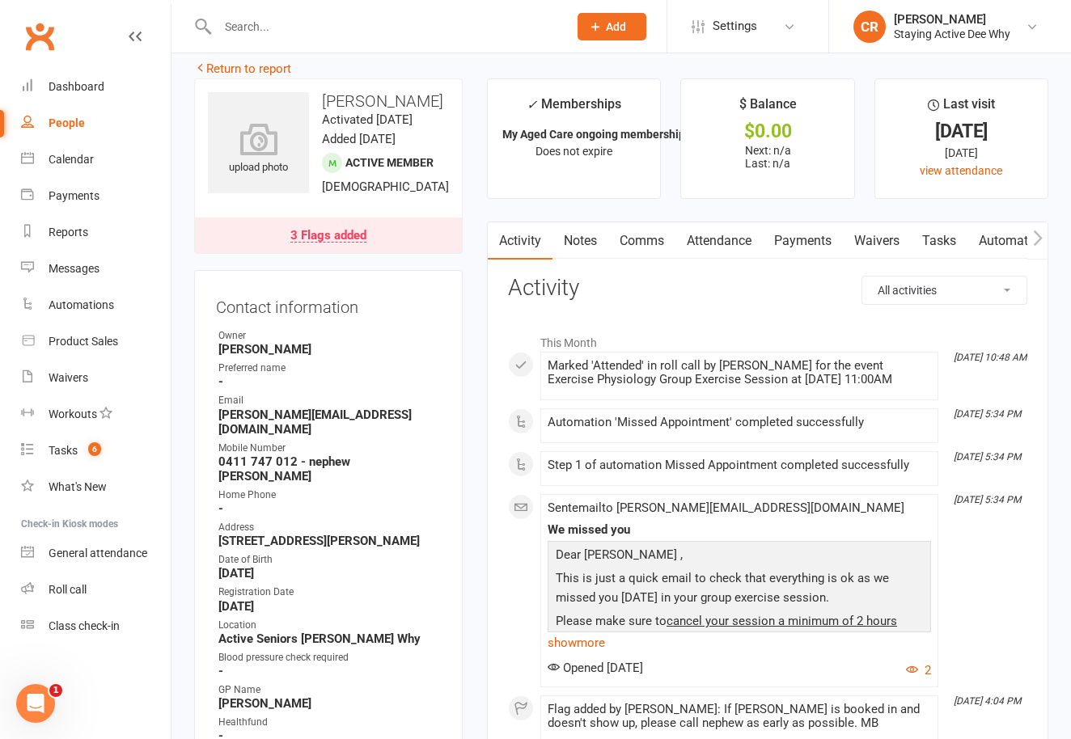
scroll to position [0, 0]
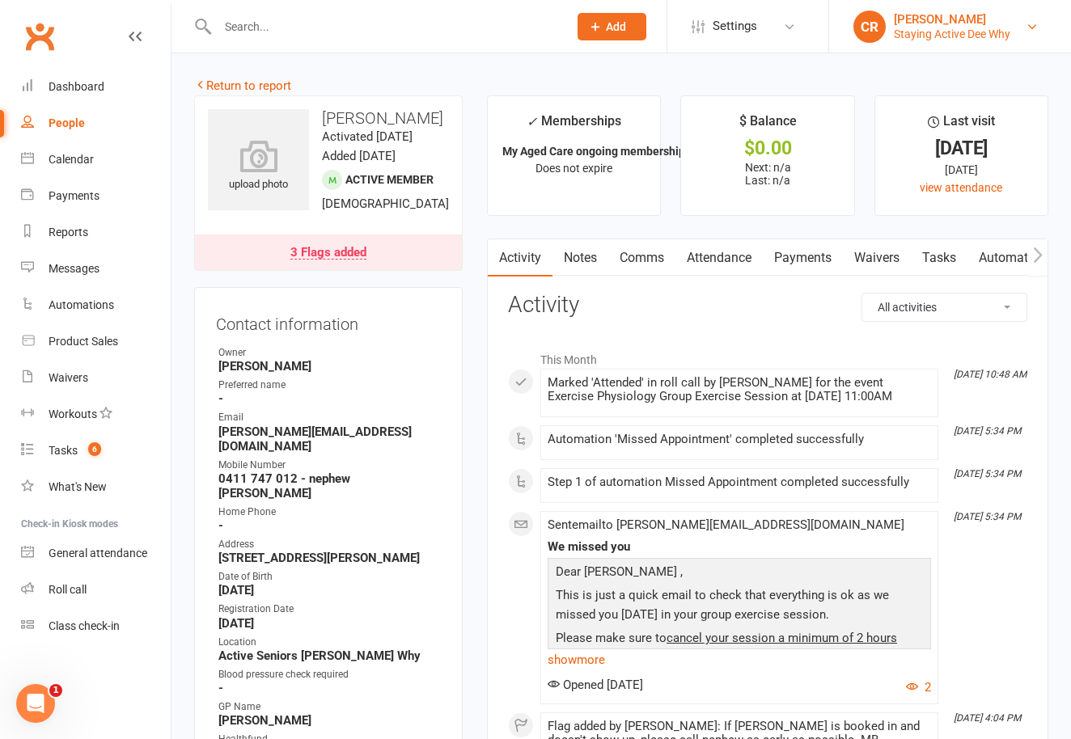
click at [912, 37] on div "Staying Active Dee Why" at bounding box center [952, 34] width 117 height 15
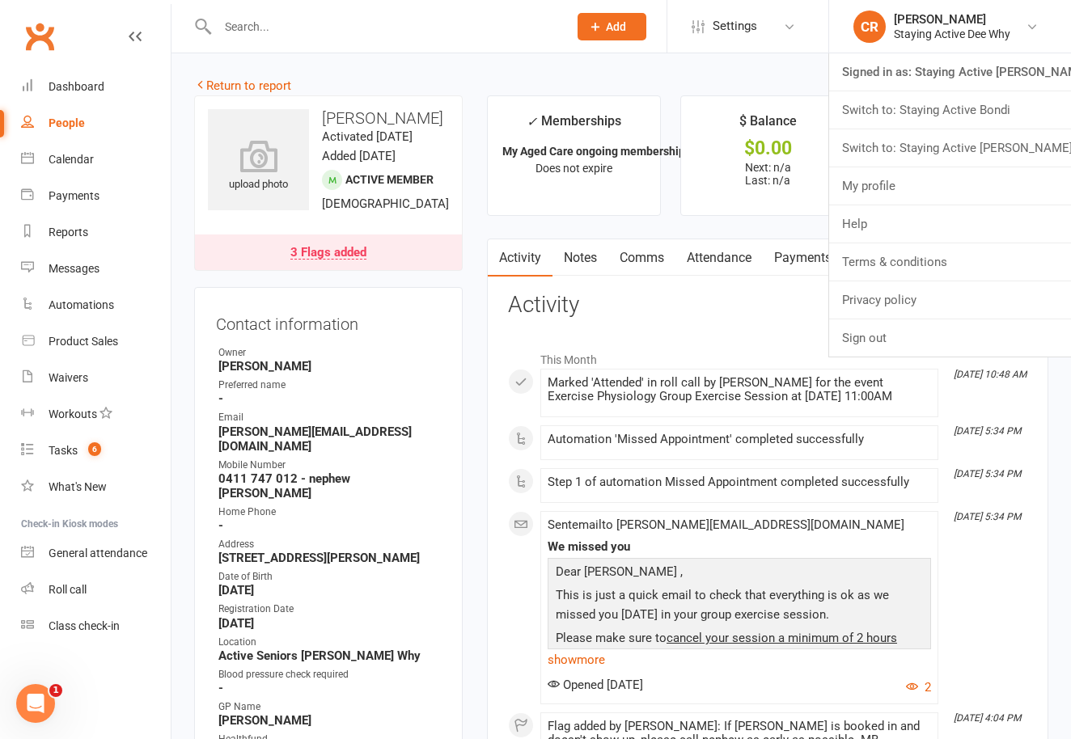
click at [310, 34] on input "text" at bounding box center [385, 26] width 344 height 23
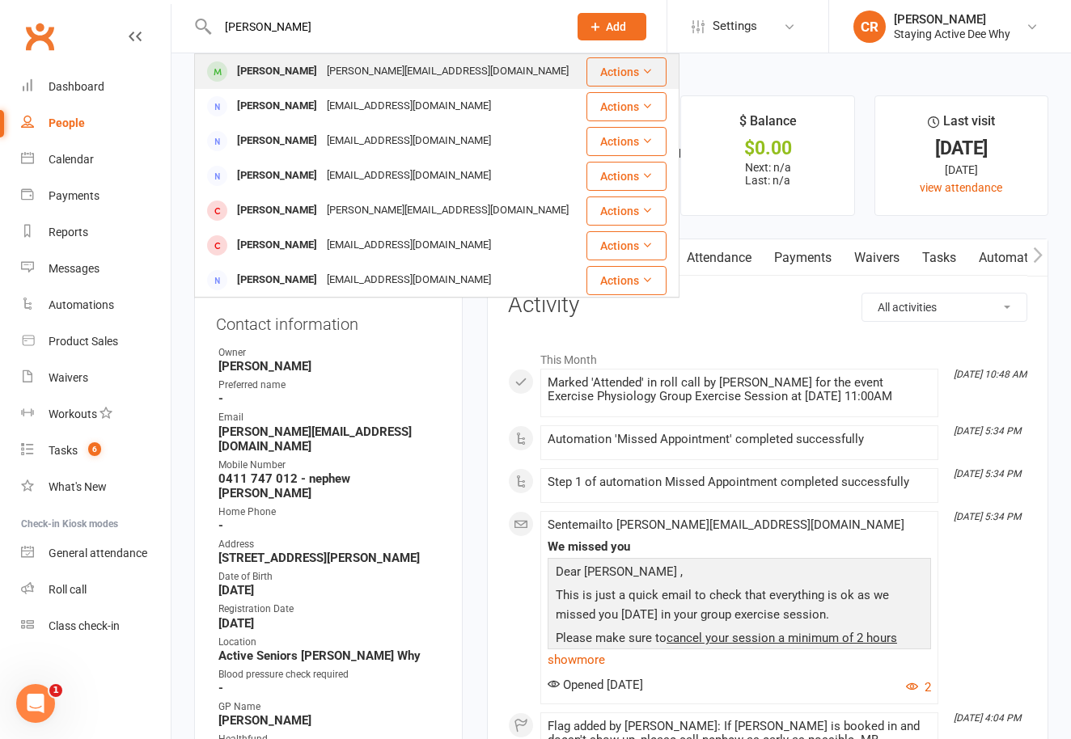
type input "[PERSON_NAME]"
click at [322, 83] on div "[PERSON_NAME][EMAIL_ADDRESS][DOMAIN_NAME]" at bounding box center [448, 71] width 252 height 23
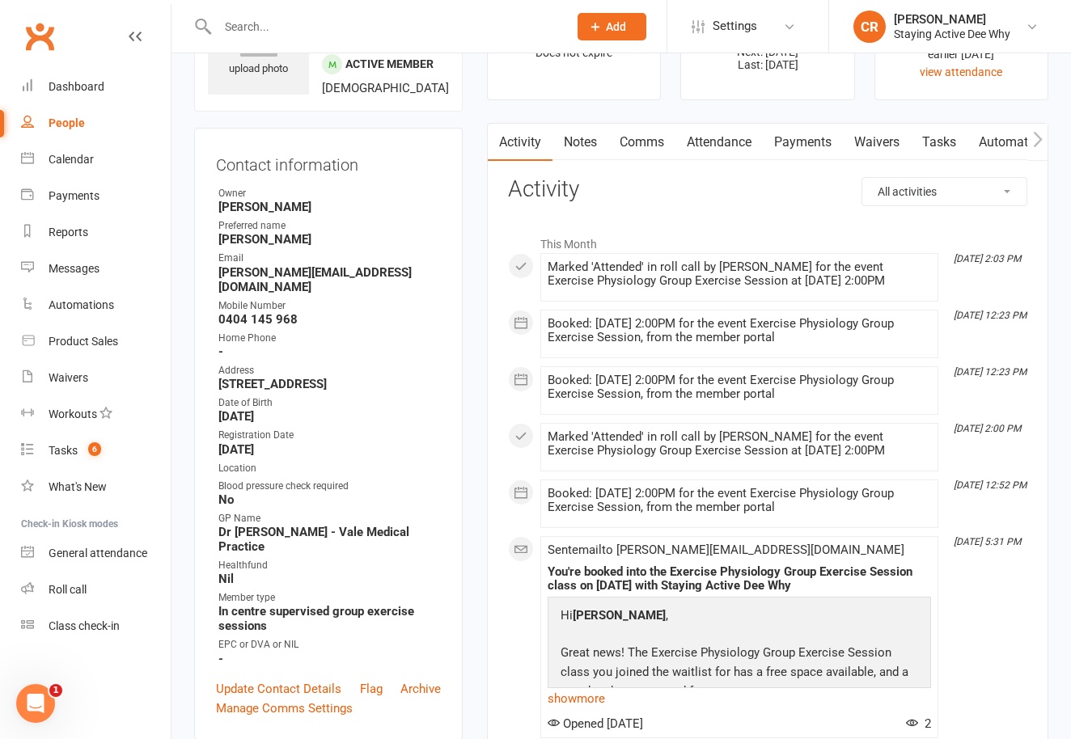
scroll to position [273, 0]
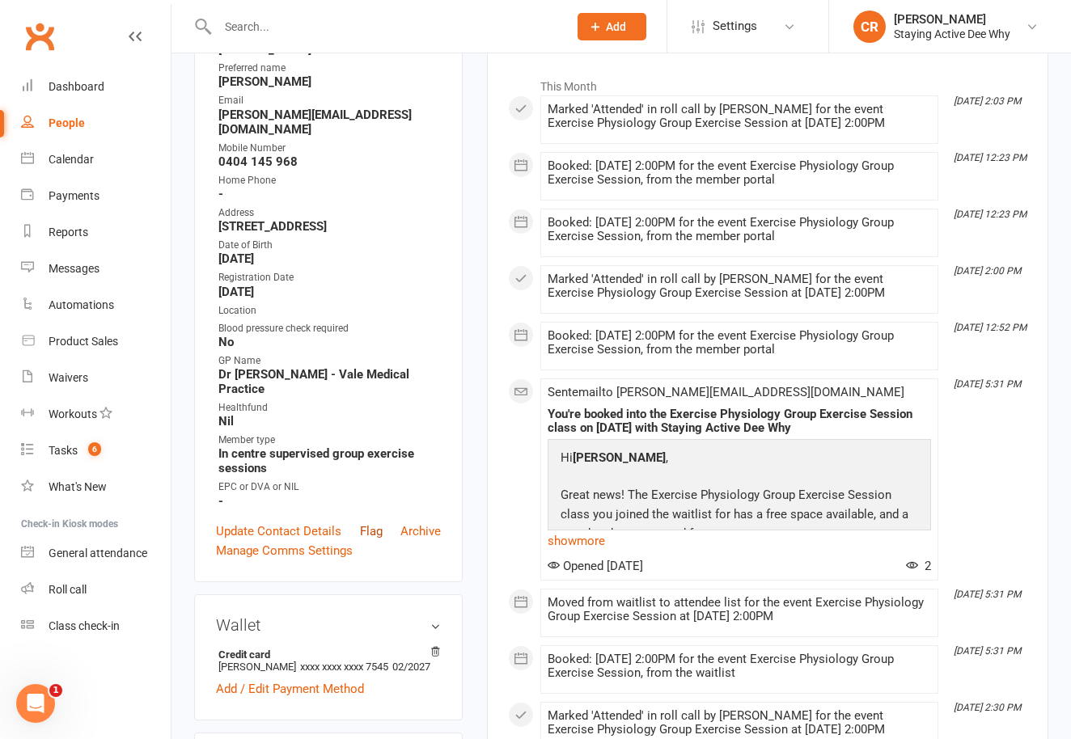
click at [371, 526] on link "Flag" at bounding box center [371, 531] width 23 height 19
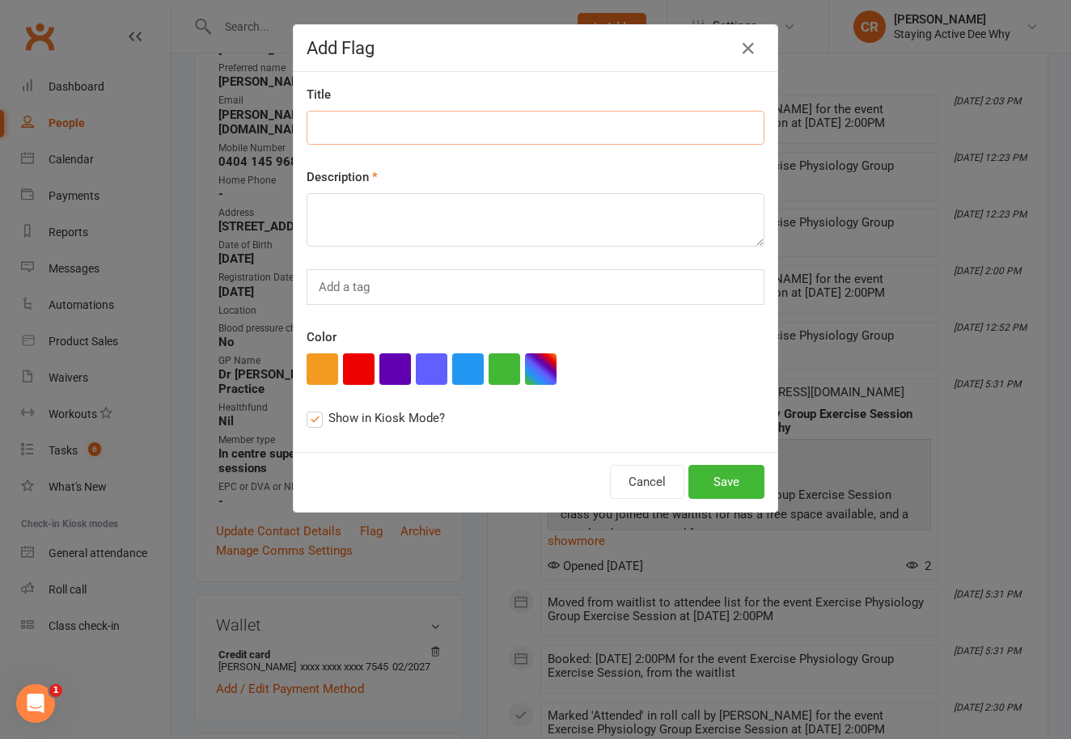
click at [337, 142] on input at bounding box center [536, 128] width 458 height 34
paste input "coming to new member workshop?"
type input "coming to new member workshop?"
click at [344, 212] on textarea at bounding box center [536, 219] width 458 height 53
paste textarea "coming to new member workshop?"
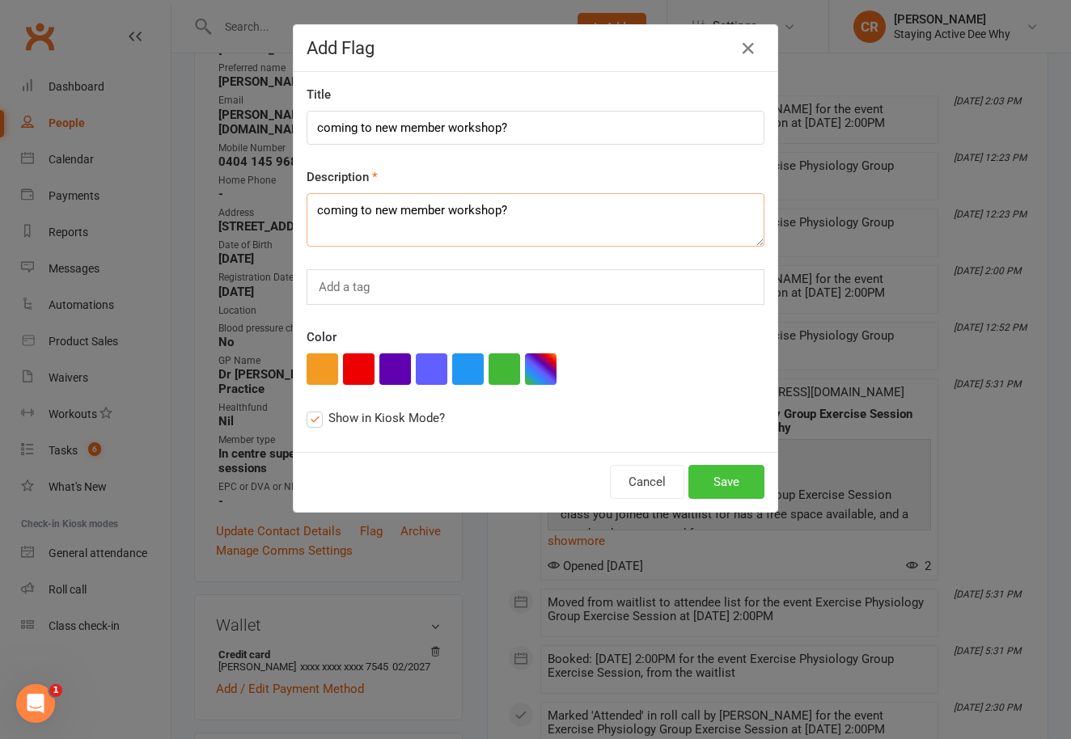
type textarea "coming to new member workshop?"
click at [744, 483] on button "Save" at bounding box center [726, 482] width 76 height 34
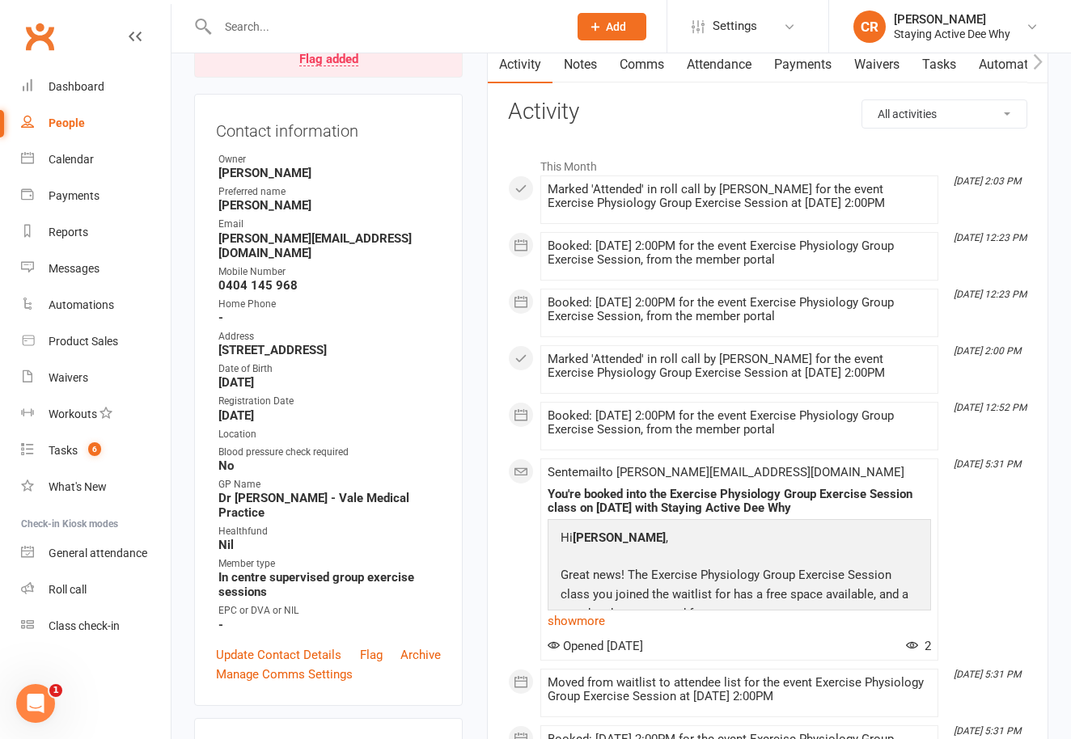
scroll to position [0, 0]
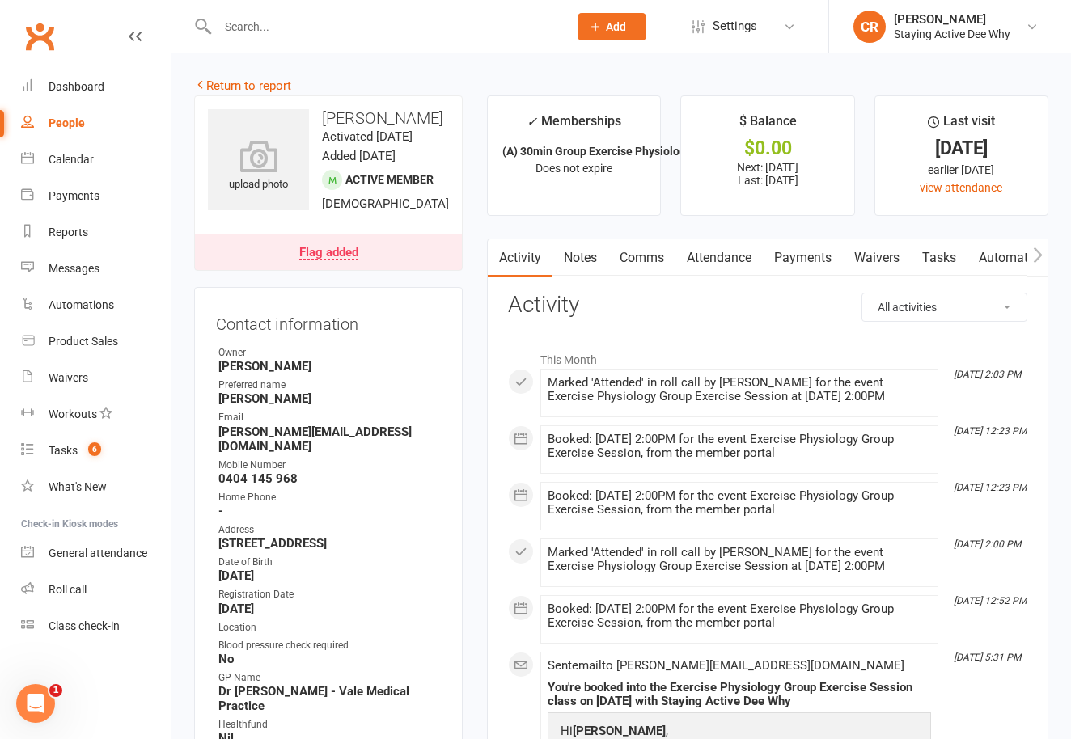
click at [251, 18] on input "text" at bounding box center [385, 26] width 344 height 23
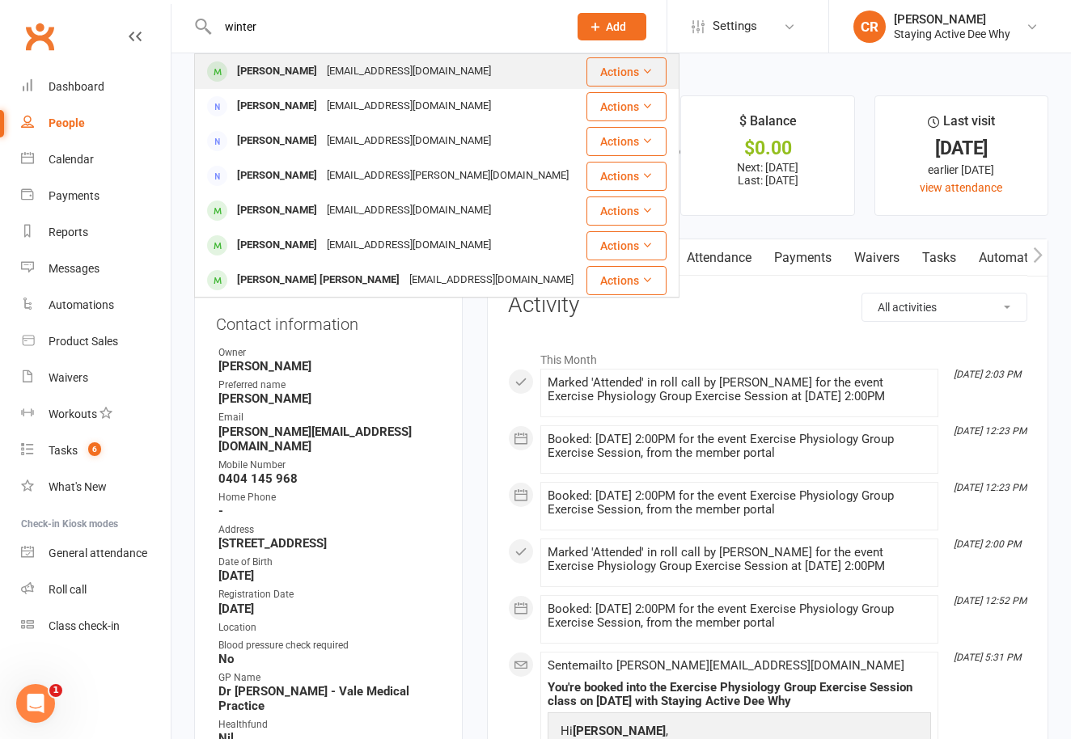
type input "winter"
click at [252, 68] on div "[PERSON_NAME]" at bounding box center [277, 71] width 90 height 23
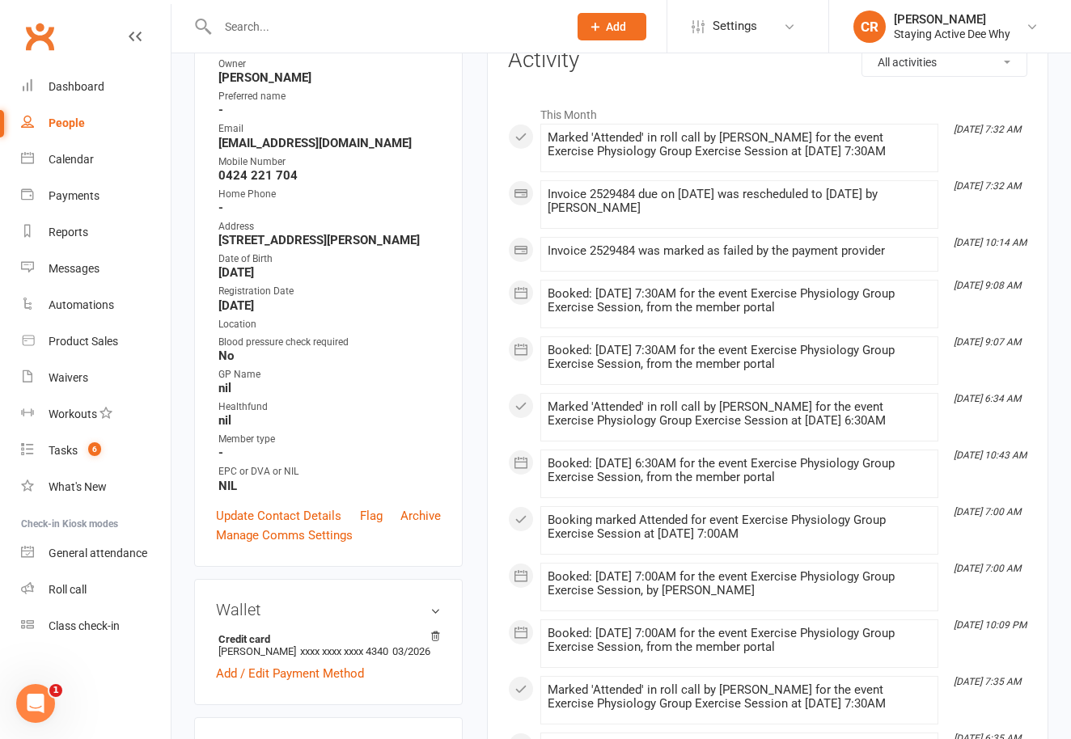
scroll to position [303, 0]
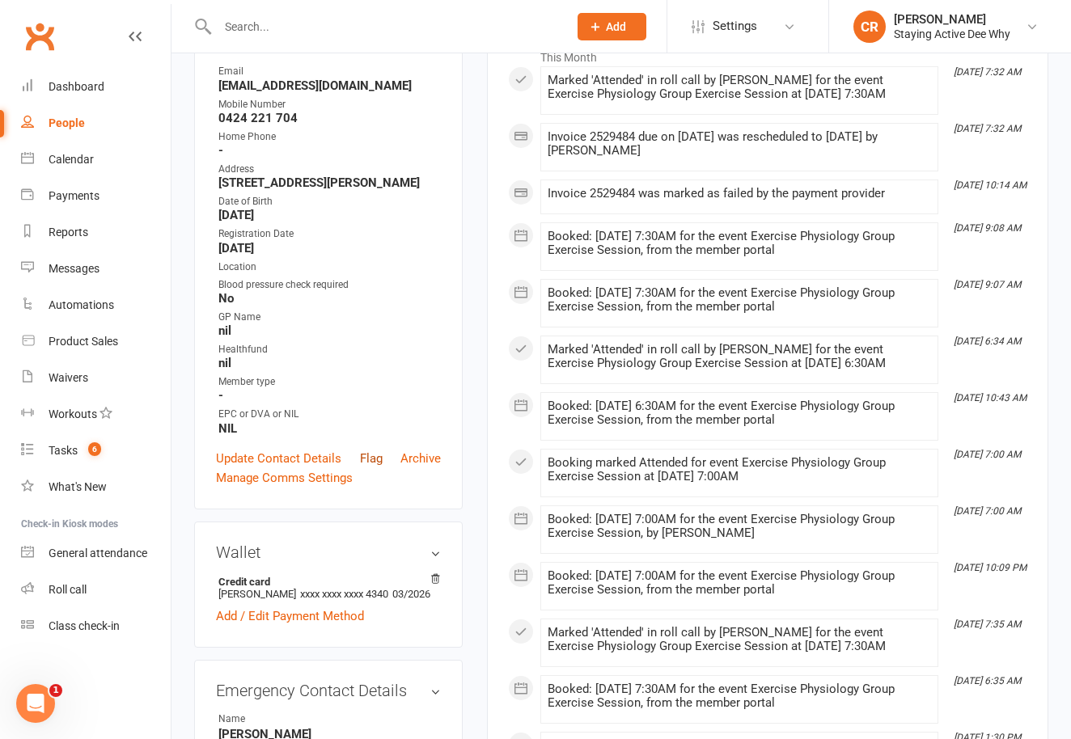
click at [364, 468] on link "Flag" at bounding box center [371, 458] width 23 height 19
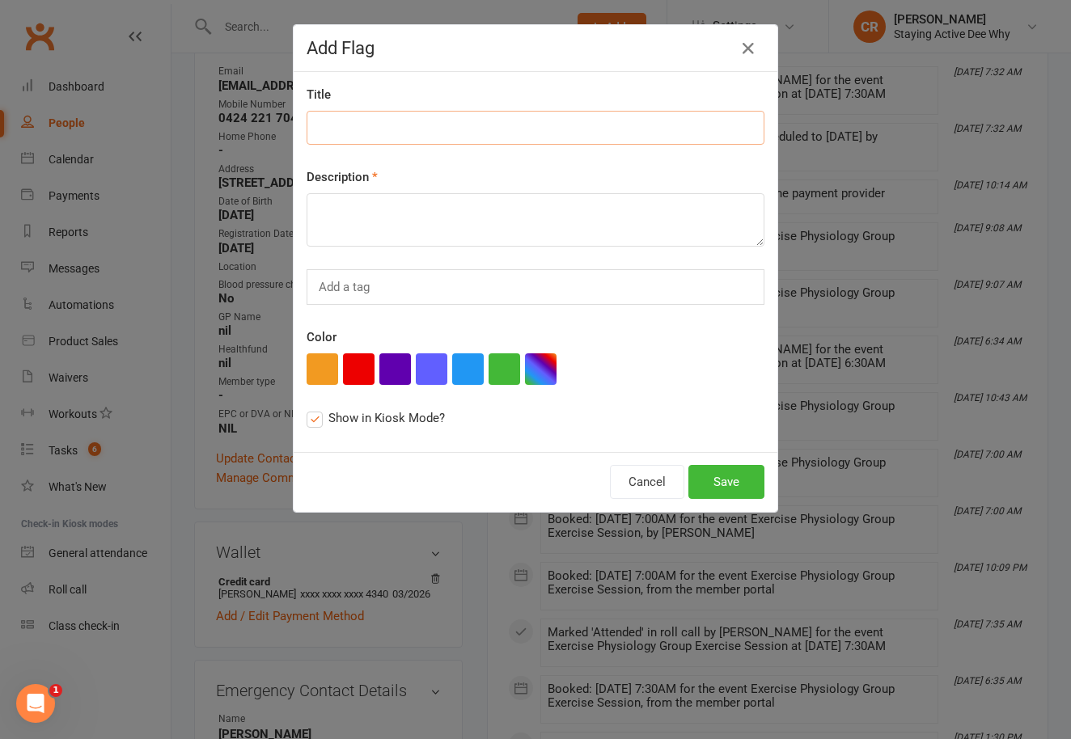
click at [337, 134] on input at bounding box center [536, 128] width 458 height 34
paste input "coming to new member workshop?"
type input "coming to new member workshop?"
click at [353, 227] on textarea at bounding box center [536, 219] width 458 height 53
paste textarea "coming to new member workshop?"
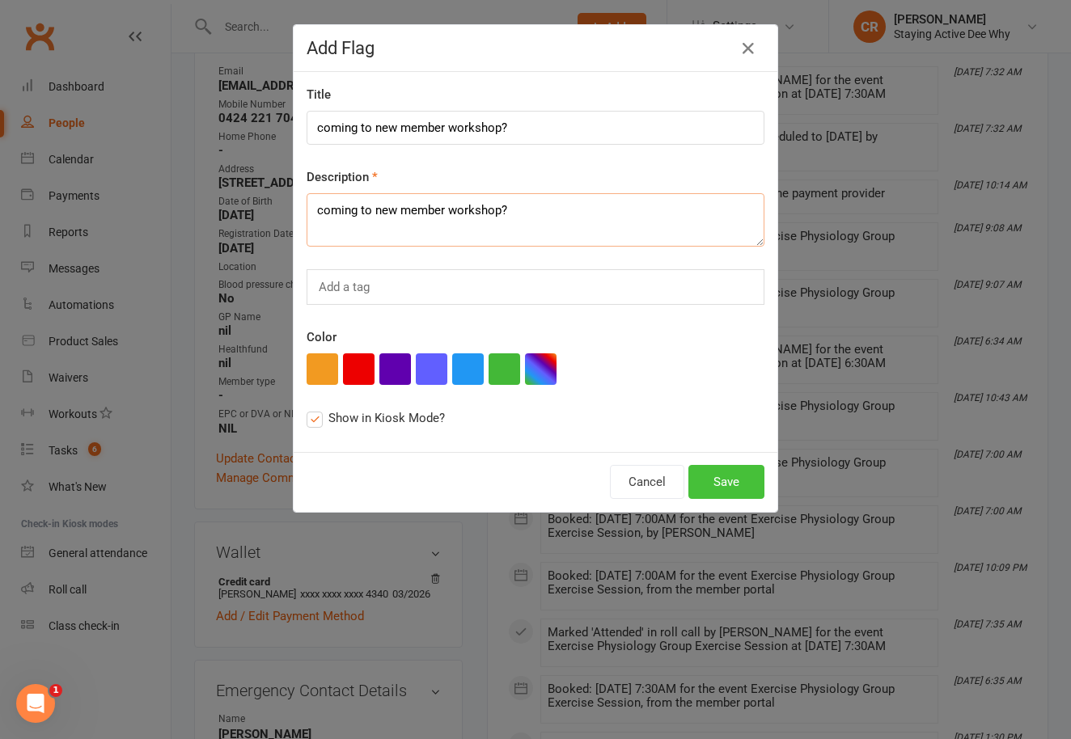
type textarea "coming to new member workshop?"
click at [730, 477] on button "Save" at bounding box center [726, 482] width 76 height 34
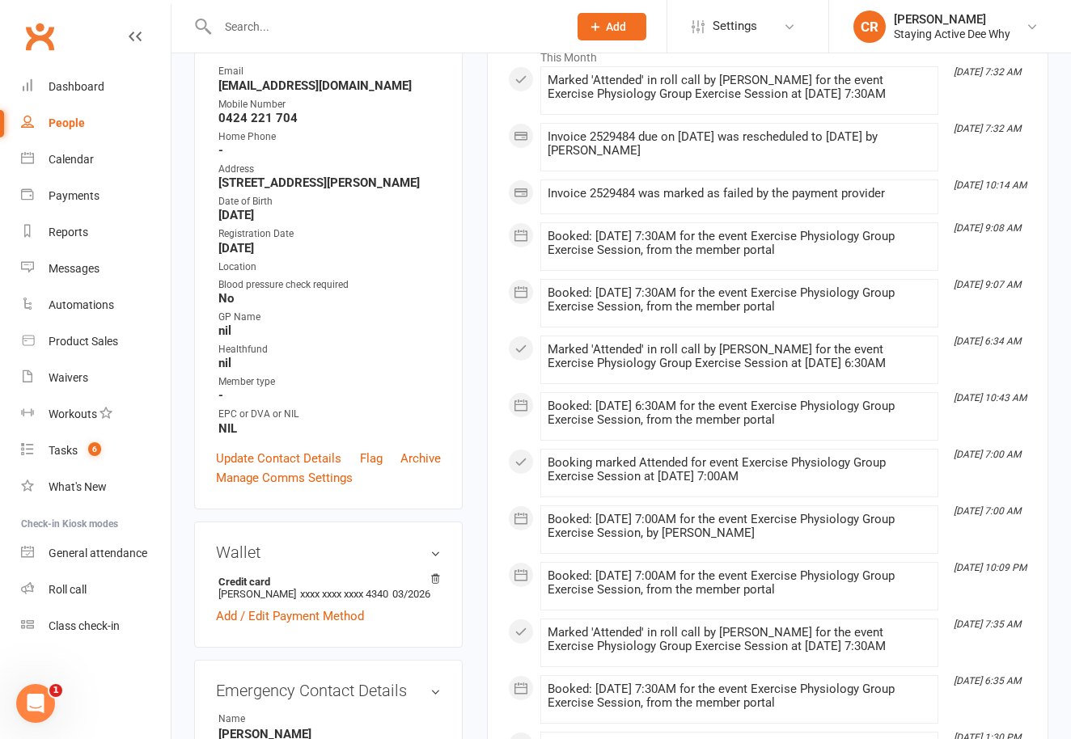
scroll to position [346, 0]
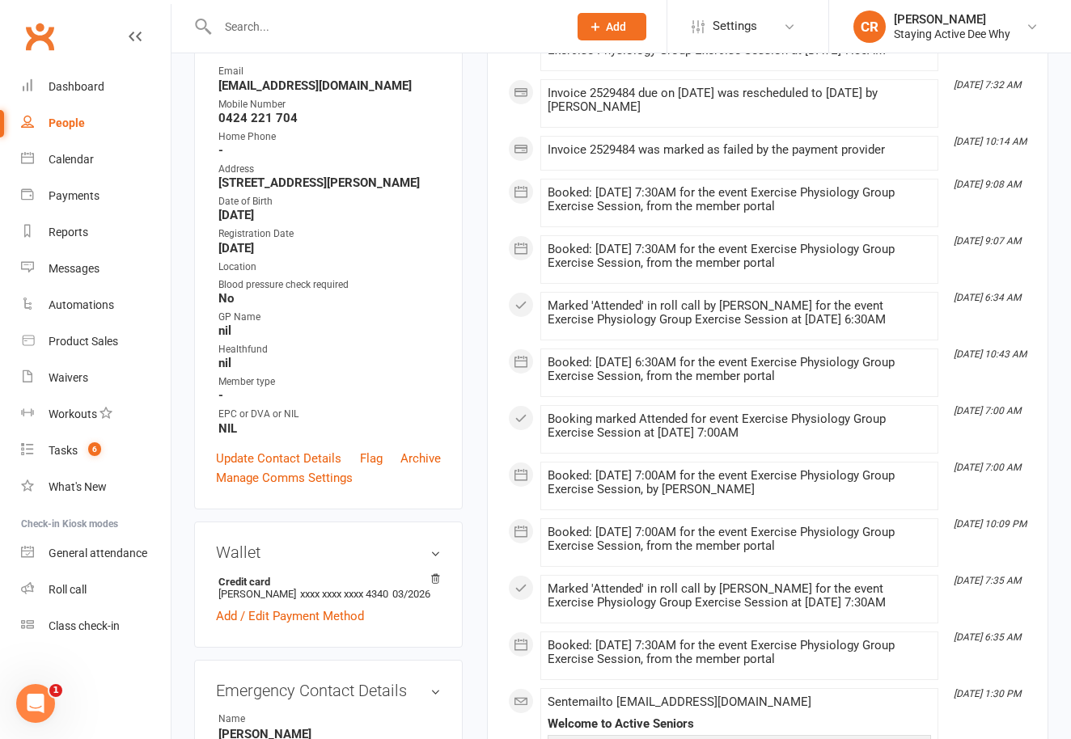
click at [252, 20] on input "text" at bounding box center [385, 26] width 344 height 23
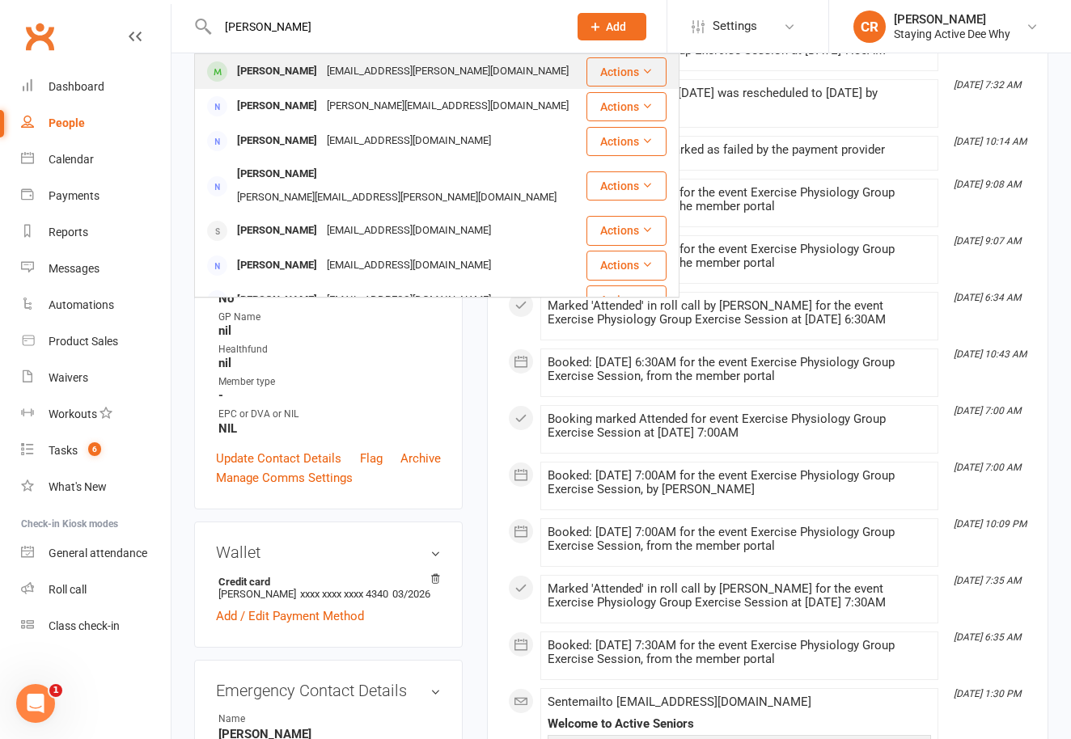
type input "[PERSON_NAME]"
click at [263, 74] on div "[PERSON_NAME]" at bounding box center [277, 71] width 90 height 23
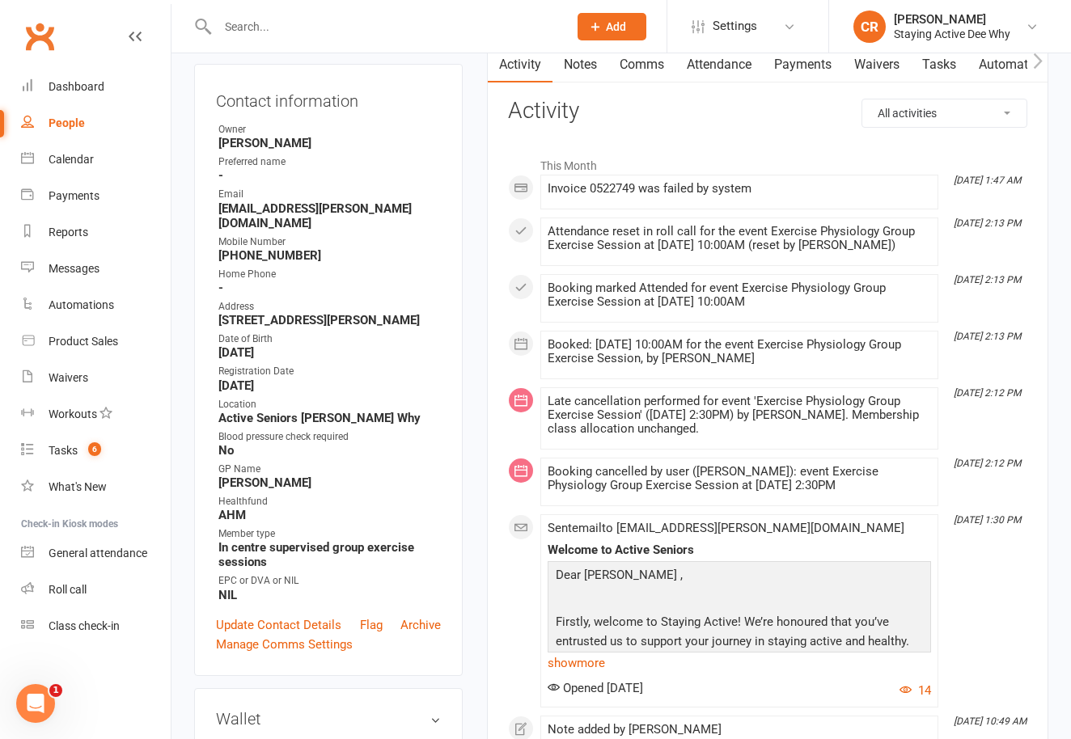
scroll to position [178, 0]
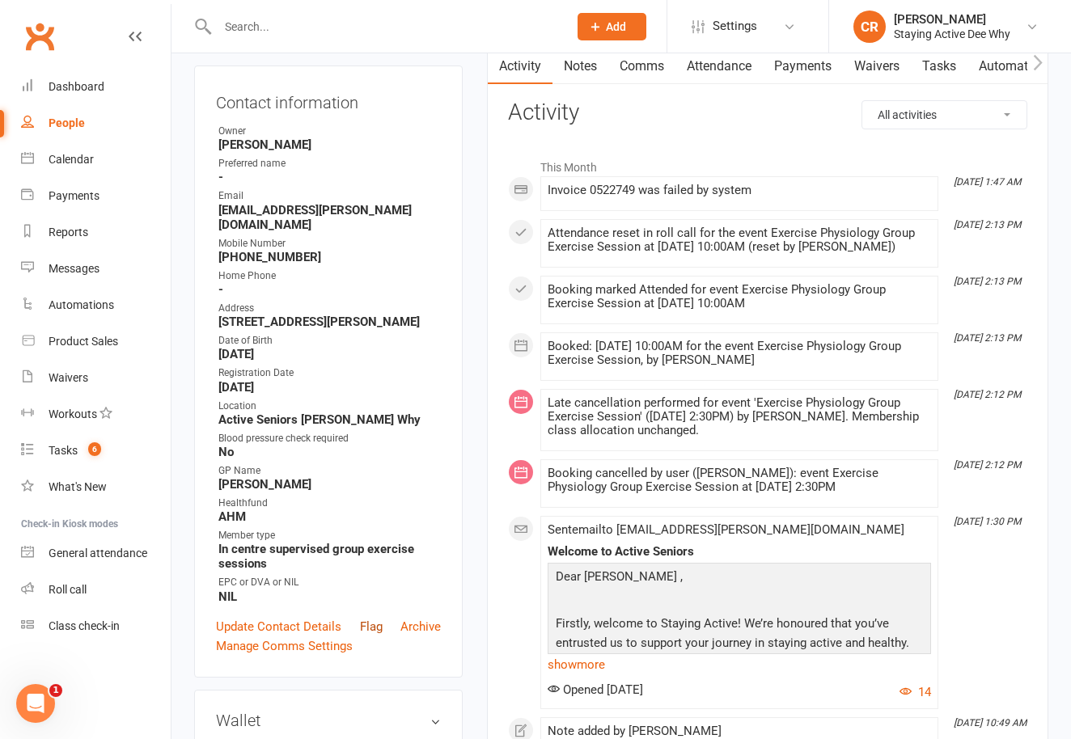
click at [372, 617] on link "Flag" at bounding box center [371, 626] width 23 height 19
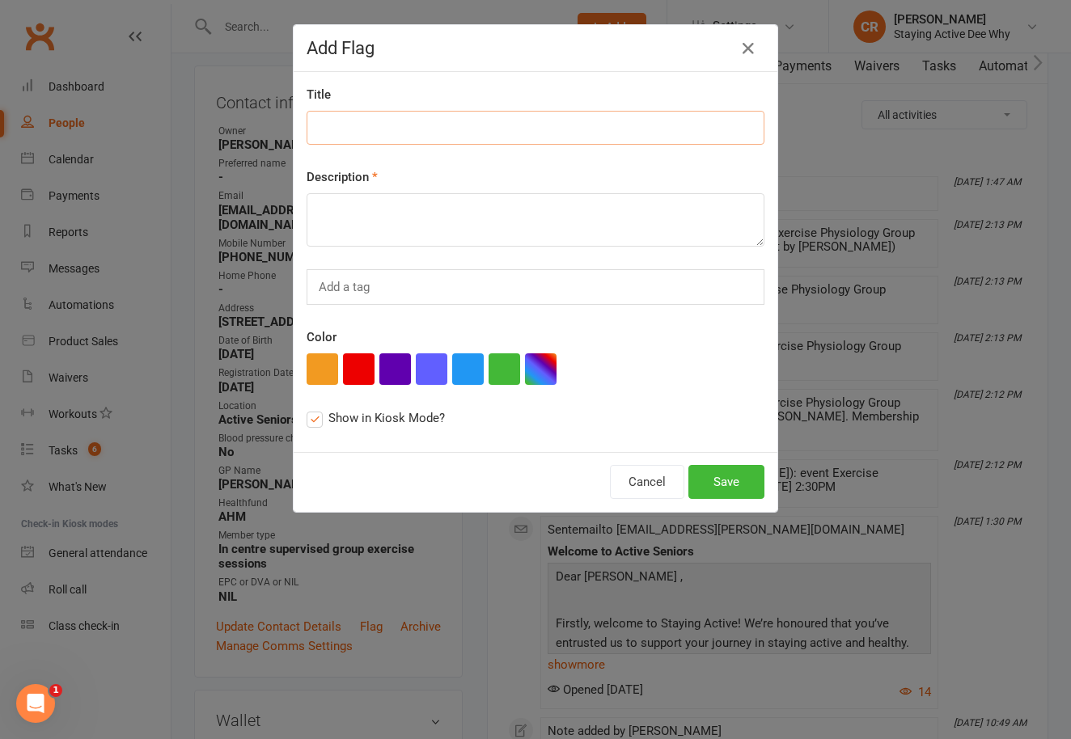
click at [385, 122] on input at bounding box center [536, 128] width 458 height 34
paste input "coming to new member workshop?"
type input "coming to new member workshop?"
click at [387, 212] on textarea at bounding box center [536, 219] width 458 height 53
paste textarea "coming to new member workshop?"
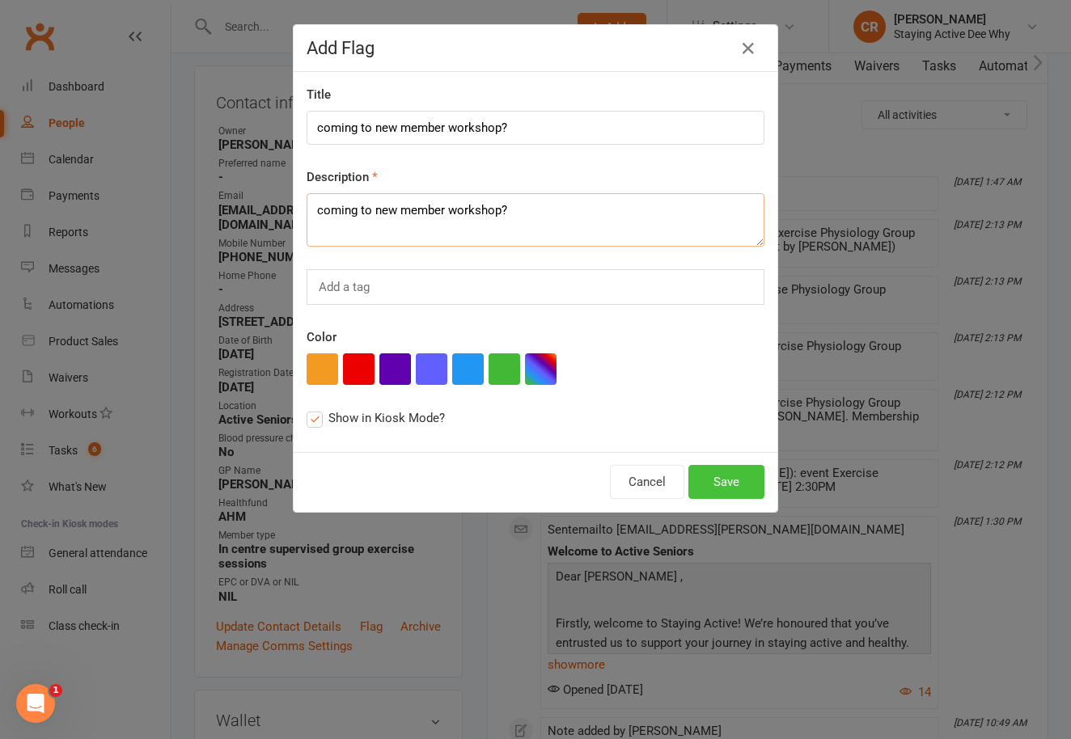
type textarea "coming to new member workshop?"
click at [715, 468] on button "Save" at bounding box center [726, 482] width 76 height 34
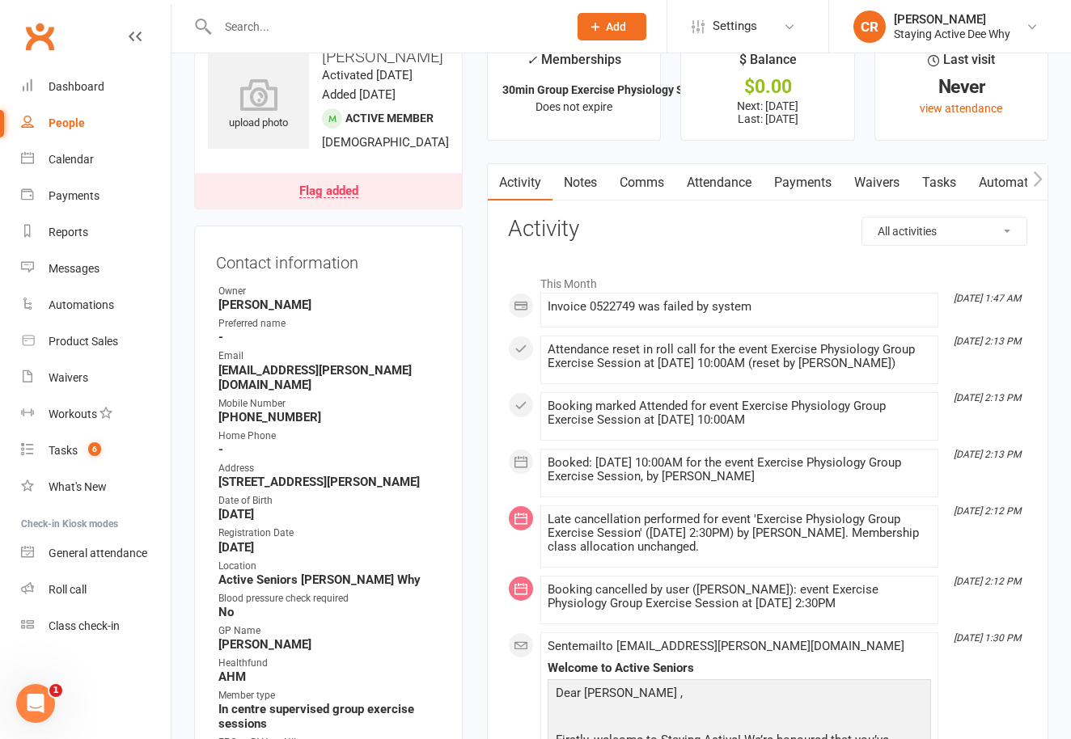
scroll to position [0, 0]
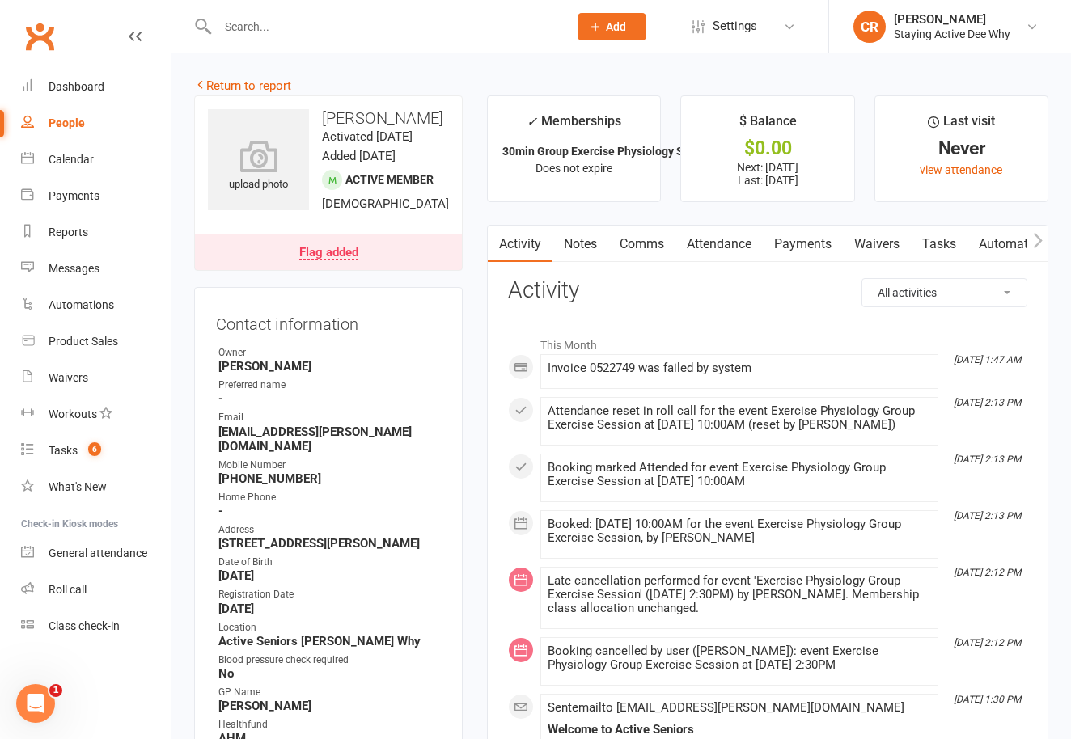
click at [269, 35] on input "text" at bounding box center [385, 26] width 344 height 23
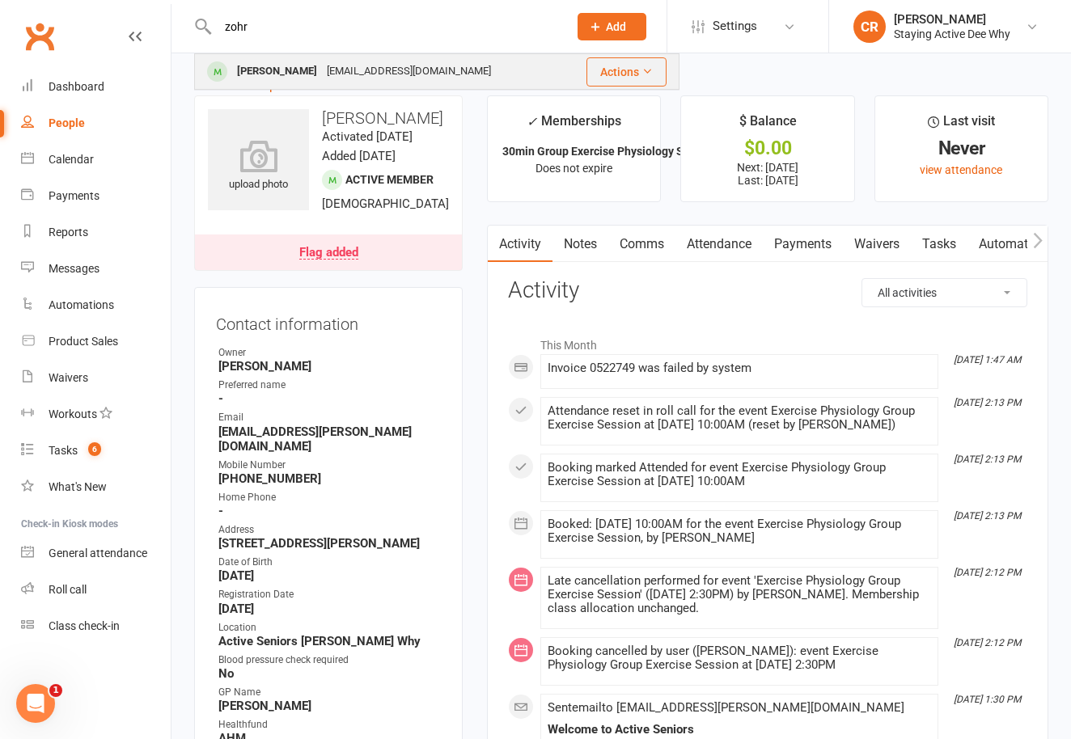
type input "zohr"
click at [282, 83] on div "[PERSON_NAME]" at bounding box center [277, 71] width 90 height 23
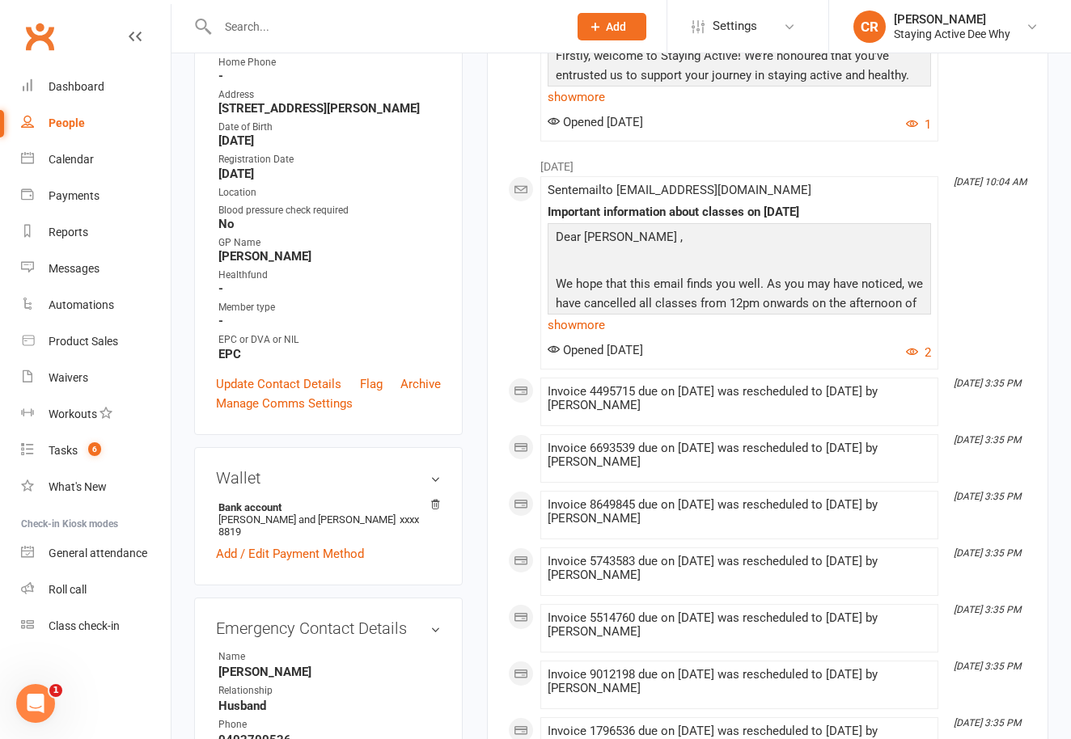
scroll to position [405, 0]
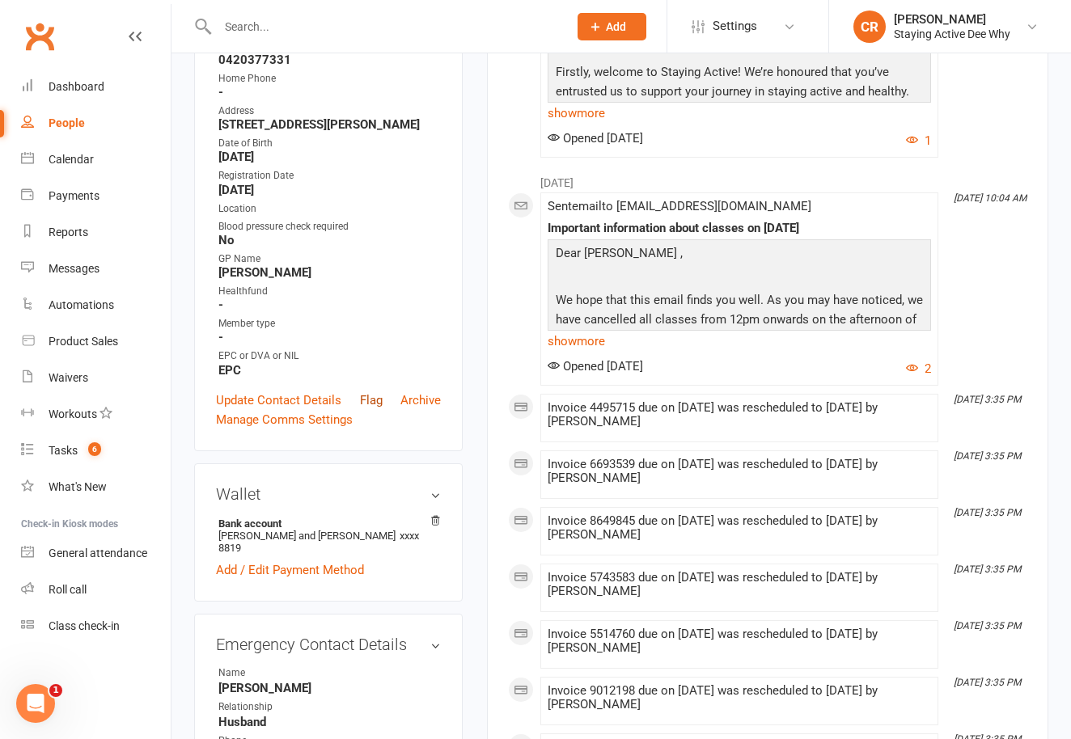
click at [372, 410] on link "Flag" at bounding box center [371, 400] width 23 height 19
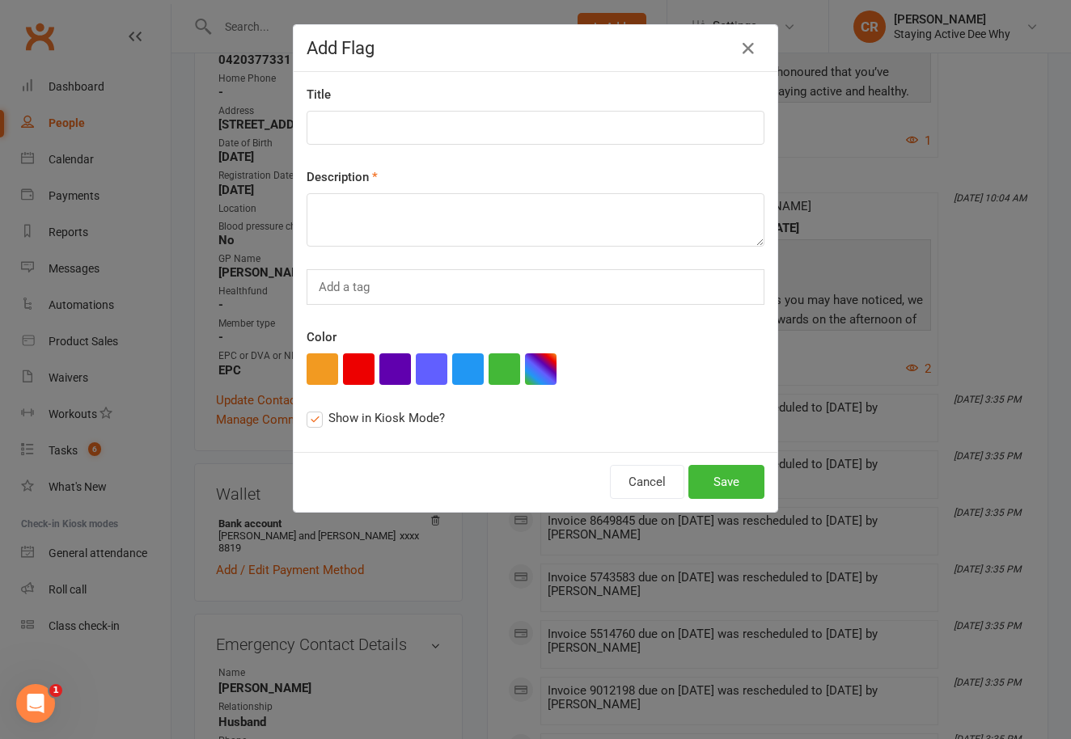
click at [350, 146] on div "Title Description Add a tag Color Show in Kiosk Mode?" at bounding box center [536, 262] width 484 height 380
click at [350, 128] on input at bounding box center [536, 128] width 458 height 34
paste input "coming to new member workshop?"
type input "coming to new member workshop?"
click at [345, 209] on textarea at bounding box center [536, 219] width 458 height 53
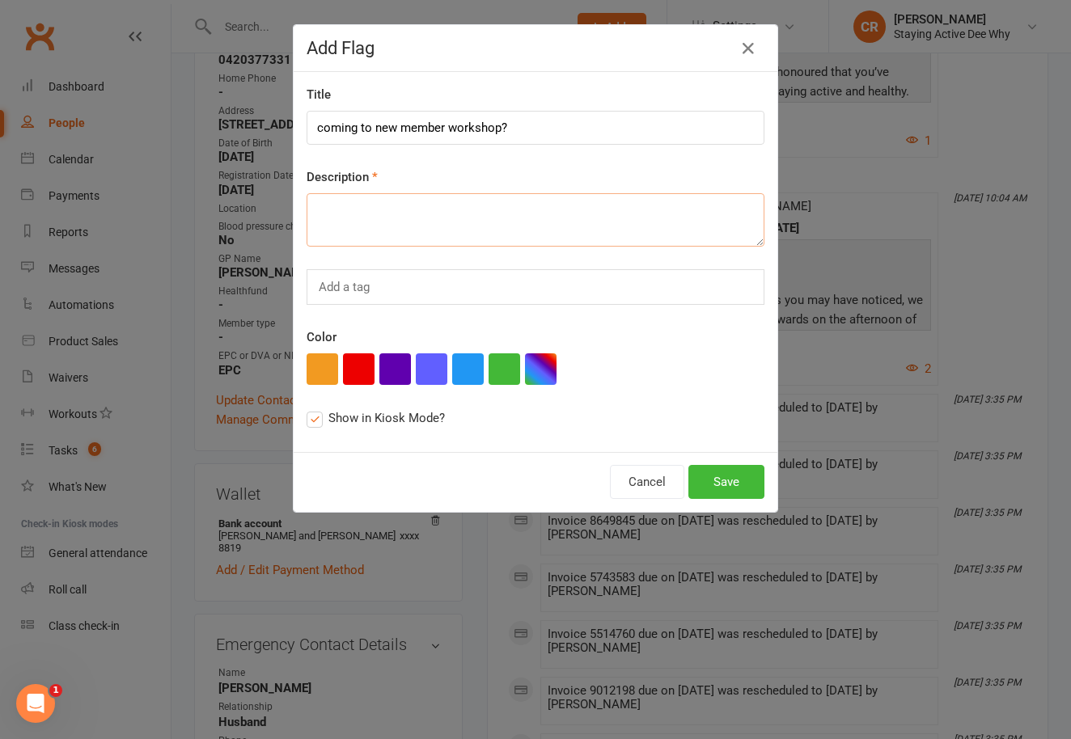
paste textarea "coming to new member workshop?"
type textarea "coming to new member workshop?"
click at [722, 478] on button "Save" at bounding box center [726, 482] width 76 height 34
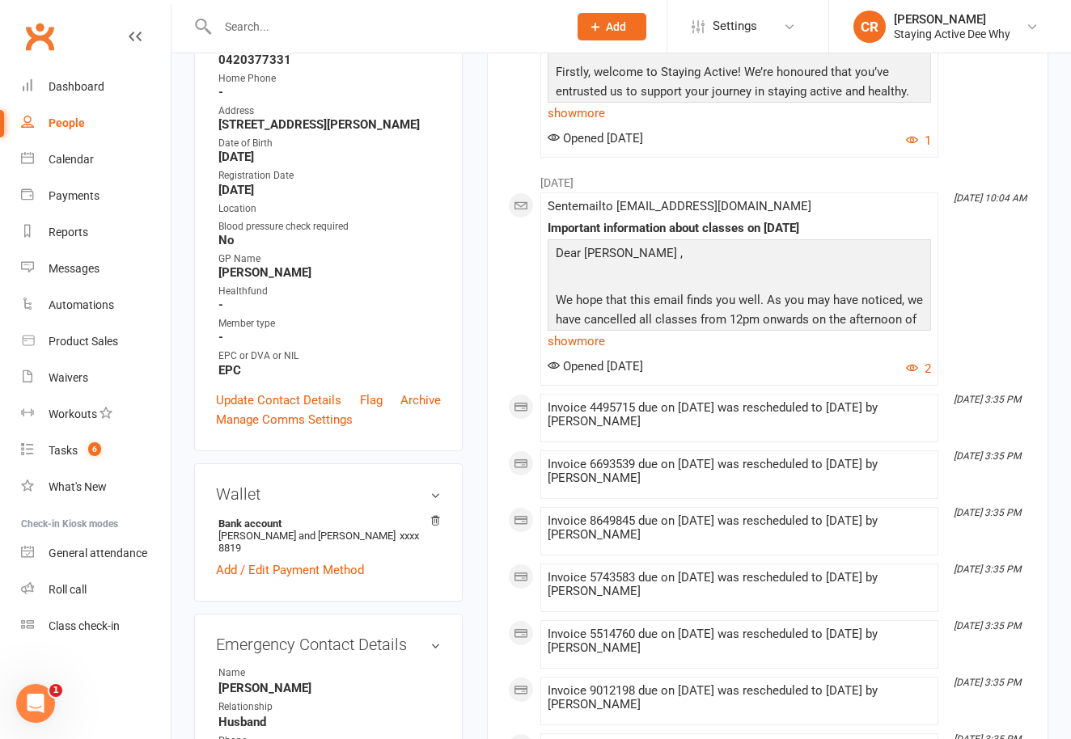
click at [239, 19] on input "text" at bounding box center [385, 26] width 344 height 23
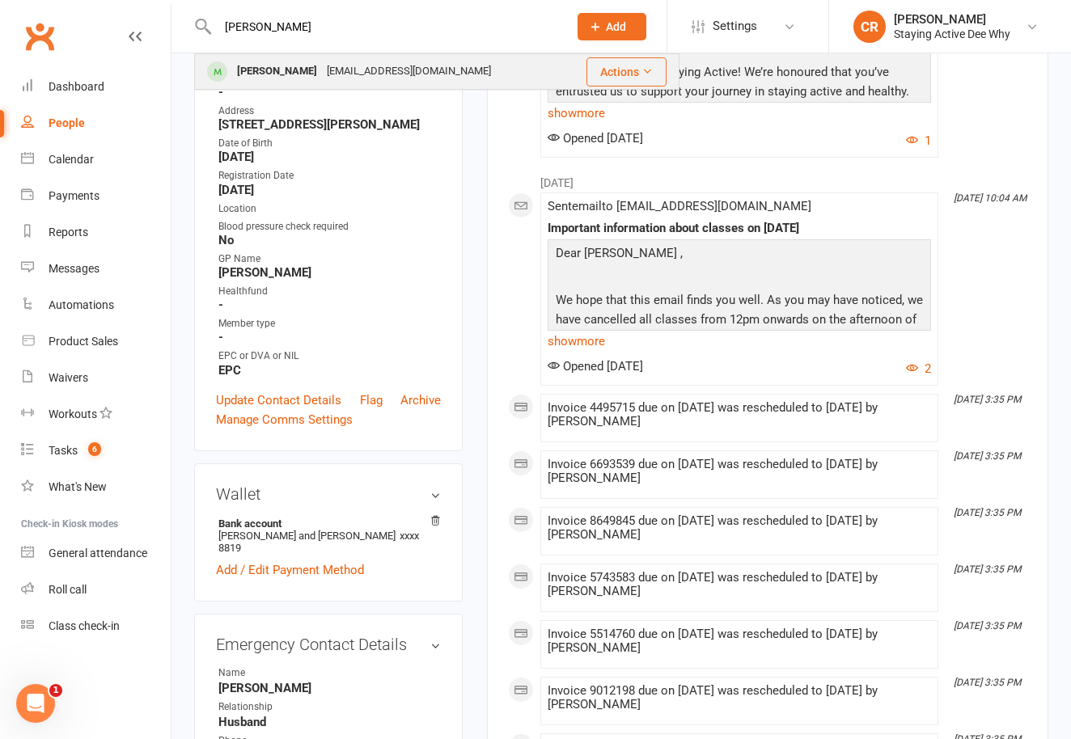
type input "[PERSON_NAME]"
click at [251, 74] on div "[PERSON_NAME]" at bounding box center [277, 71] width 90 height 23
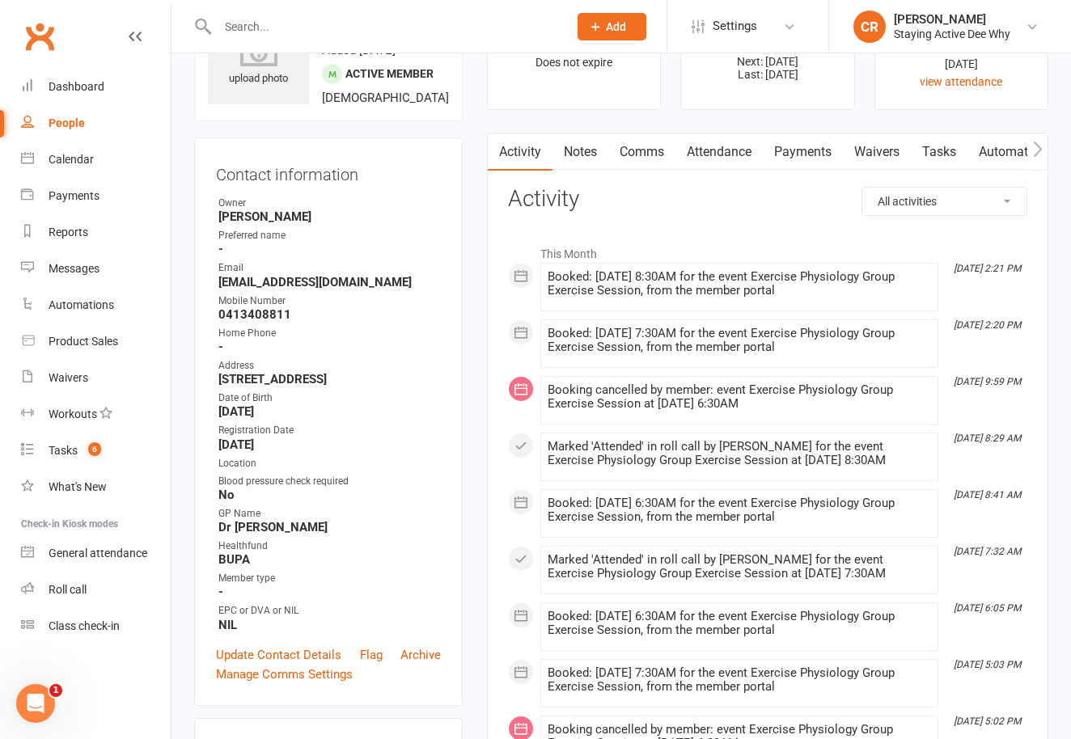
scroll to position [357, 0]
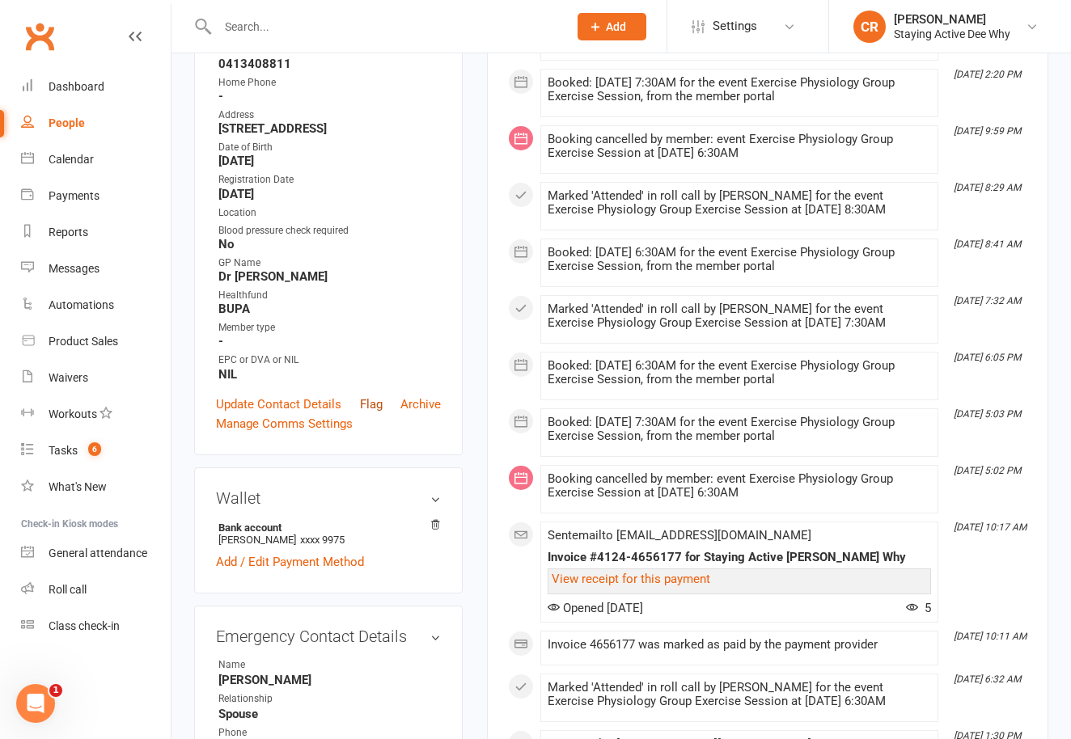
click at [376, 414] on link "Flag" at bounding box center [371, 404] width 23 height 19
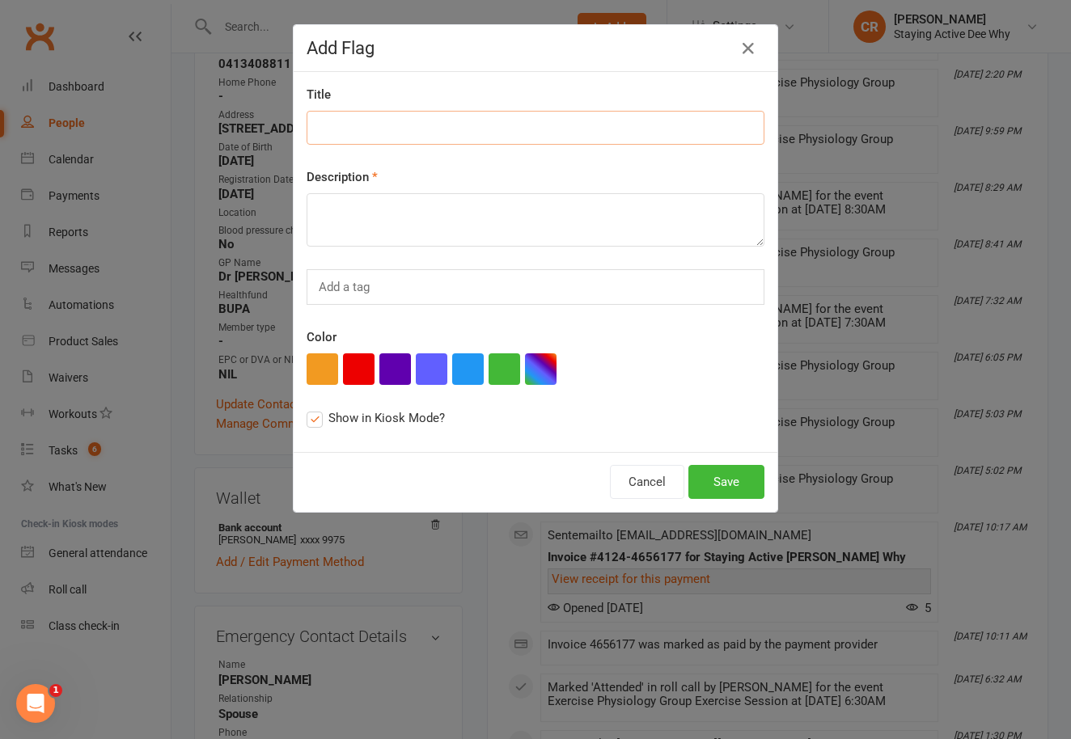
click at [587, 142] on input at bounding box center [536, 128] width 458 height 34
paste input "coming to new member workshop?"
type input "coming to new member workshop?"
click at [549, 221] on textarea at bounding box center [536, 219] width 458 height 53
paste textarea "coming to new member workshop?"
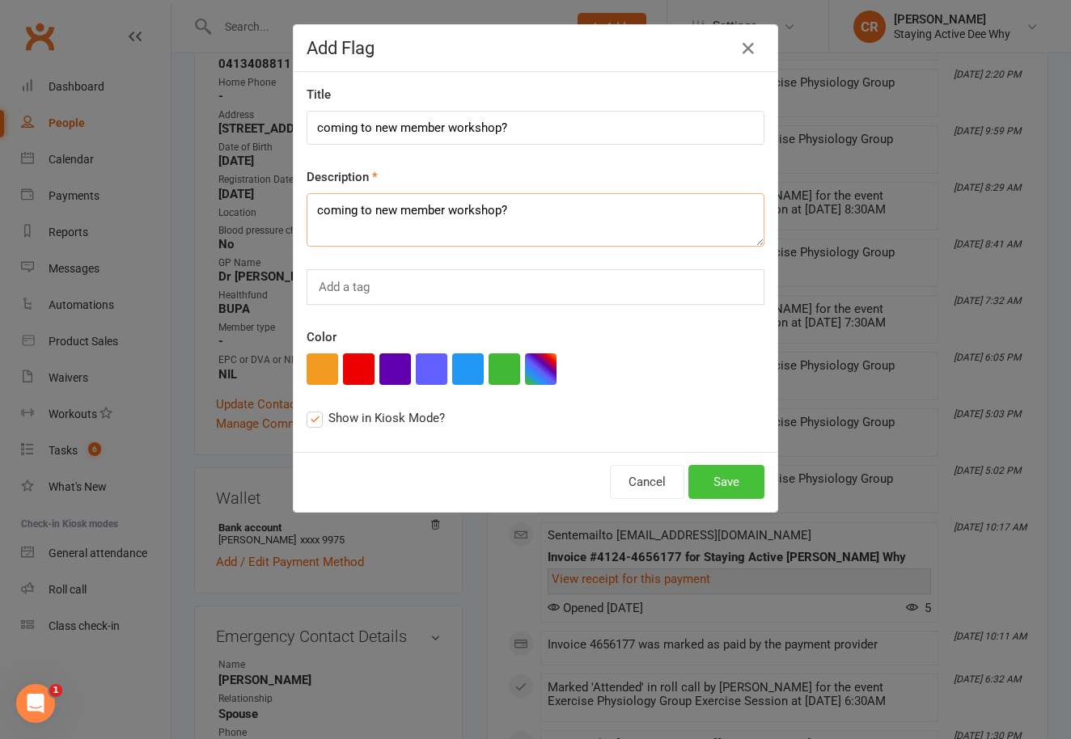
type textarea "coming to new member workshop?"
click at [731, 481] on button "Save" at bounding box center [726, 482] width 76 height 34
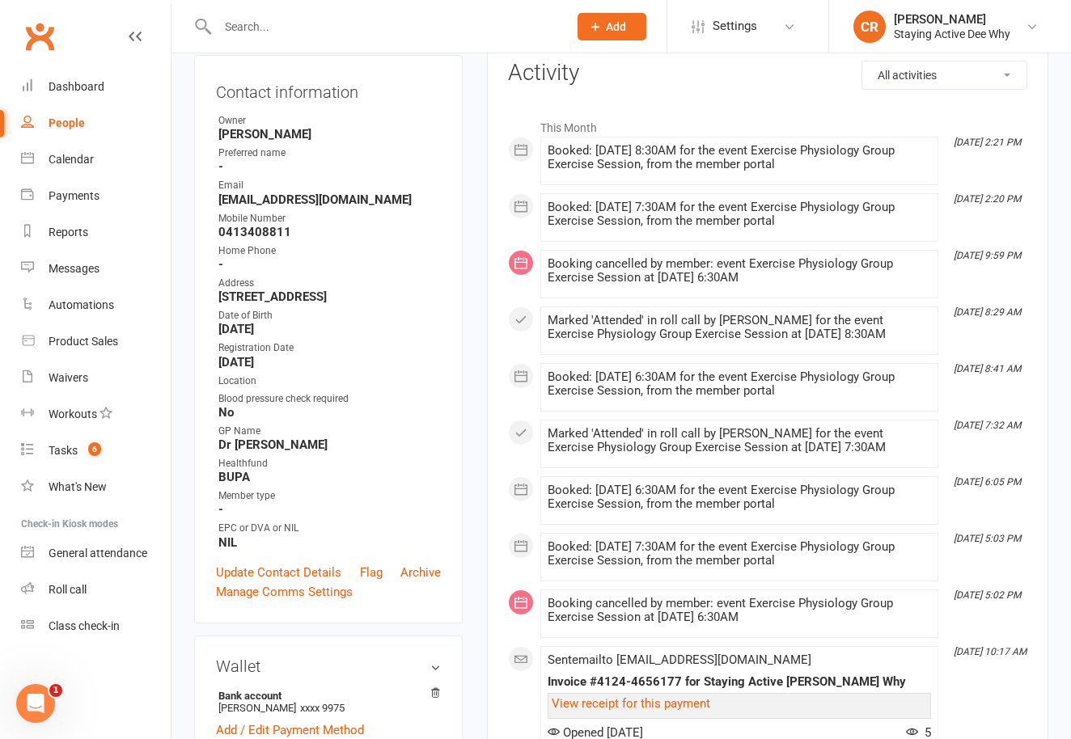
scroll to position [0, 0]
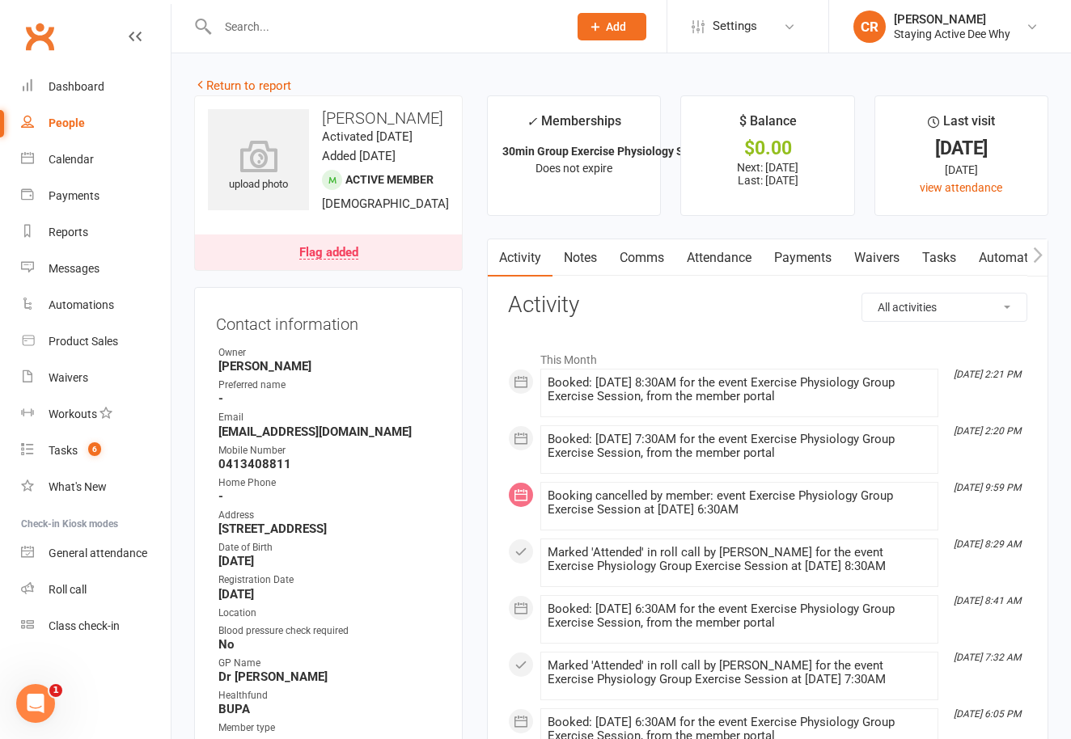
click at [238, 23] on input "text" at bounding box center [385, 26] width 344 height 23
type input "a"
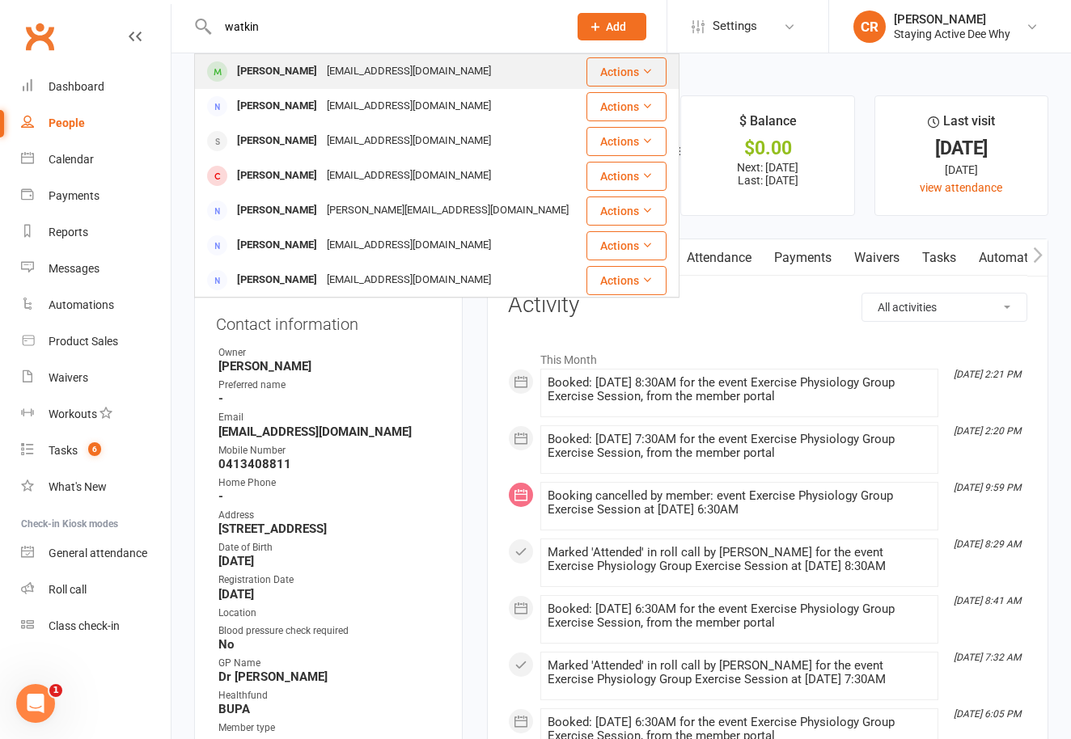
type input "watkin"
click at [230, 72] on div at bounding box center [217, 71] width 30 height 27
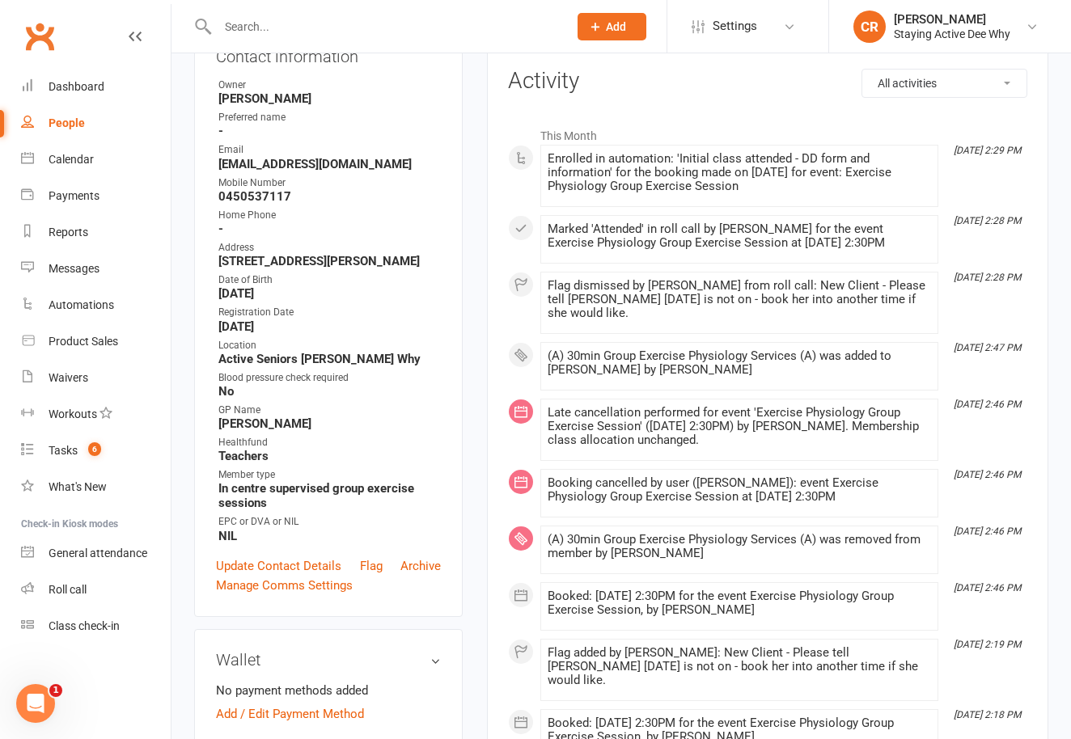
scroll to position [225, 0]
click at [368, 566] on link "Flag" at bounding box center [371, 565] width 23 height 19
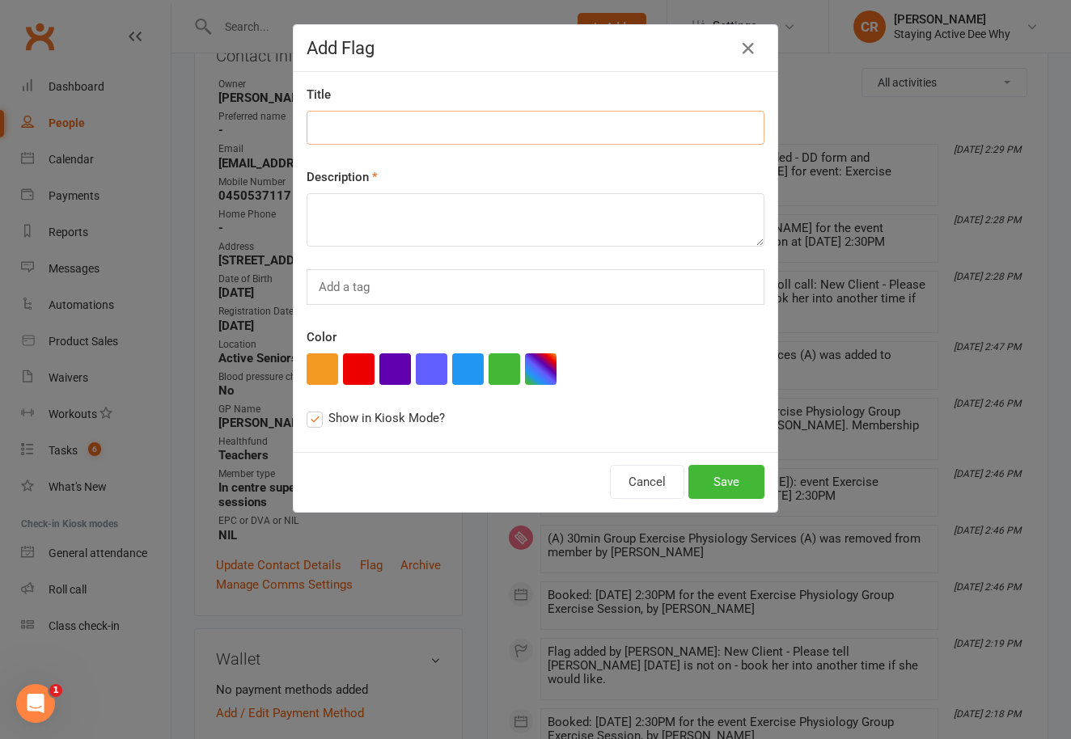
click at [396, 132] on input at bounding box center [536, 128] width 458 height 34
paste input "coming to new member workshop?"
type input "coming to new member workshop?"
click at [390, 220] on textarea at bounding box center [536, 219] width 458 height 53
paste textarea "coming to new member workshop?"
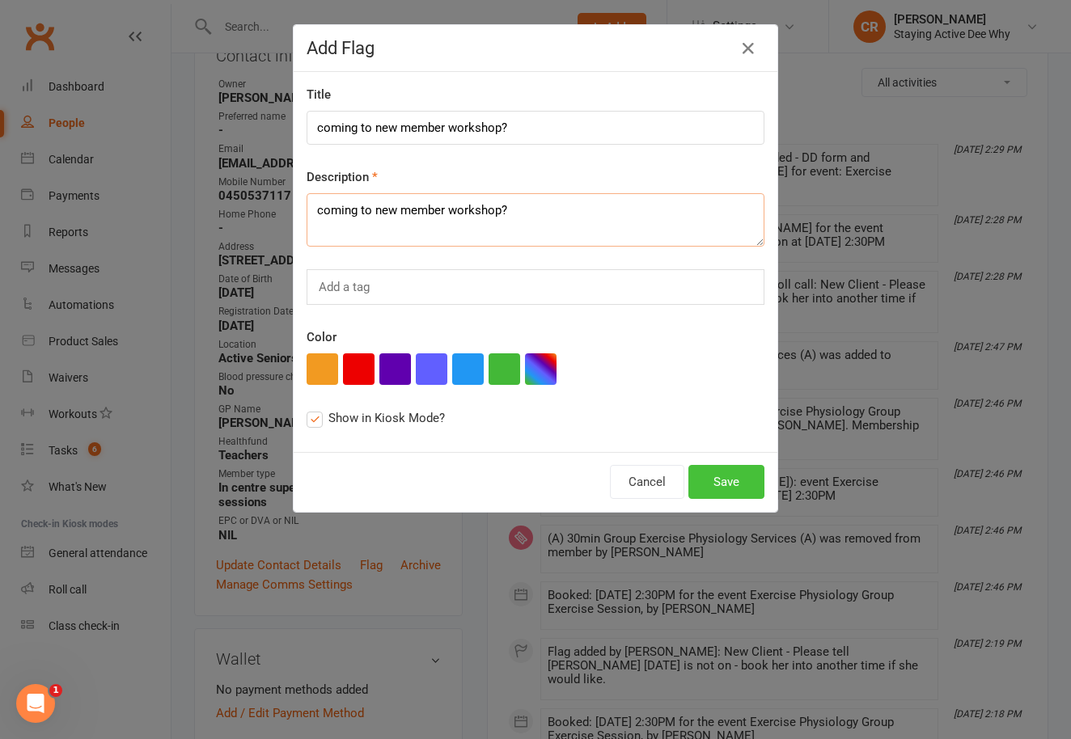
type textarea "coming to new member workshop?"
click at [748, 471] on button "Save" at bounding box center [726, 482] width 76 height 34
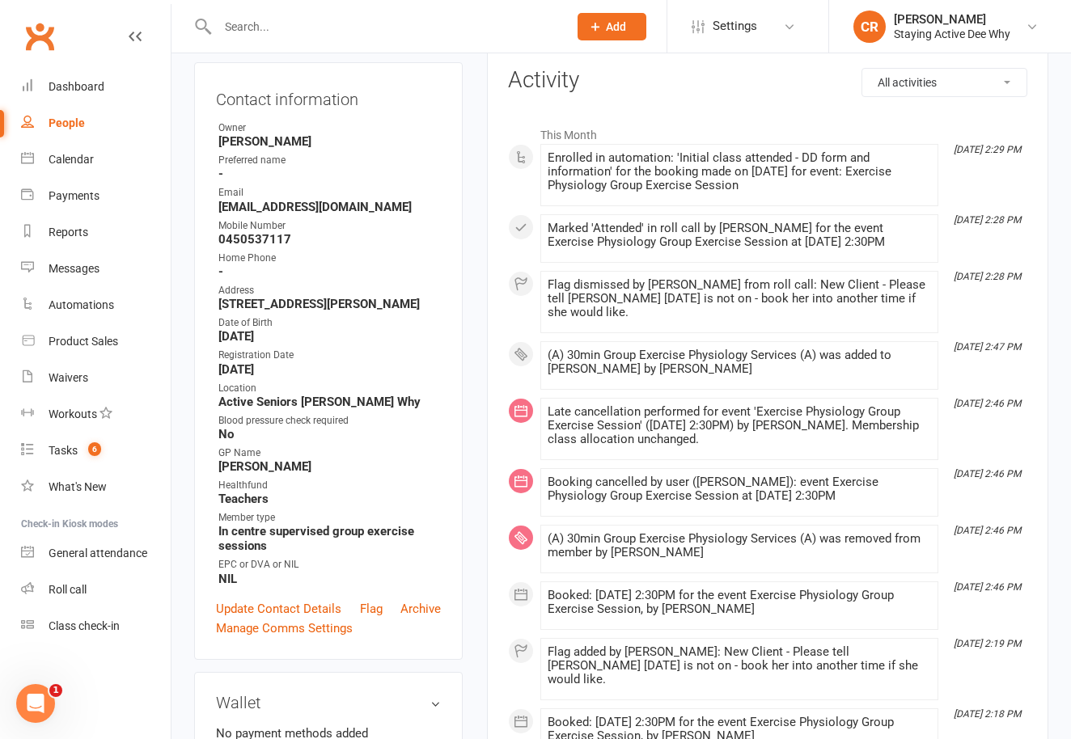
click at [227, 35] on input "text" at bounding box center [385, 26] width 344 height 23
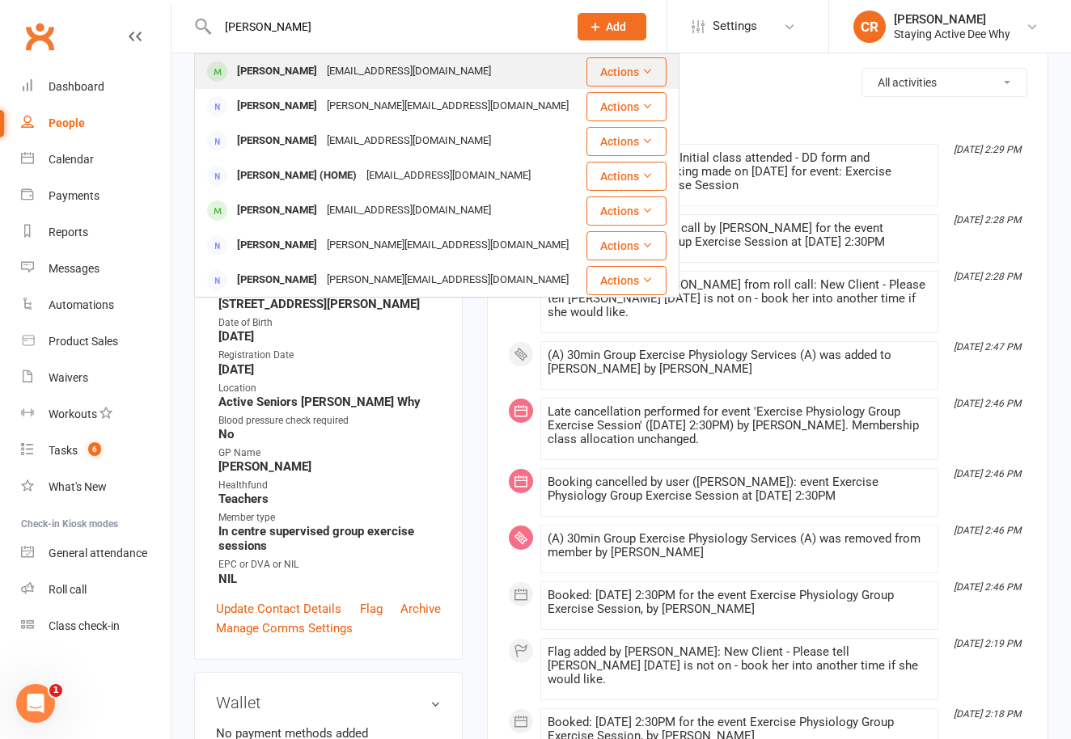
type input "[PERSON_NAME]"
click at [276, 75] on div "[PERSON_NAME]" at bounding box center [277, 71] width 90 height 23
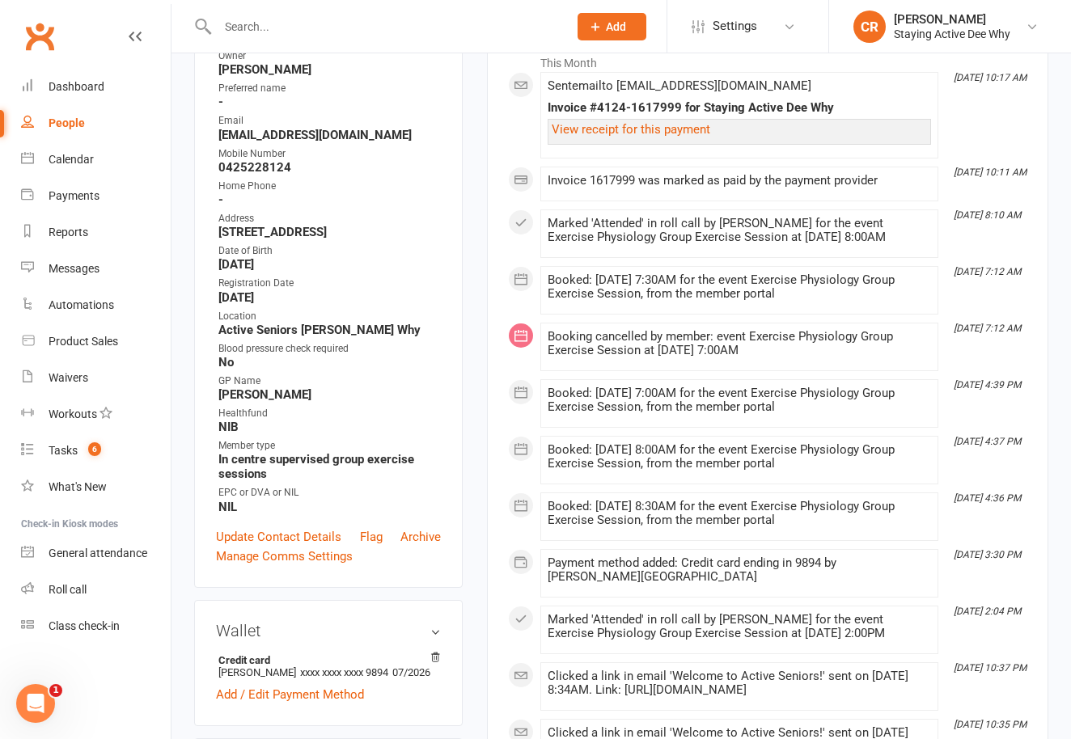
scroll to position [299, 0]
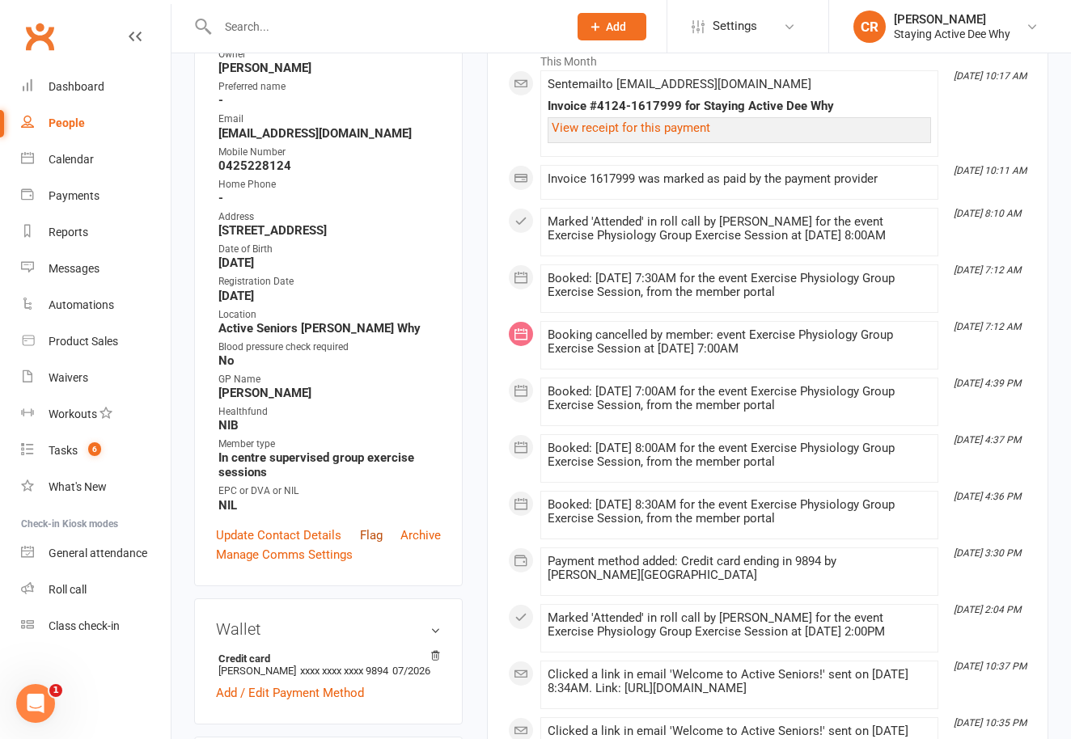
click at [374, 541] on link "Flag" at bounding box center [371, 535] width 23 height 19
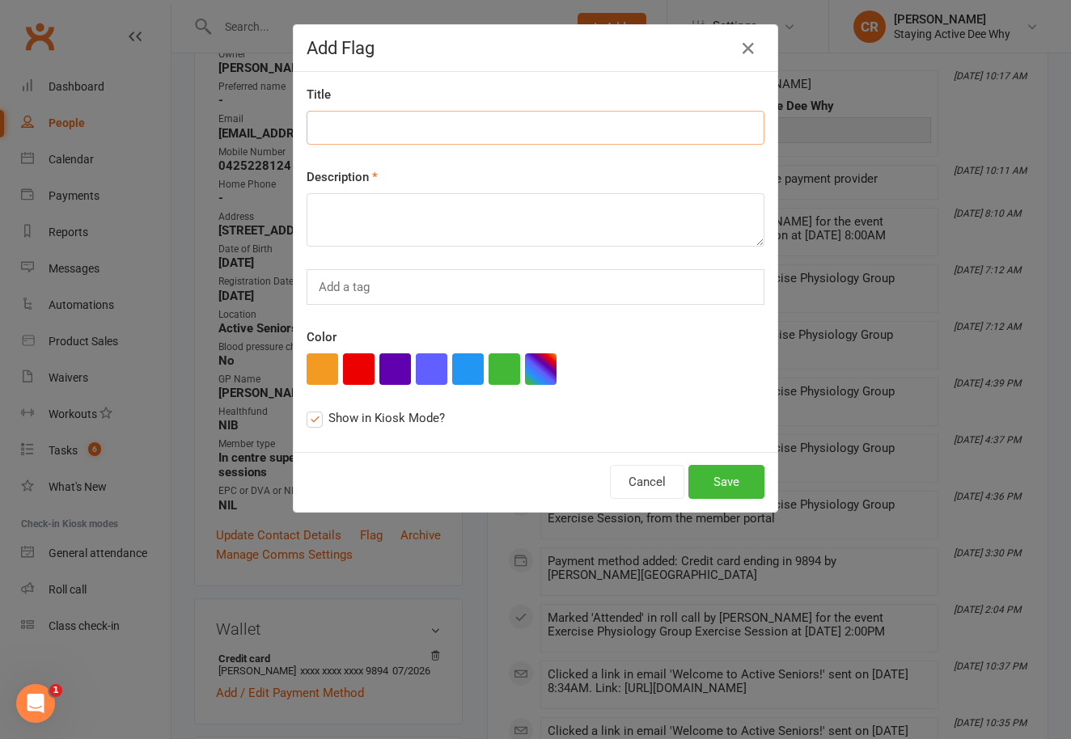
click at [358, 124] on input at bounding box center [536, 128] width 458 height 34
paste input "coming to new member workshop?"
type input "coming to new member workshop?"
click at [344, 239] on textarea at bounding box center [536, 219] width 458 height 53
paste textarea "coming to new member workshop?"
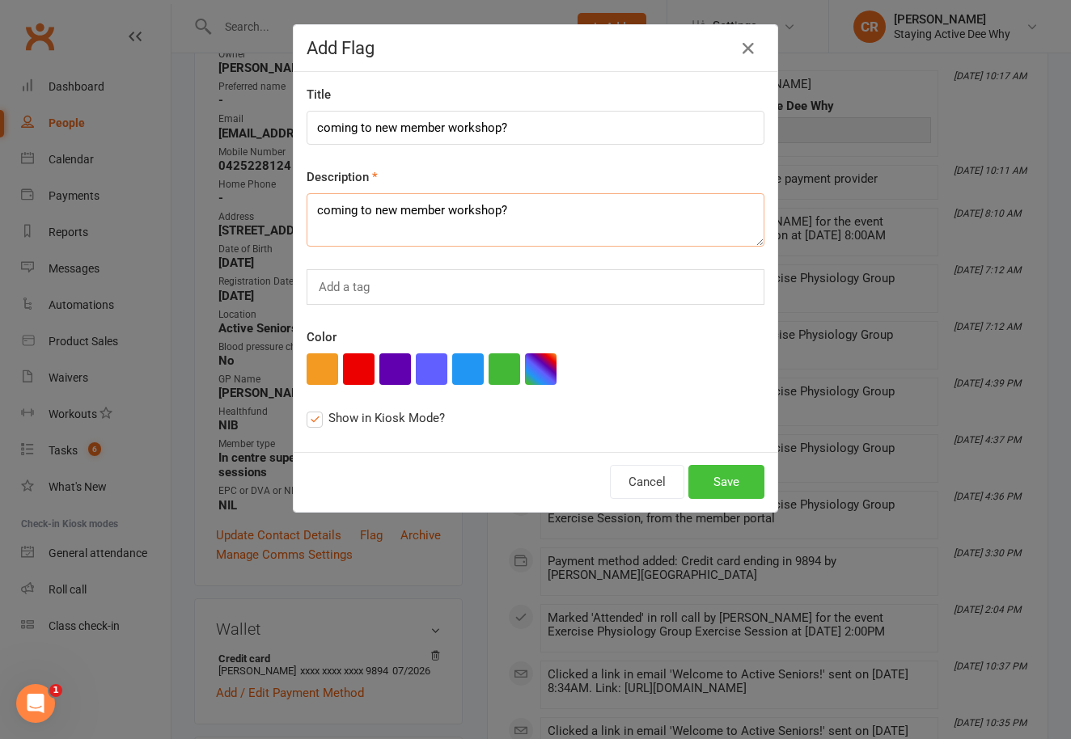
type textarea "coming to new member workshop?"
click at [728, 481] on button "Save" at bounding box center [726, 482] width 76 height 34
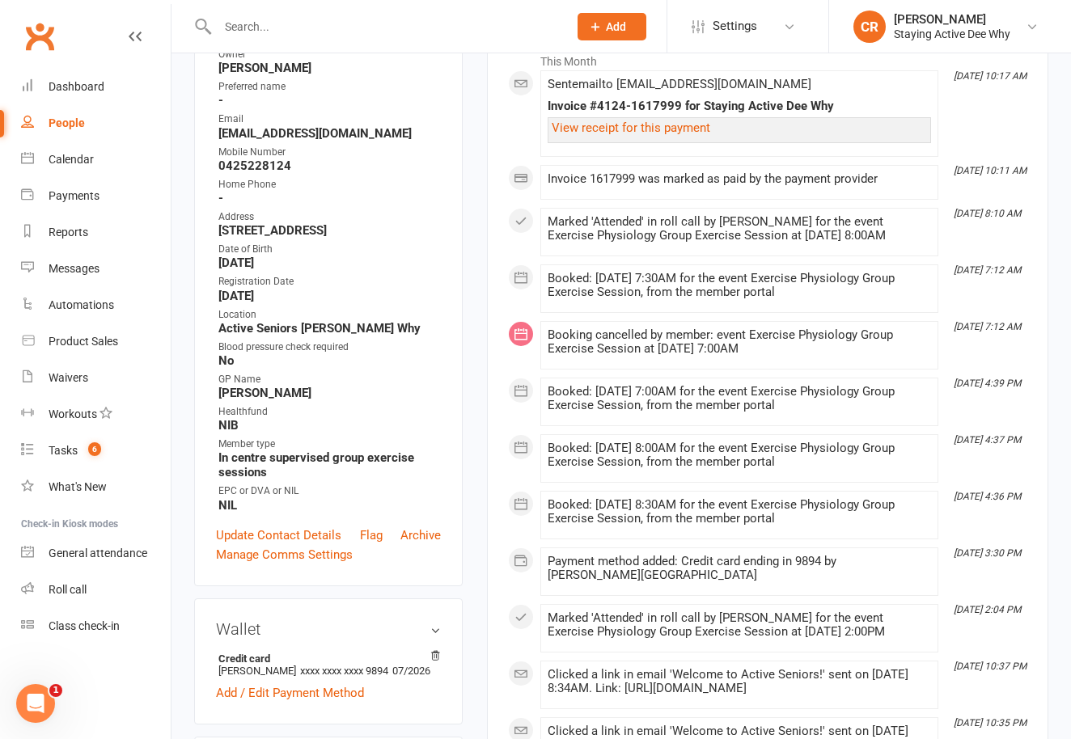
click at [275, 20] on input "text" at bounding box center [385, 26] width 344 height 23
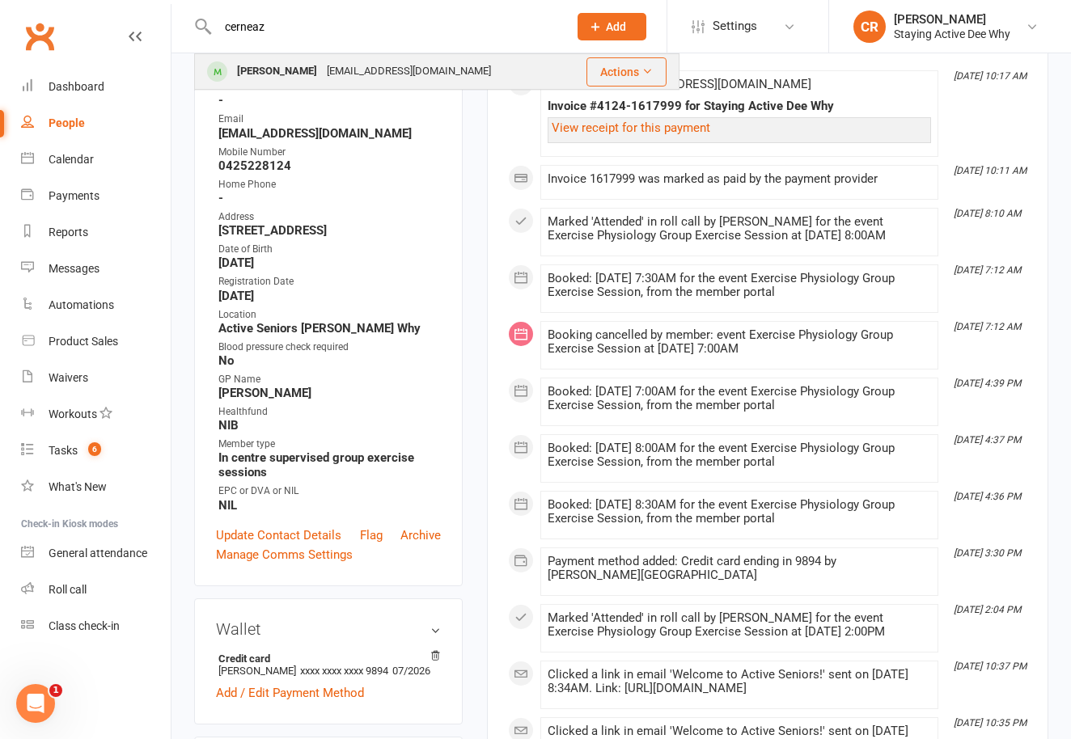
type input "cerneaz"
click at [299, 69] on div "[PERSON_NAME]" at bounding box center [277, 71] width 90 height 23
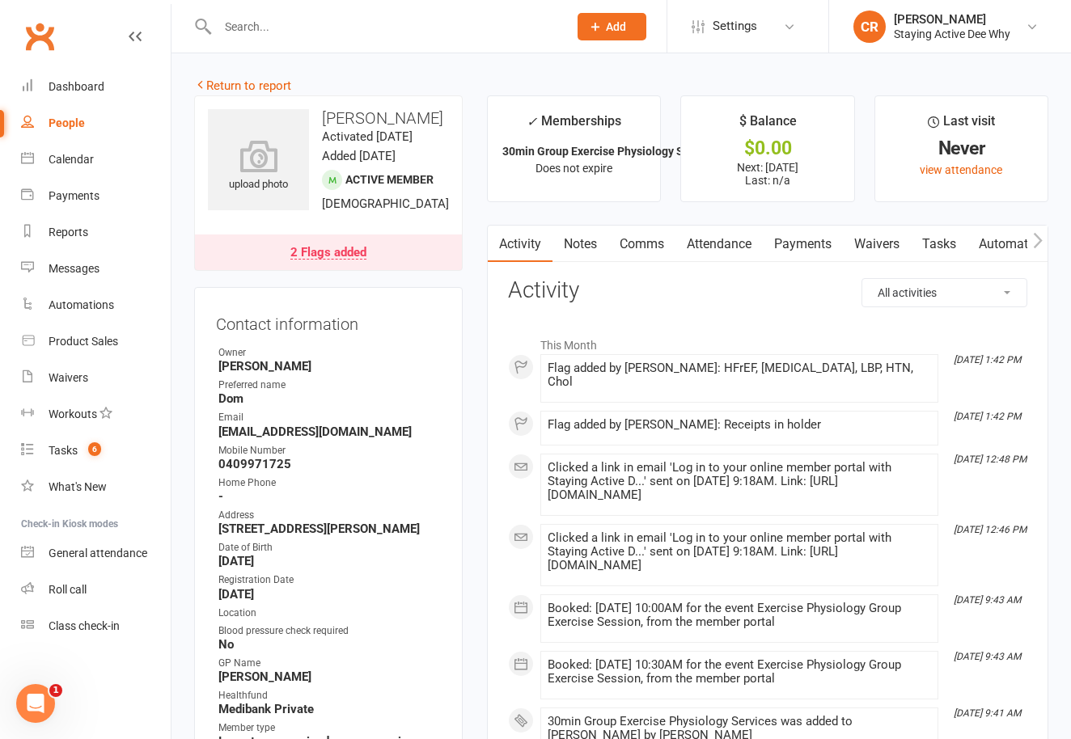
click at [341, 260] on div "2 Flags added" at bounding box center [328, 253] width 76 height 13
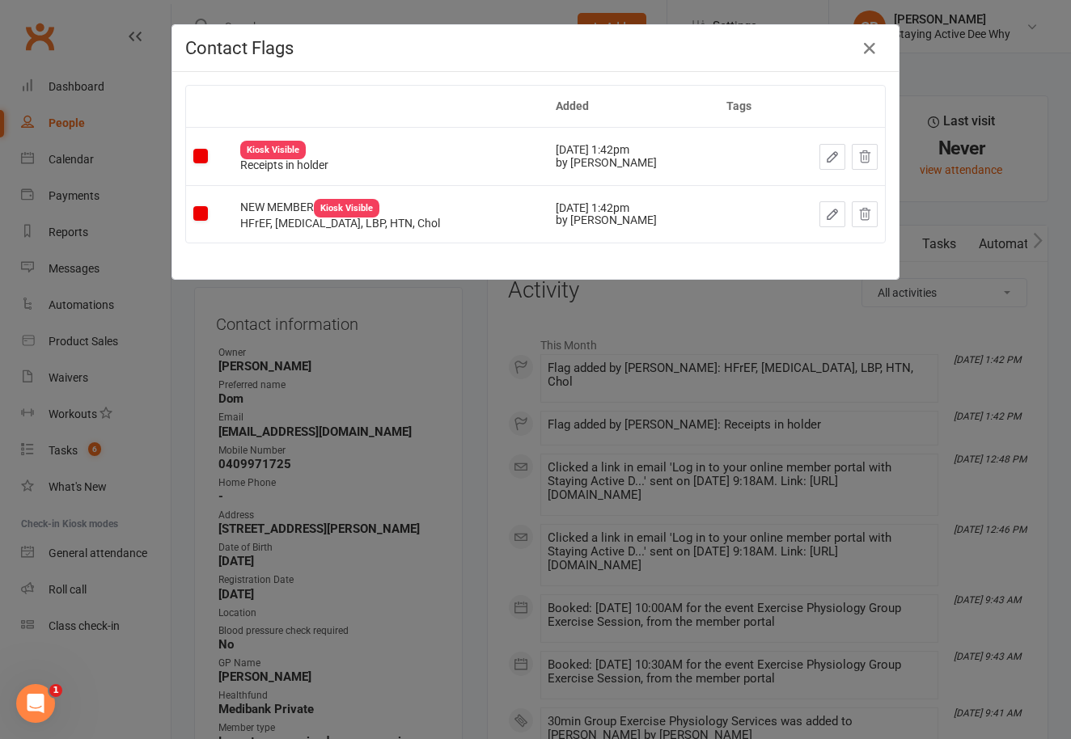
click at [364, 320] on div "Contact Flags Added Tags Kiosk Visible Receipts in holder [DATE] 1:42pm by [PER…" at bounding box center [535, 369] width 1071 height 739
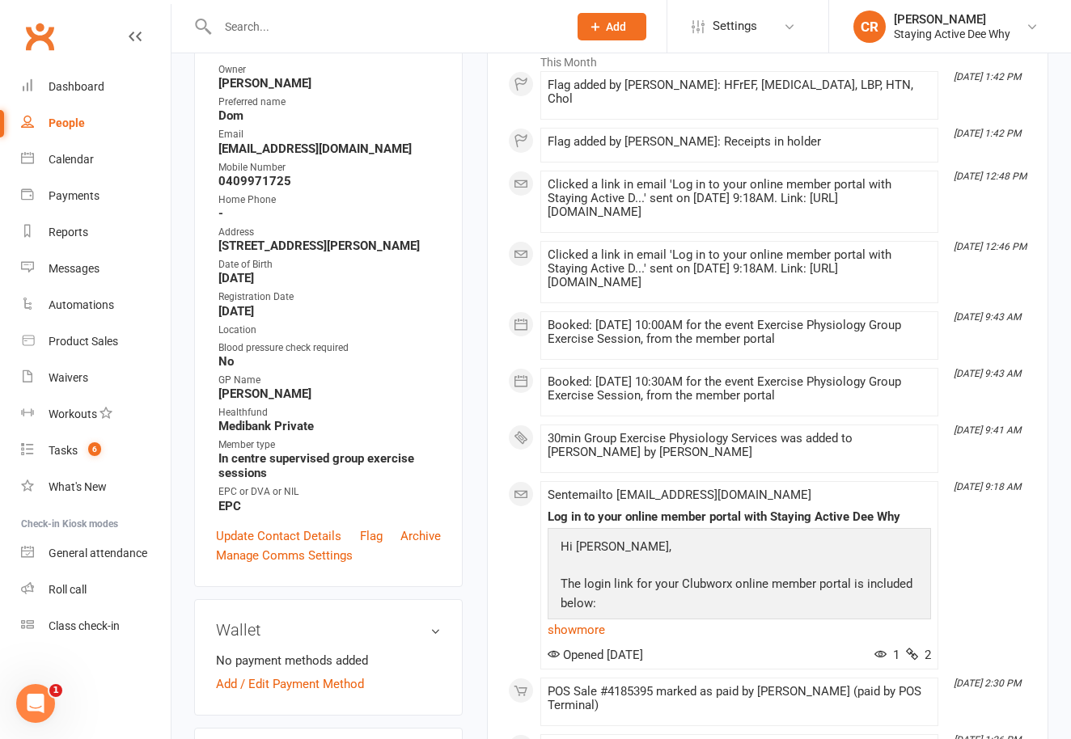
scroll to position [356, 0]
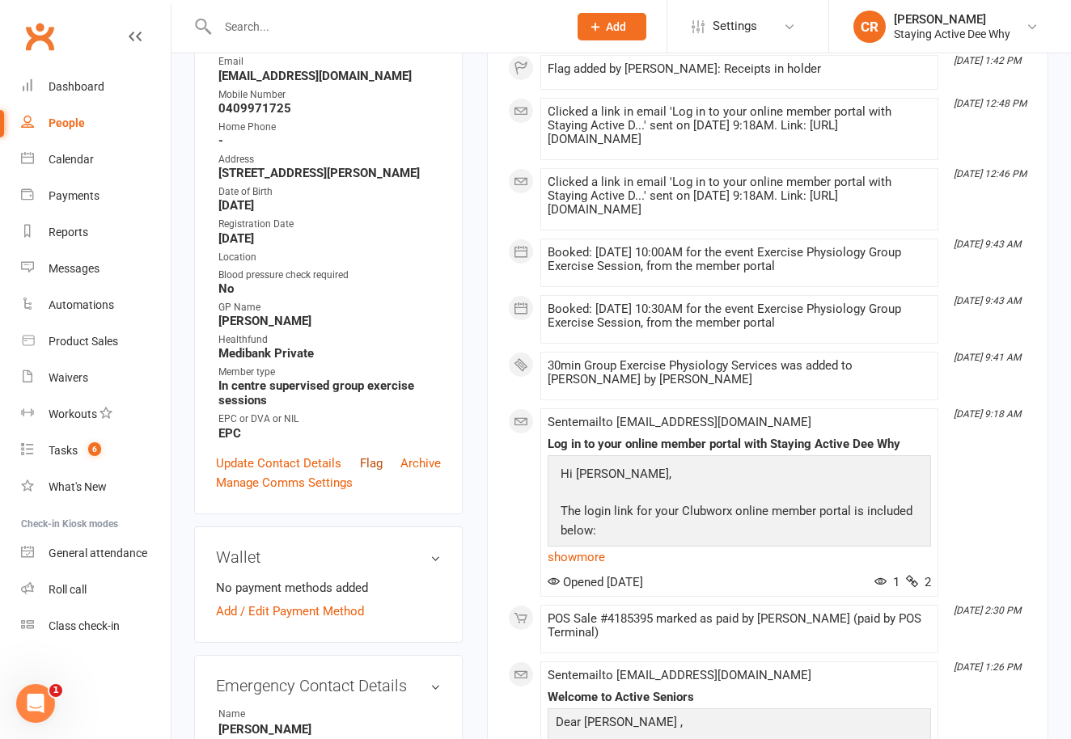
click at [372, 473] on link "Flag" at bounding box center [371, 463] width 23 height 19
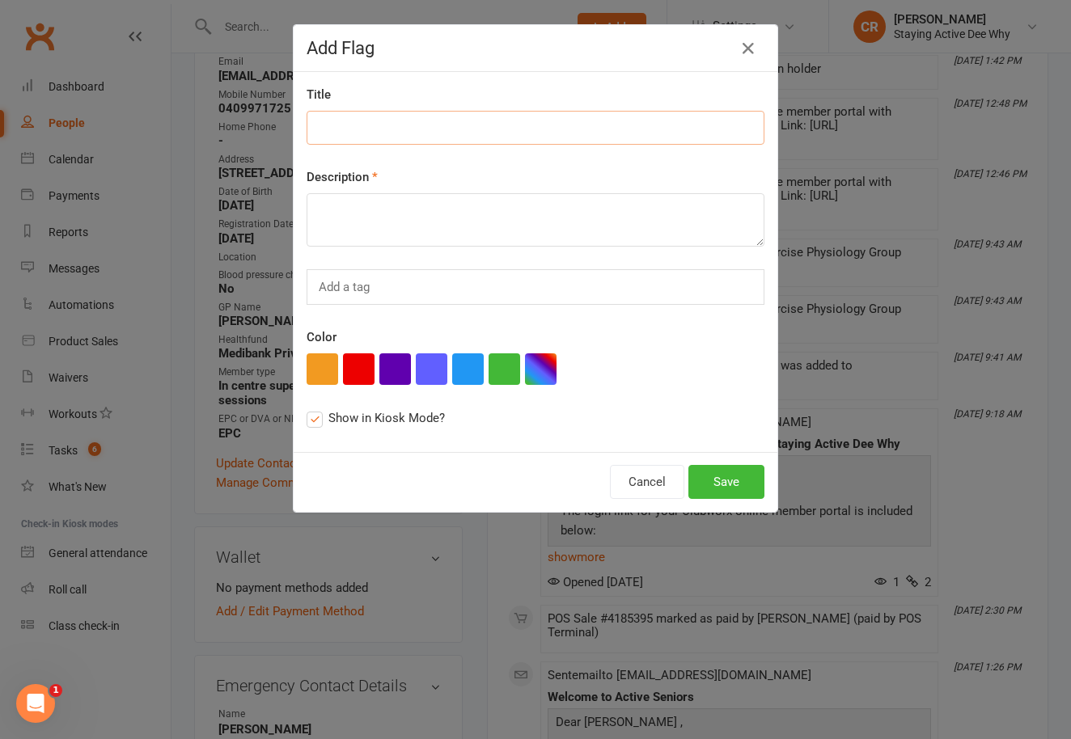
click at [362, 130] on input at bounding box center [536, 128] width 458 height 34
paste input "coming to new member workshop?"
type input "coming to new member workshop?"
click at [361, 214] on textarea at bounding box center [536, 219] width 458 height 53
paste textarea "coming to new member workshop?"
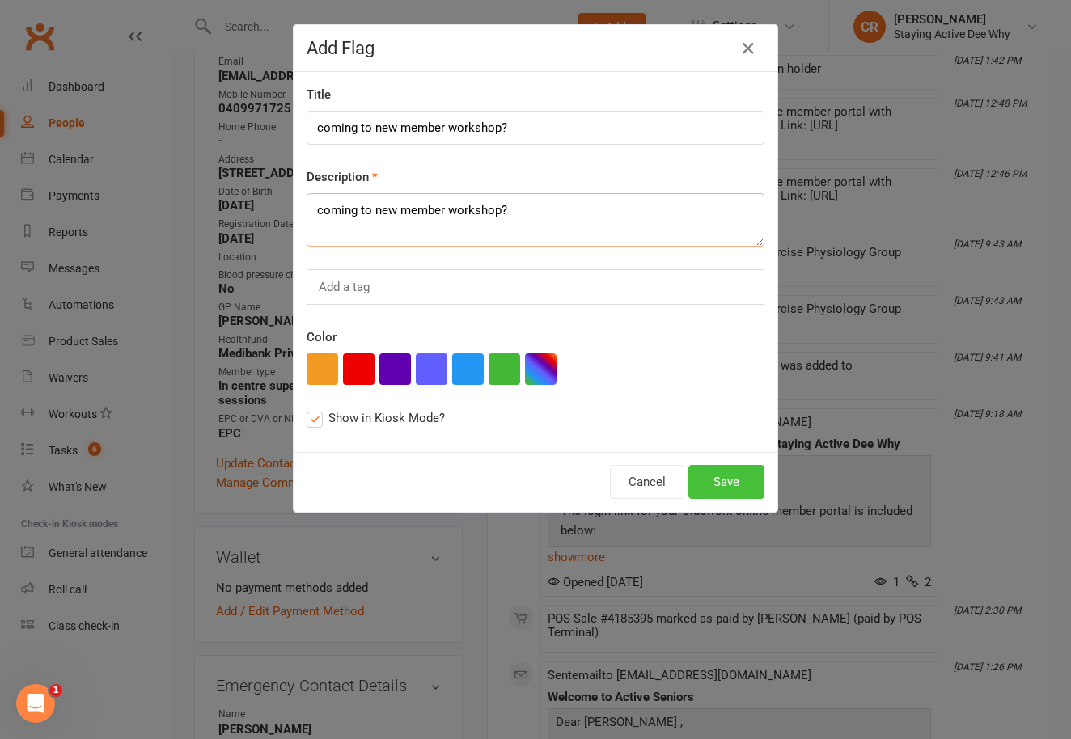
type textarea "coming to new member workshop?"
click at [737, 473] on button "Save" at bounding box center [726, 482] width 76 height 34
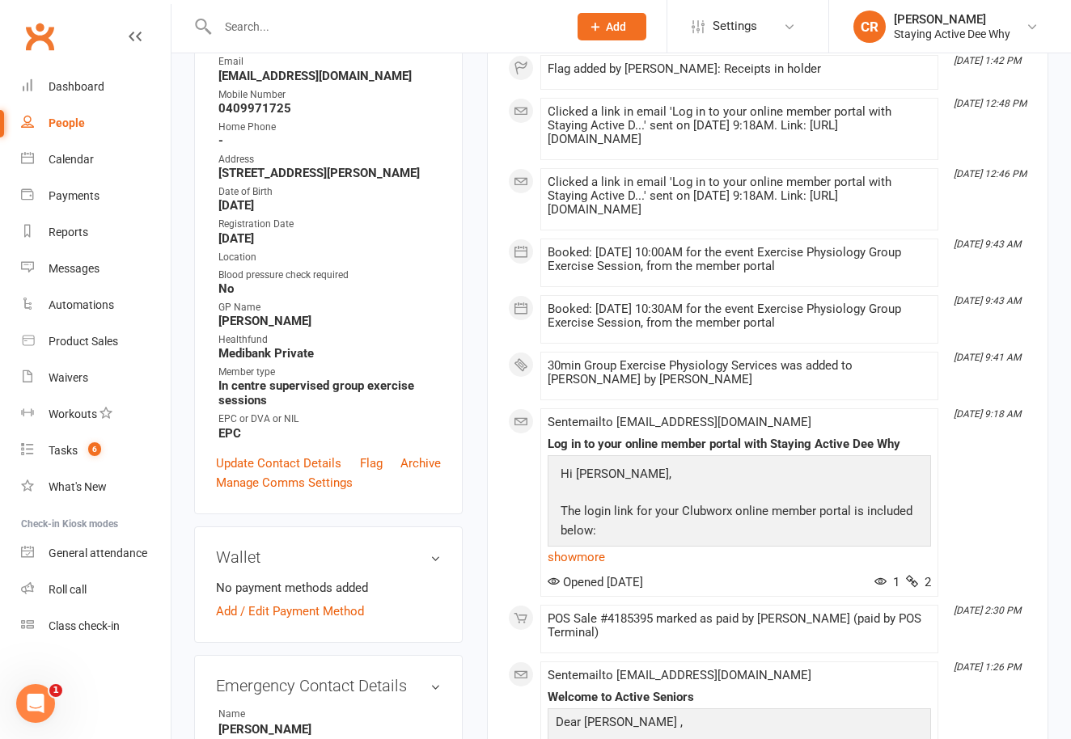
click at [278, 38] on div at bounding box center [375, 26] width 362 height 53
click at [265, 34] on input "text" at bounding box center [385, 26] width 344 height 23
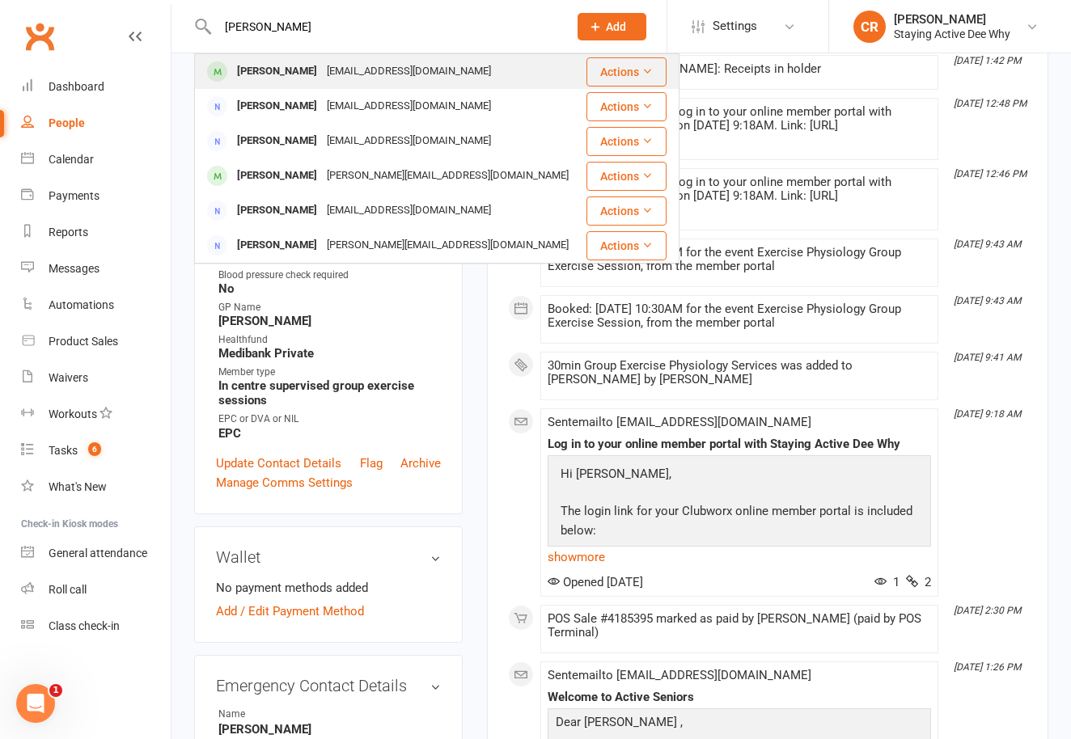
type input "[PERSON_NAME]"
click at [272, 67] on div "[PERSON_NAME]" at bounding box center [277, 71] width 90 height 23
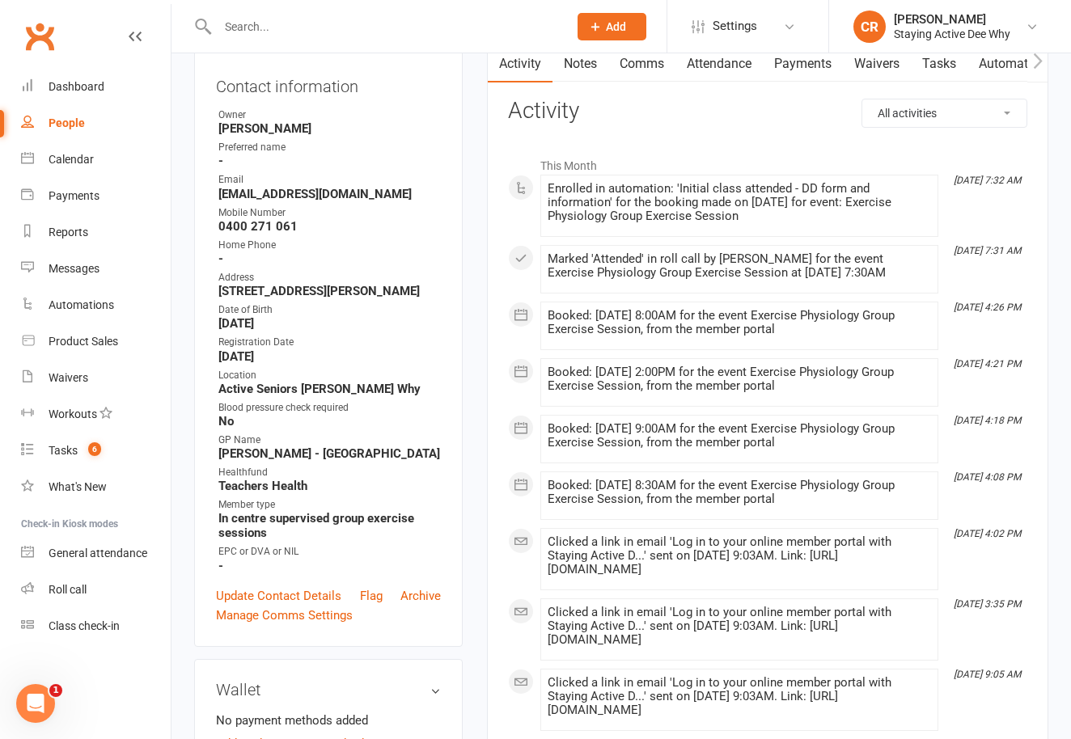
scroll to position [235, 0]
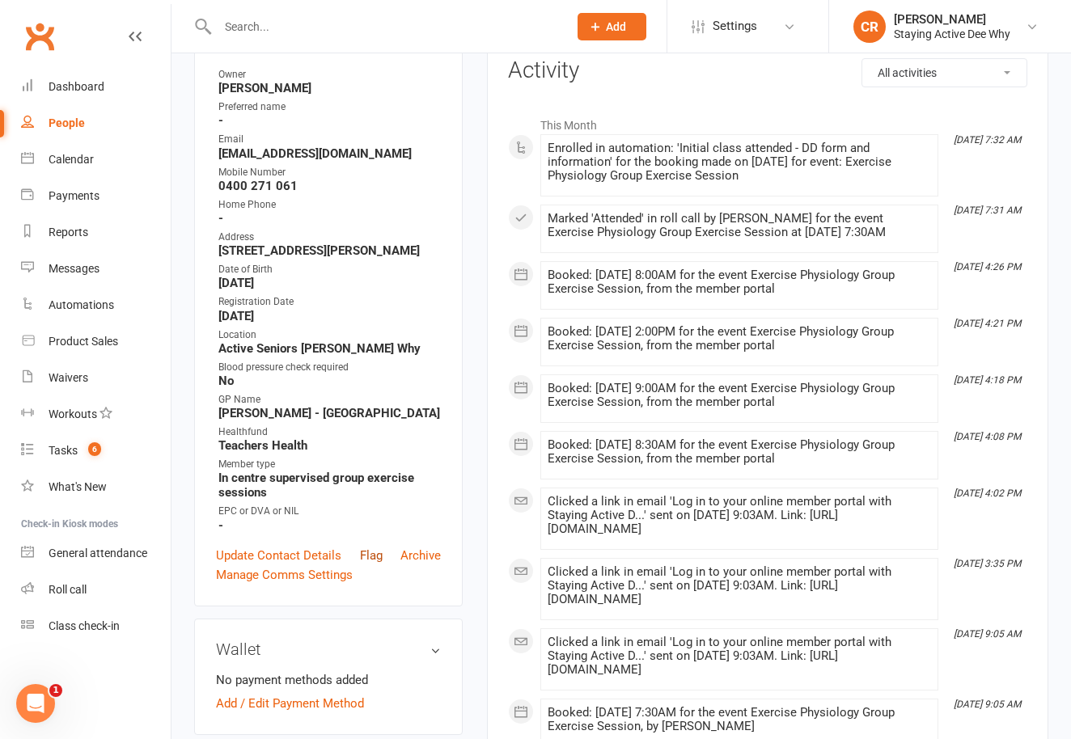
click at [363, 564] on link "Flag" at bounding box center [371, 555] width 23 height 19
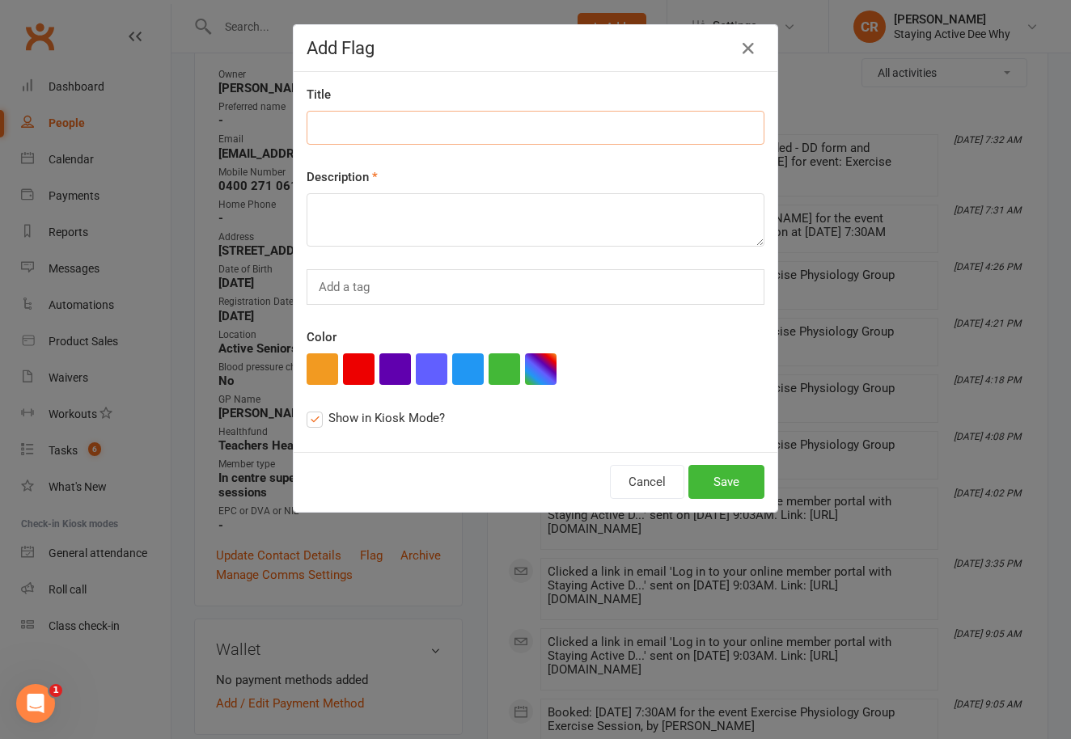
click at [370, 124] on input at bounding box center [536, 128] width 458 height 34
paste input "coming to new member workshop?"
type input "coming to new member workshop?"
click at [370, 205] on textarea at bounding box center [536, 219] width 458 height 53
paste textarea "coming to new member workshop?"
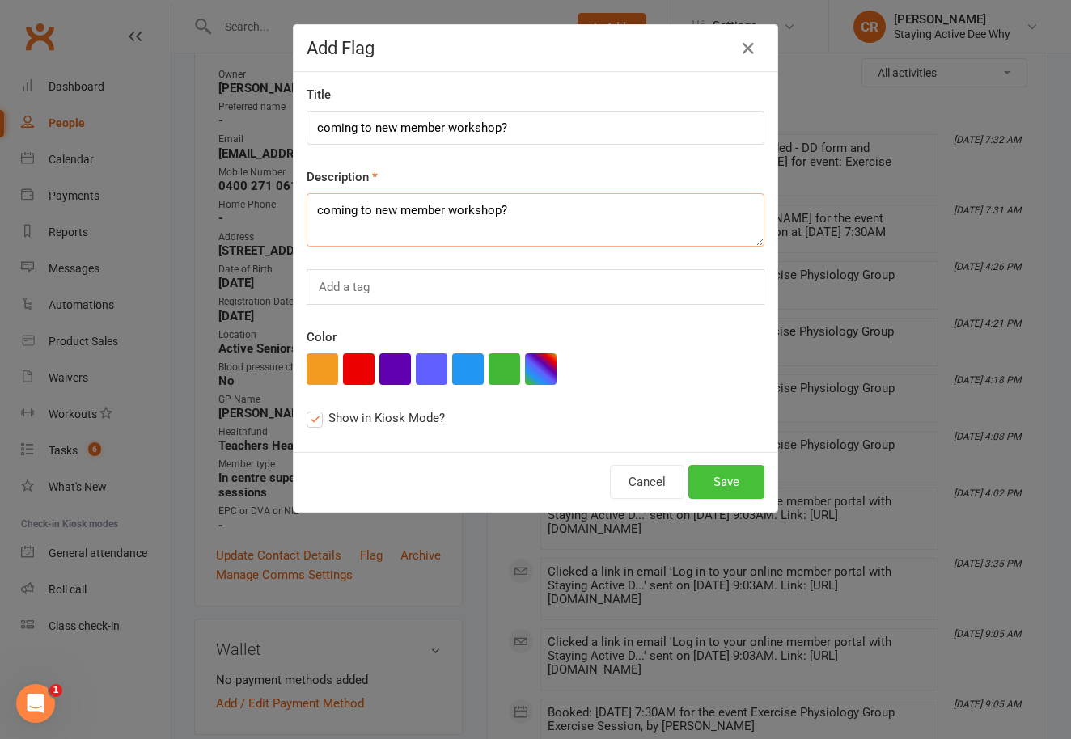
type textarea "coming to new member workshop?"
click at [718, 490] on button "Save" at bounding box center [726, 482] width 76 height 34
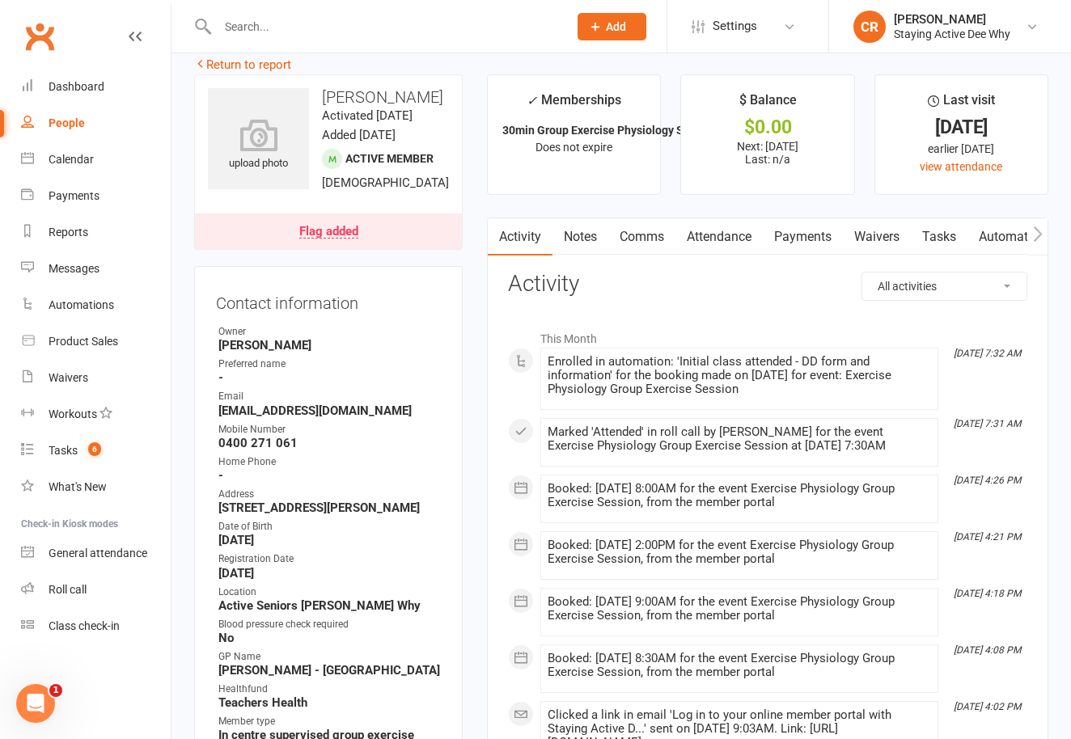
scroll to position [0, 0]
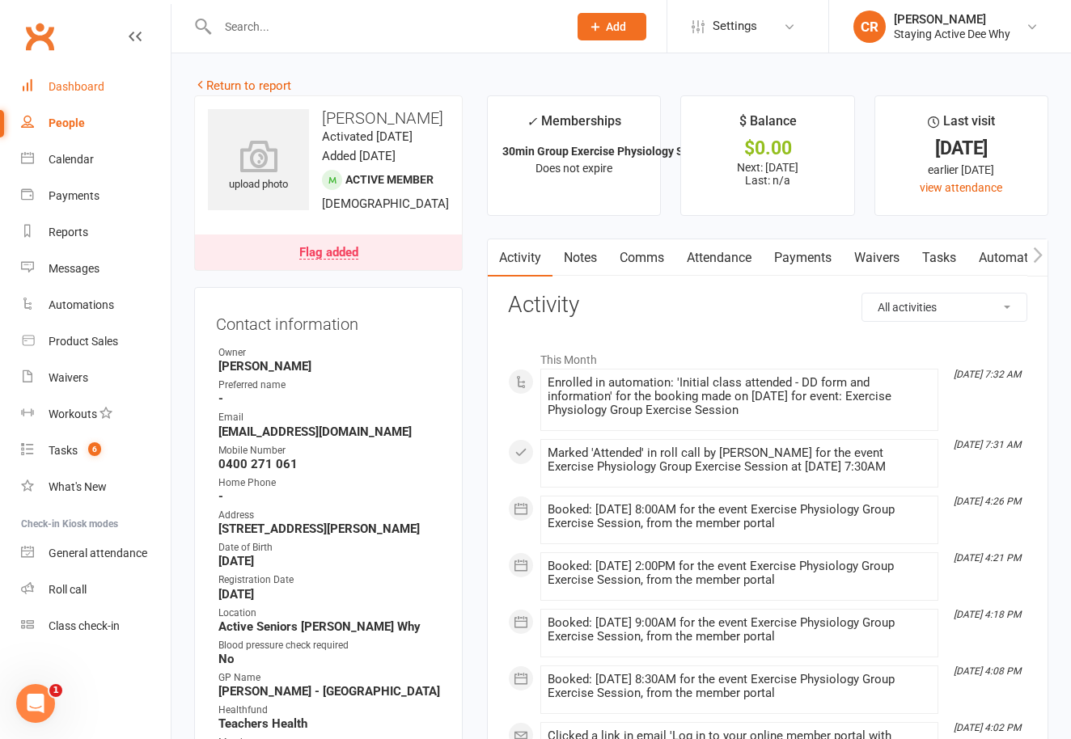
click at [121, 84] on link "Dashboard" at bounding box center [96, 87] width 150 height 36
